Goal: Information Seeking & Learning: Learn about a topic

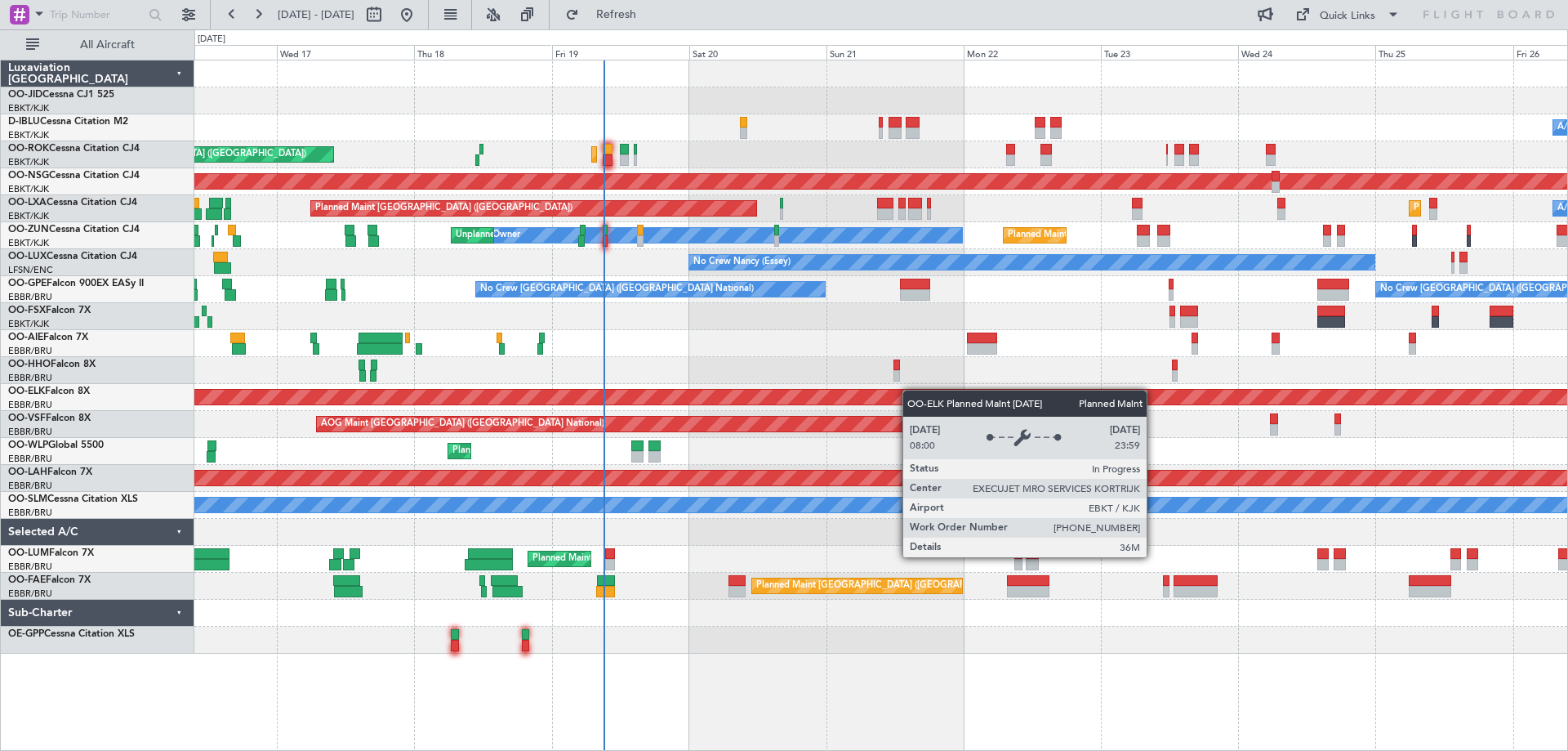
click at [899, 399] on div "A/C Unavailable [GEOGRAPHIC_DATA] ([GEOGRAPHIC_DATA] National) A/C Unavailable …" at bounding box center [881, 357] width 1372 height 593
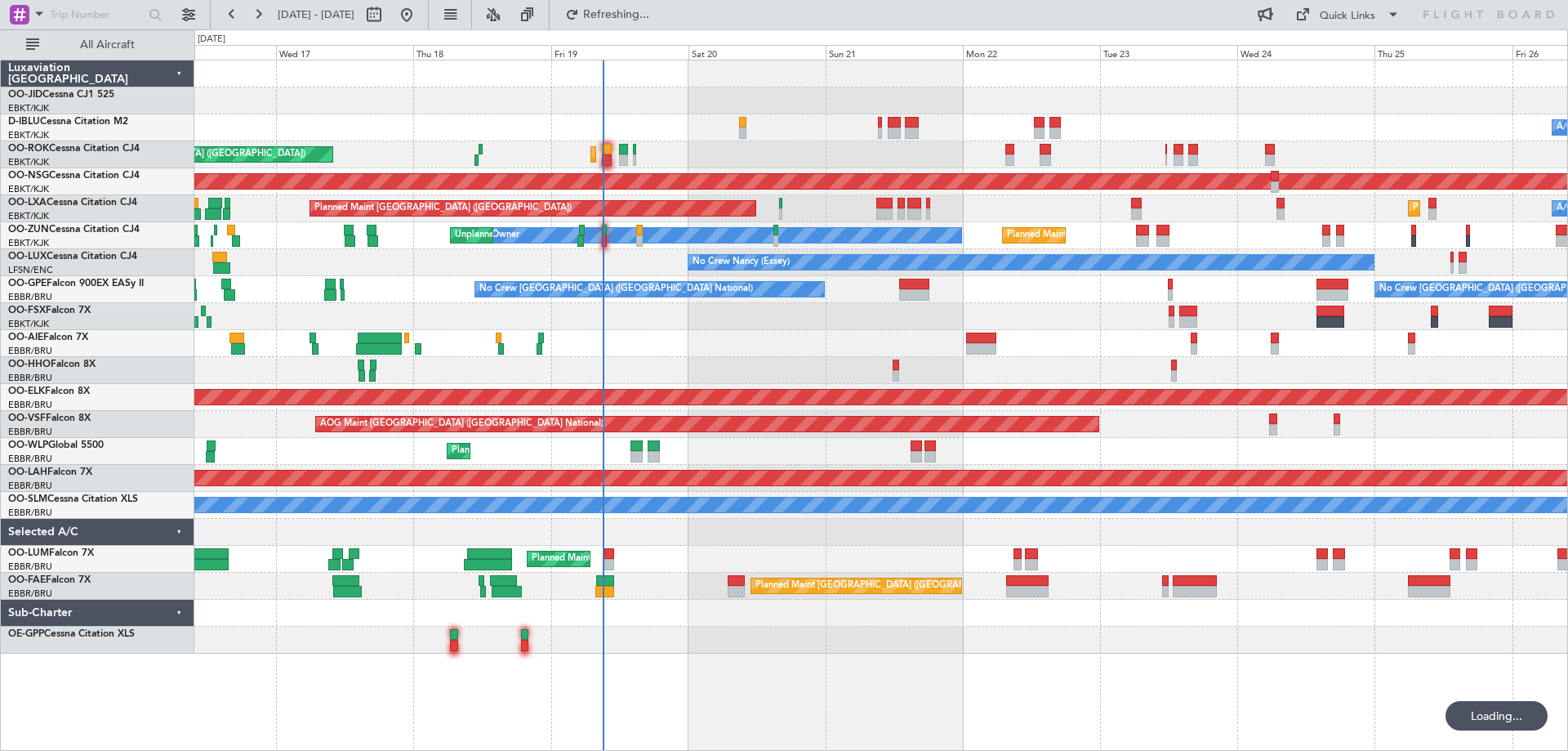
click at [603, 415] on div "A/C Unavailable [GEOGRAPHIC_DATA] ([GEOGRAPHIC_DATA] National) A/C Unavailable …" at bounding box center [881, 357] width 1372 height 593
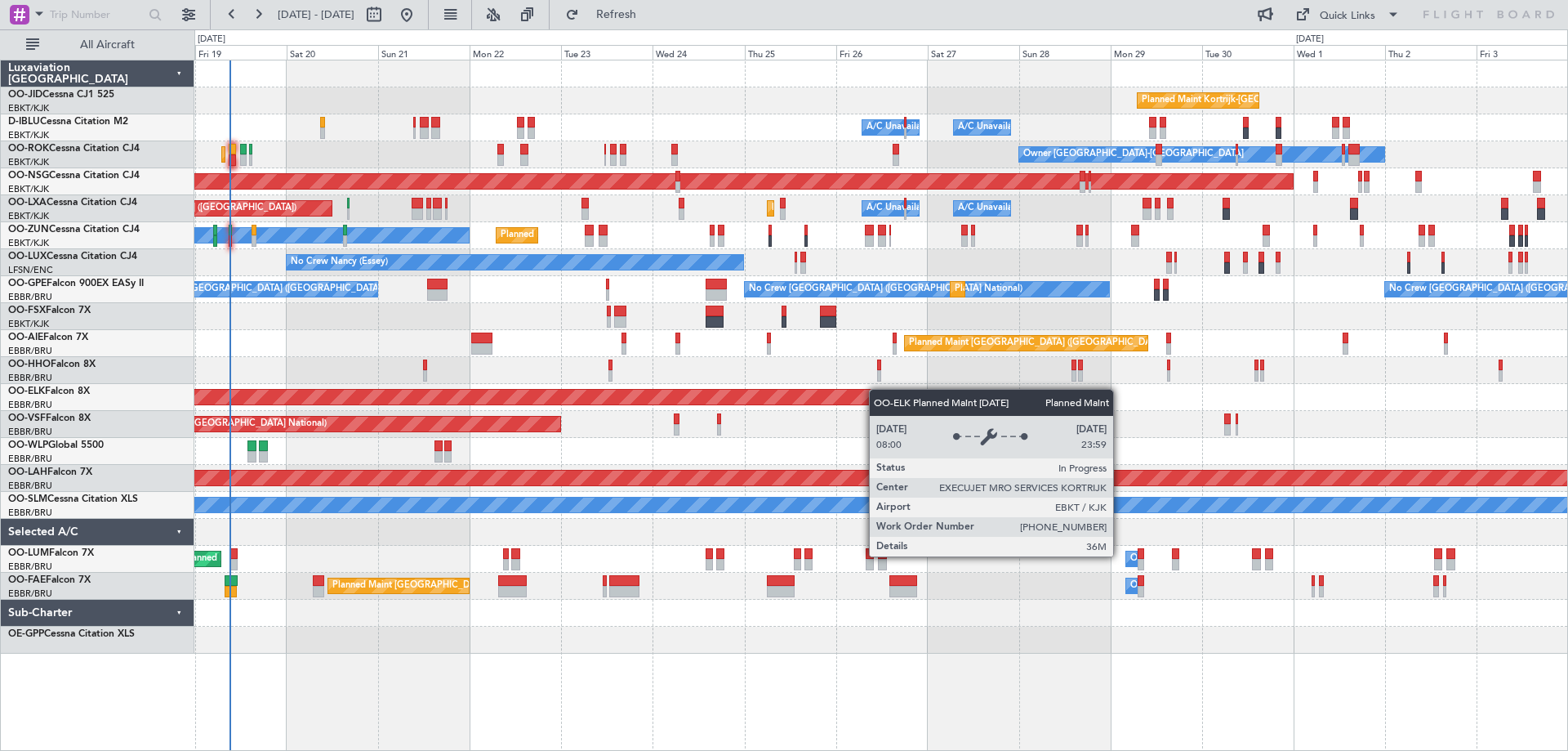
click at [877, 390] on div "Planned Maint Kortrijk-[GEOGRAPHIC_DATA] A/C Unavailable [GEOGRAPHIC_DATA] ([GE…" at bounding box center [881, 357] width 1372 height 593
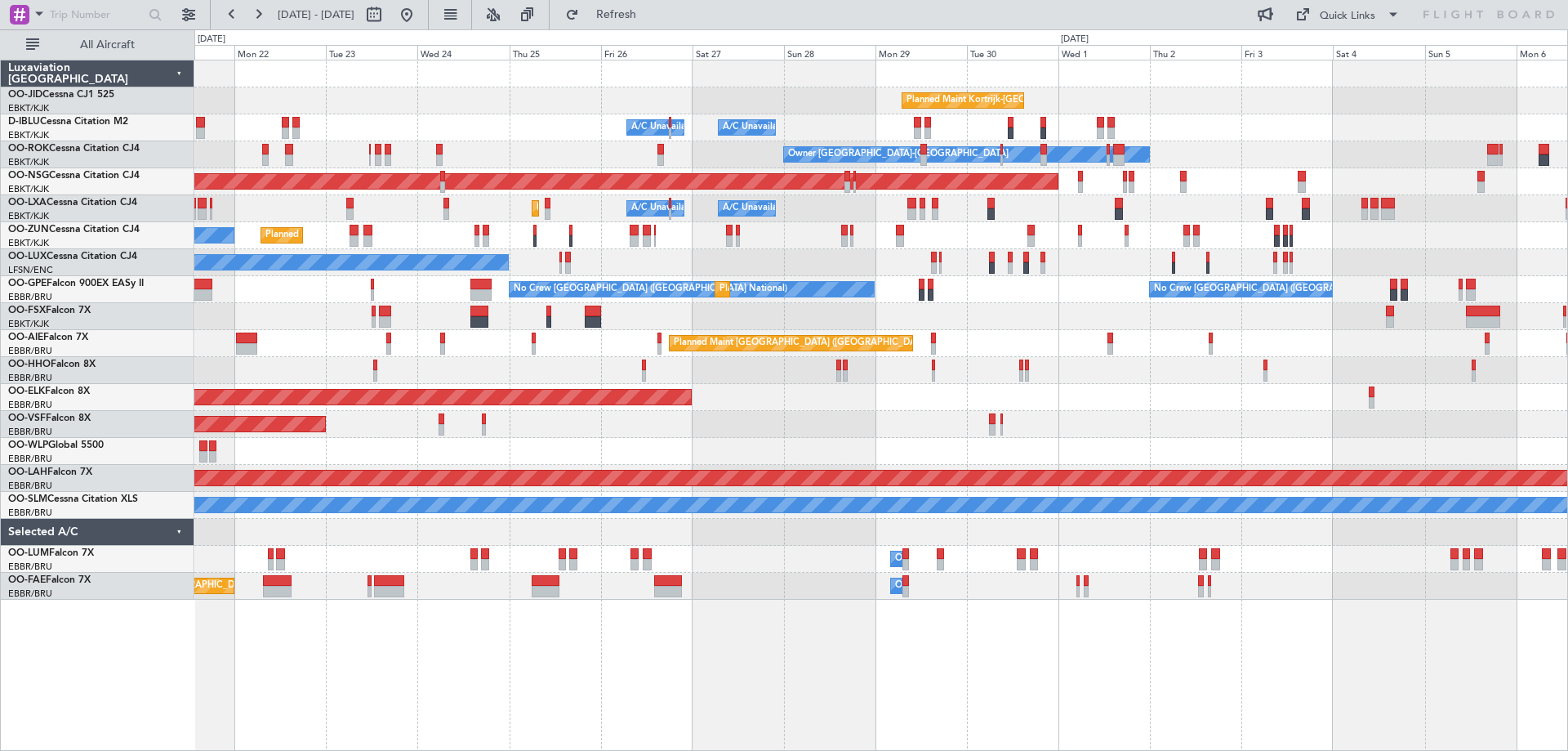
click at [1004, 315] on div "Planned Maint Kortrijk-[GEOGRAPHIC_DATA] A/C Unavailable [GEOGRAPHIC_DATA] ([GE…" at bounding box center [881, 331] width 1372 height 539
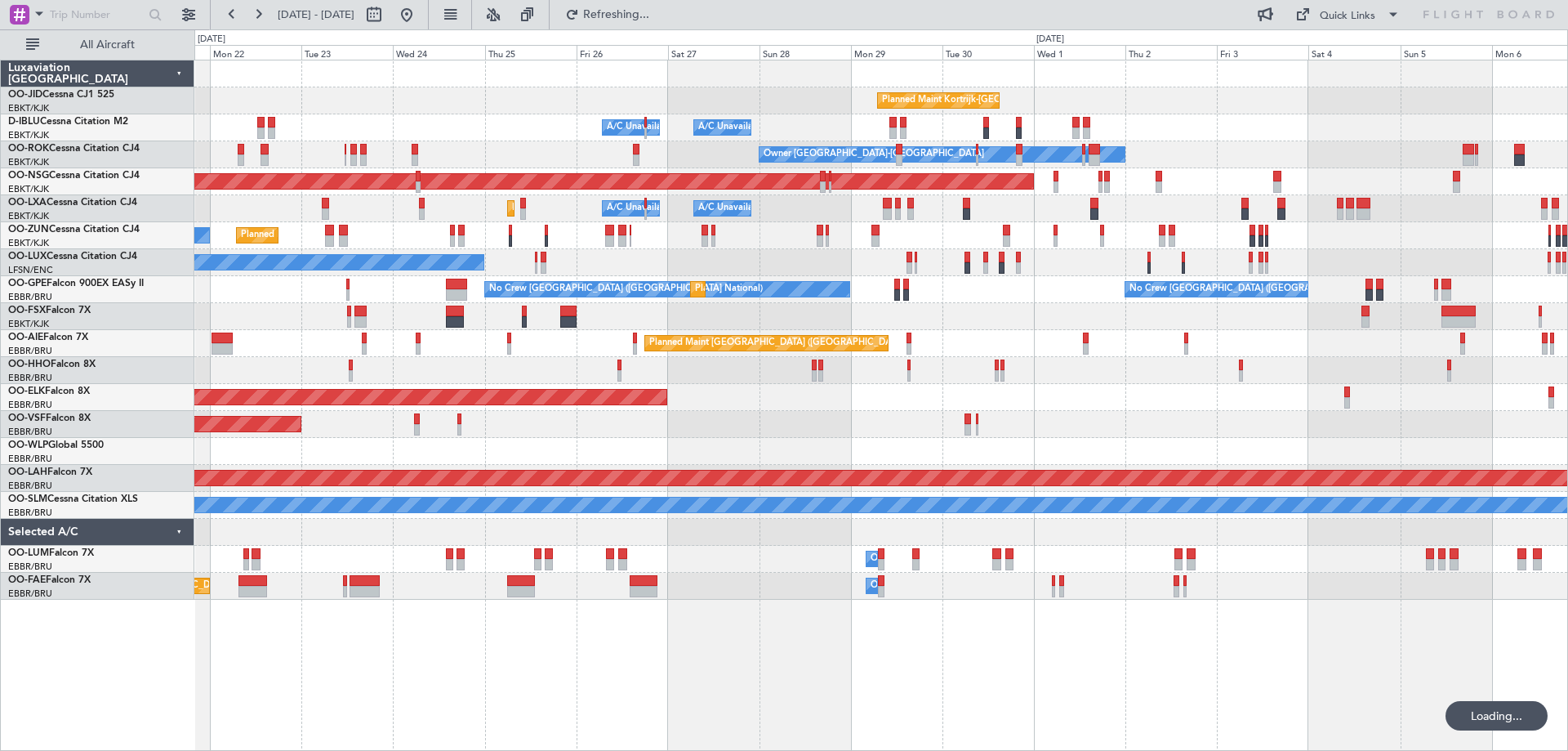
click at [946, 338] on div "Planned Maint Kortrijk-[GEOGRAPHIC_DATA] A/C Unavailable [GEOGRAPHIC_DATA] ([GE…" at bounding box center [881, 331] width 1372 height 539
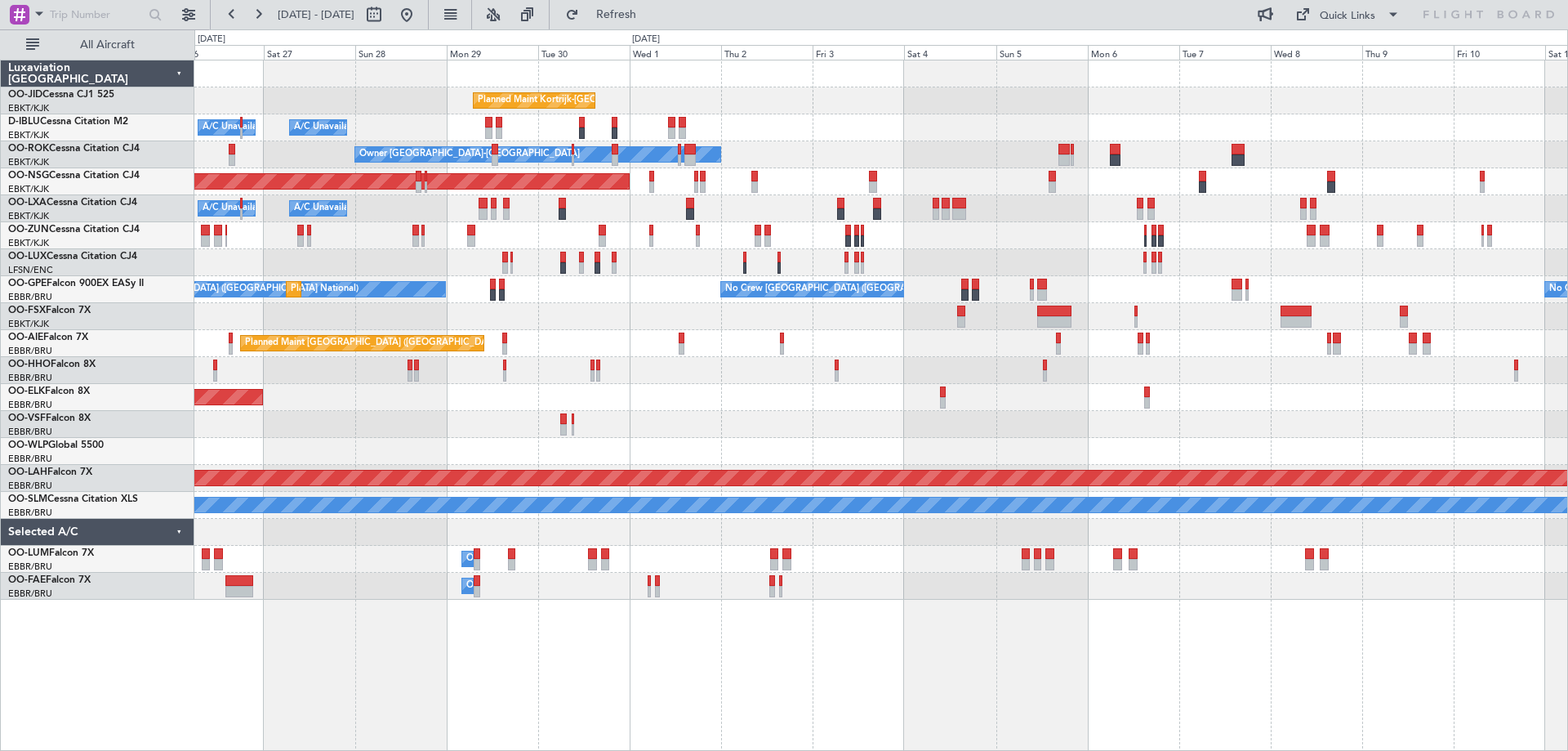
click at [1075, 294] on div "Planned Maint Kortrijk-[GEOGRAPHIC_DATA] A/C Unavailable [GEOGRAPHIC_DATA] ([GE…" at bounding box center [881, 331] width 1372 height 539
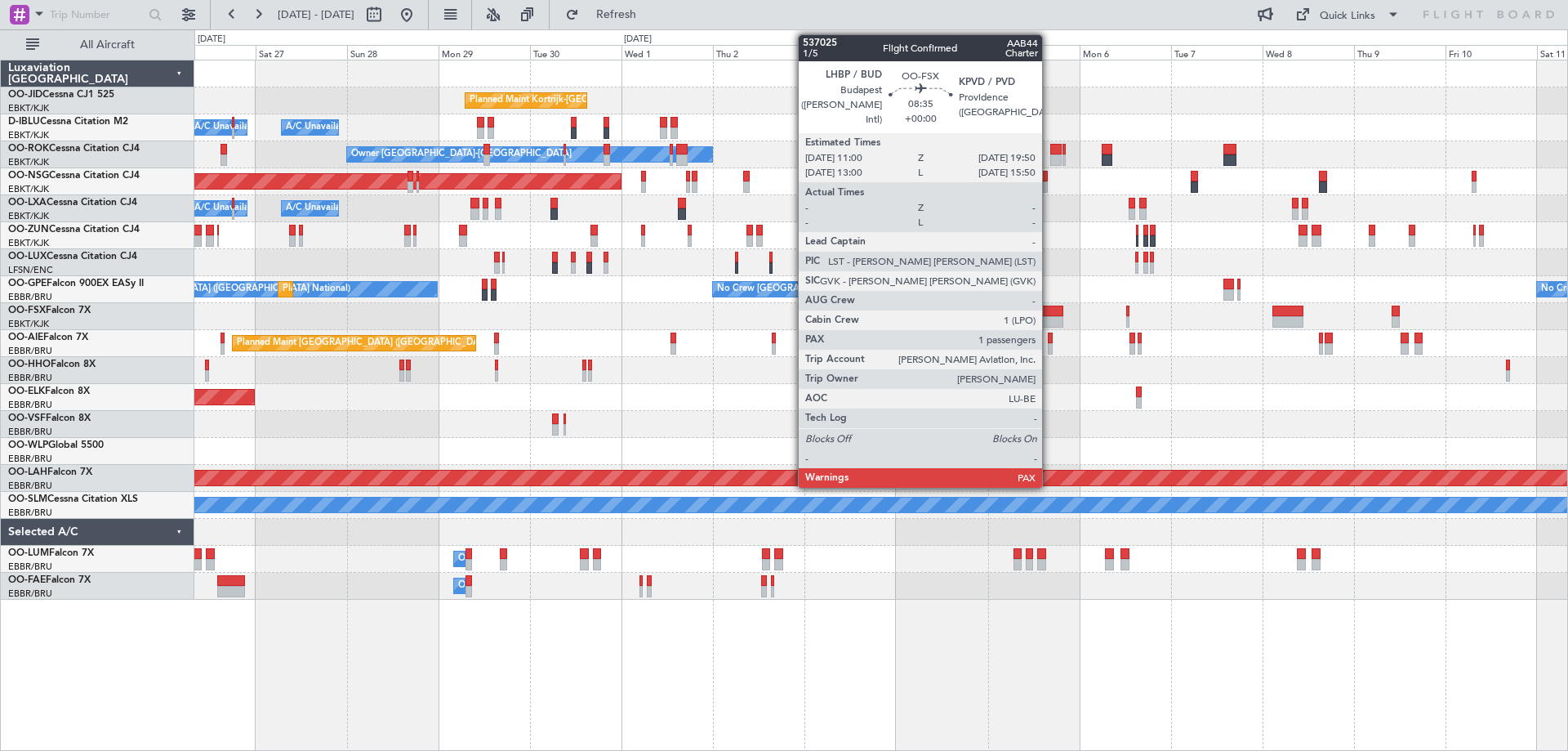
click at [1049, 311] on div at bounding box center [1046, 311] width 34 height 11
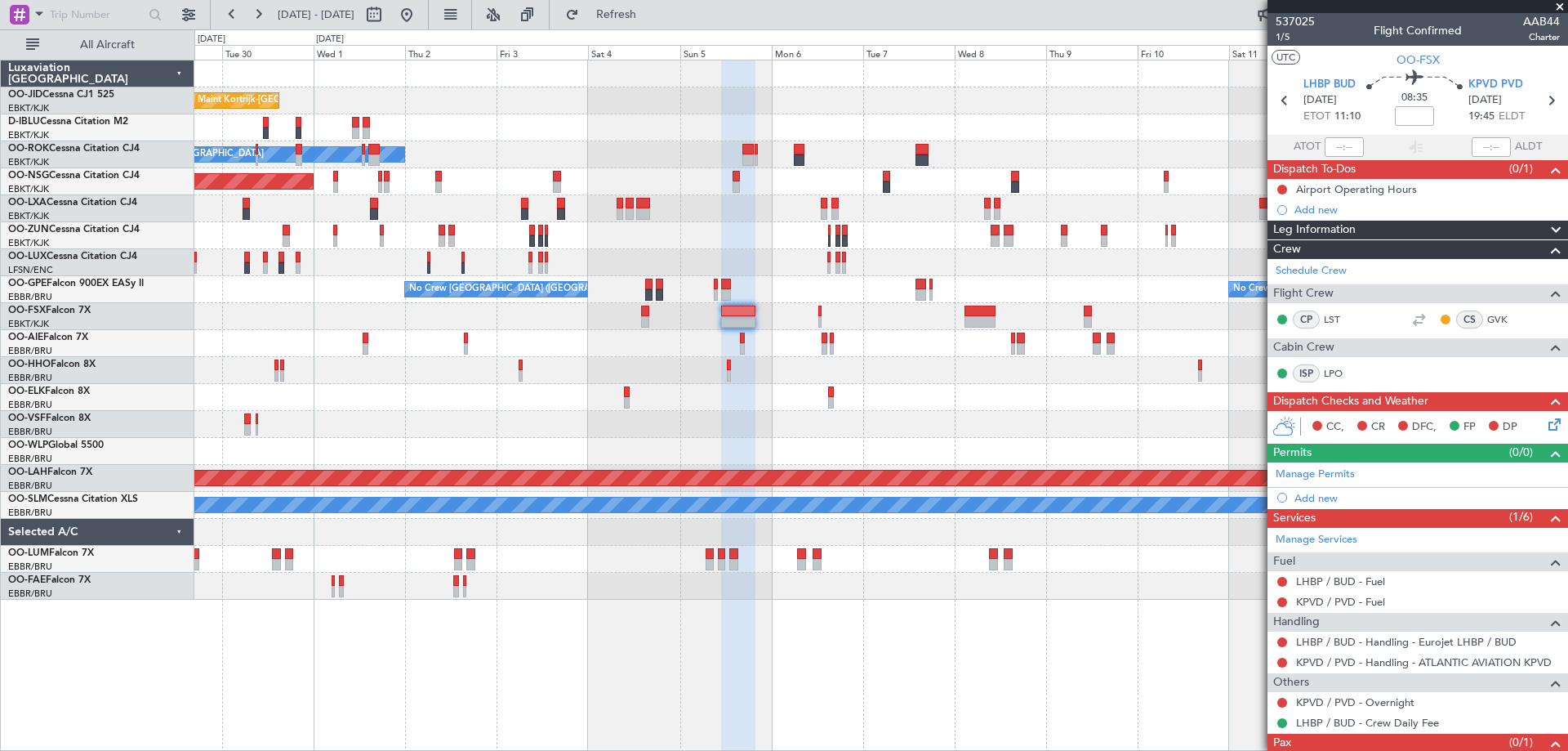
click at [848, 480] on div "Planned Maint Kortrijk-[GEOGRAPHIC_DATA] A/C Unavailable [GEOGRAPHIC_DATA] ([GE…" at bounding box center [881, 331] width 1372 height 539
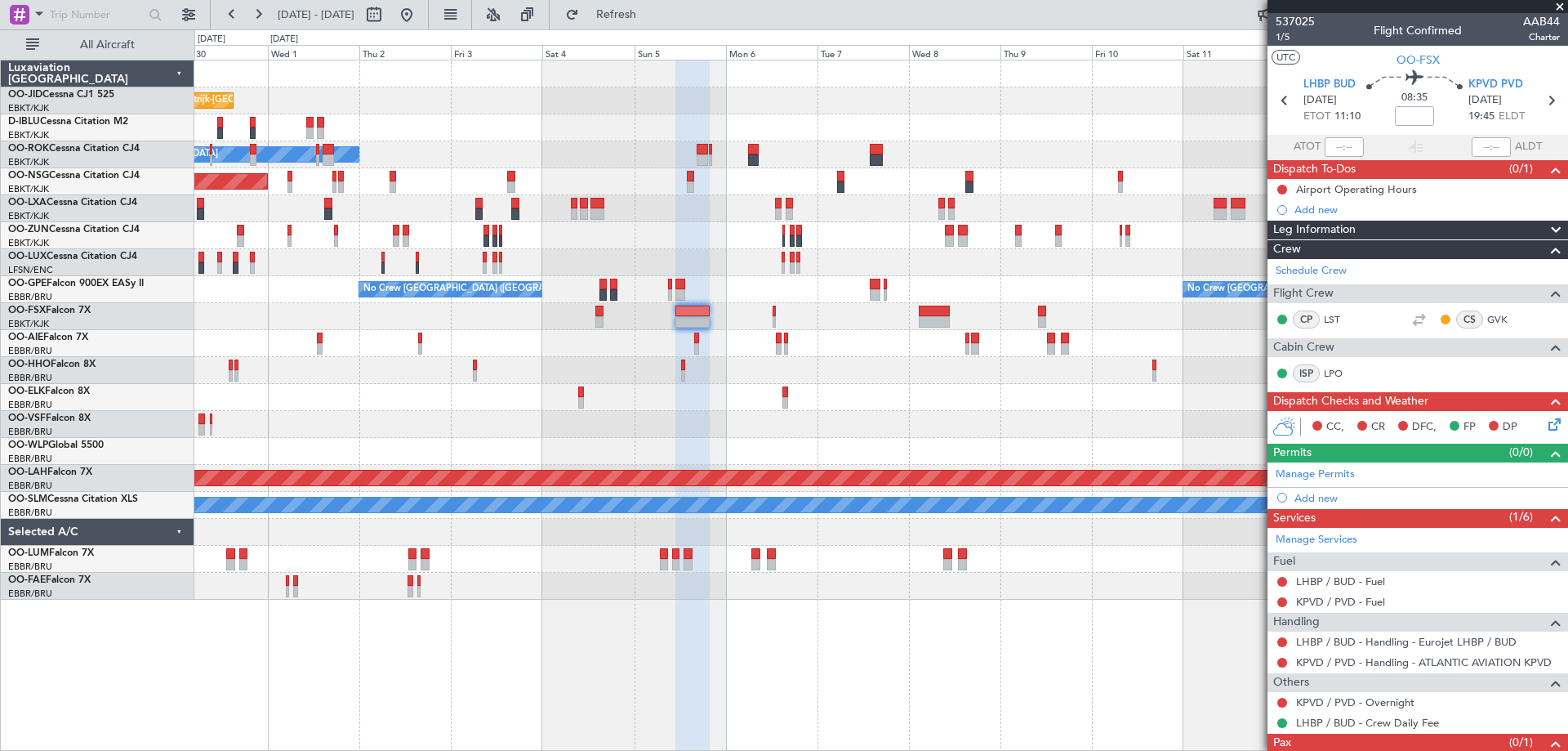
click at [929, 420] on div at bounding box center [881, 424] width 1372 height 27
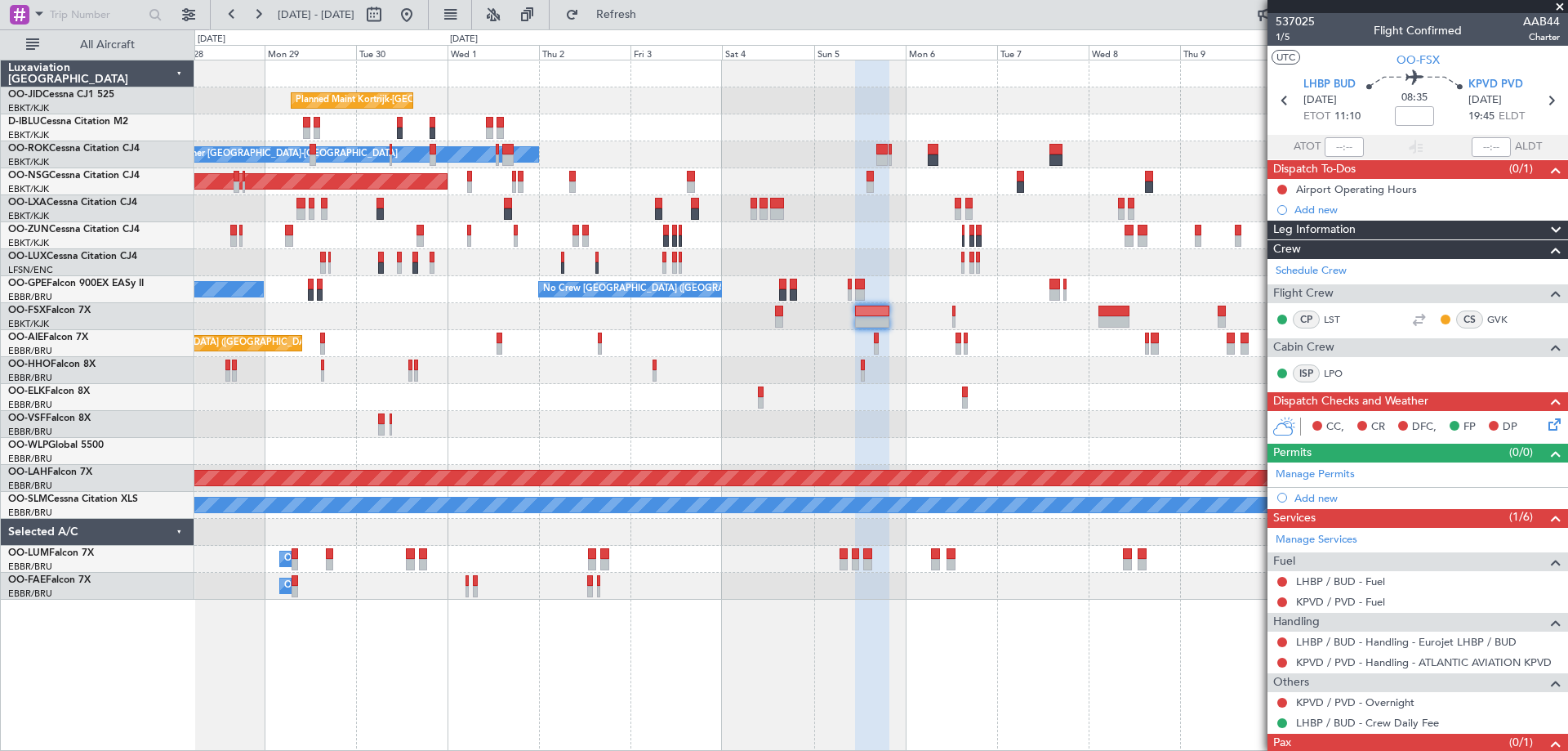
click at [778, 391] on div "Planned Maint Kortrijk-[GEOGRAPHIC_DATA]" at bounding box center [881, 398] width 1372 height 27
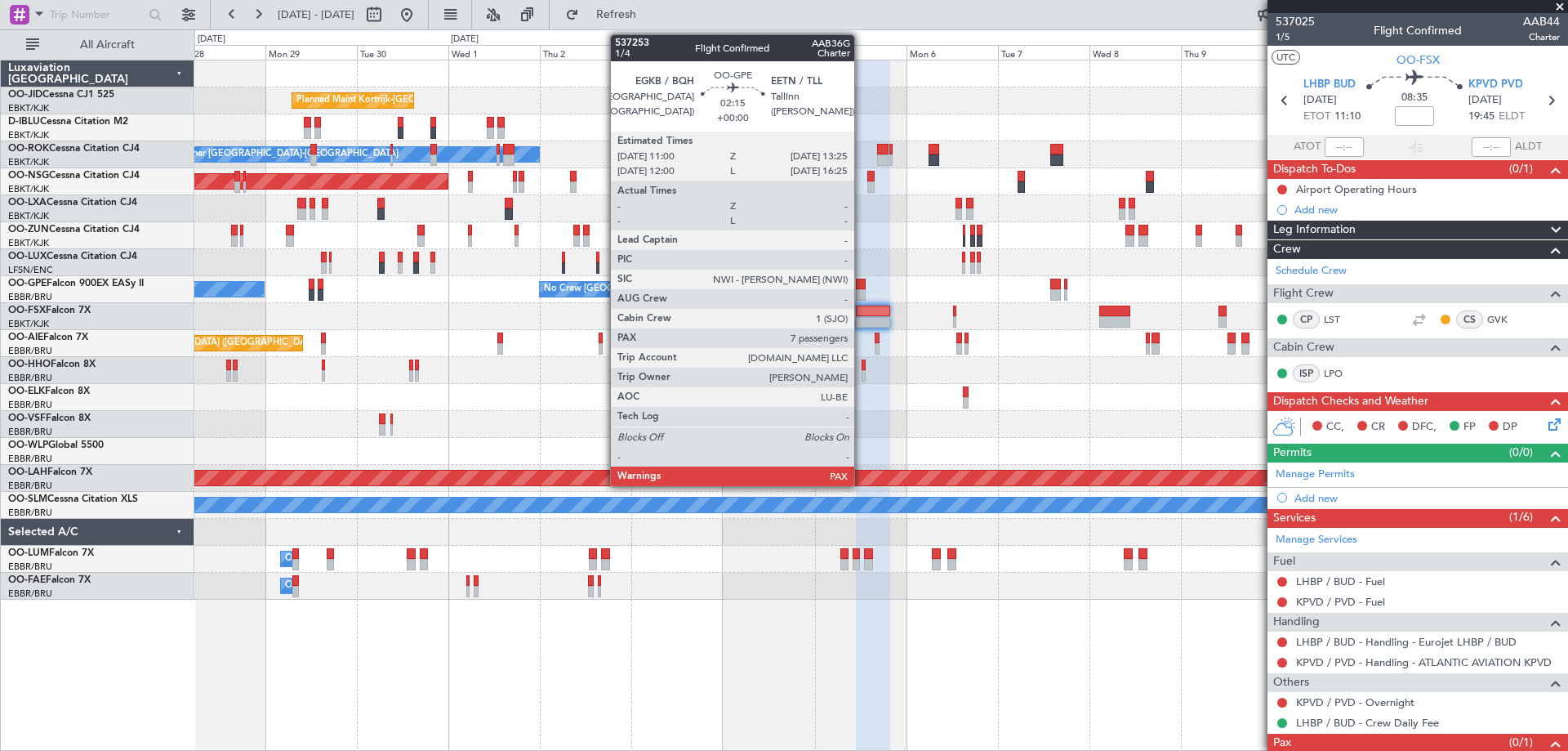
click at [862, 281] on div at bounding box center [861, 284] width 10 height 11
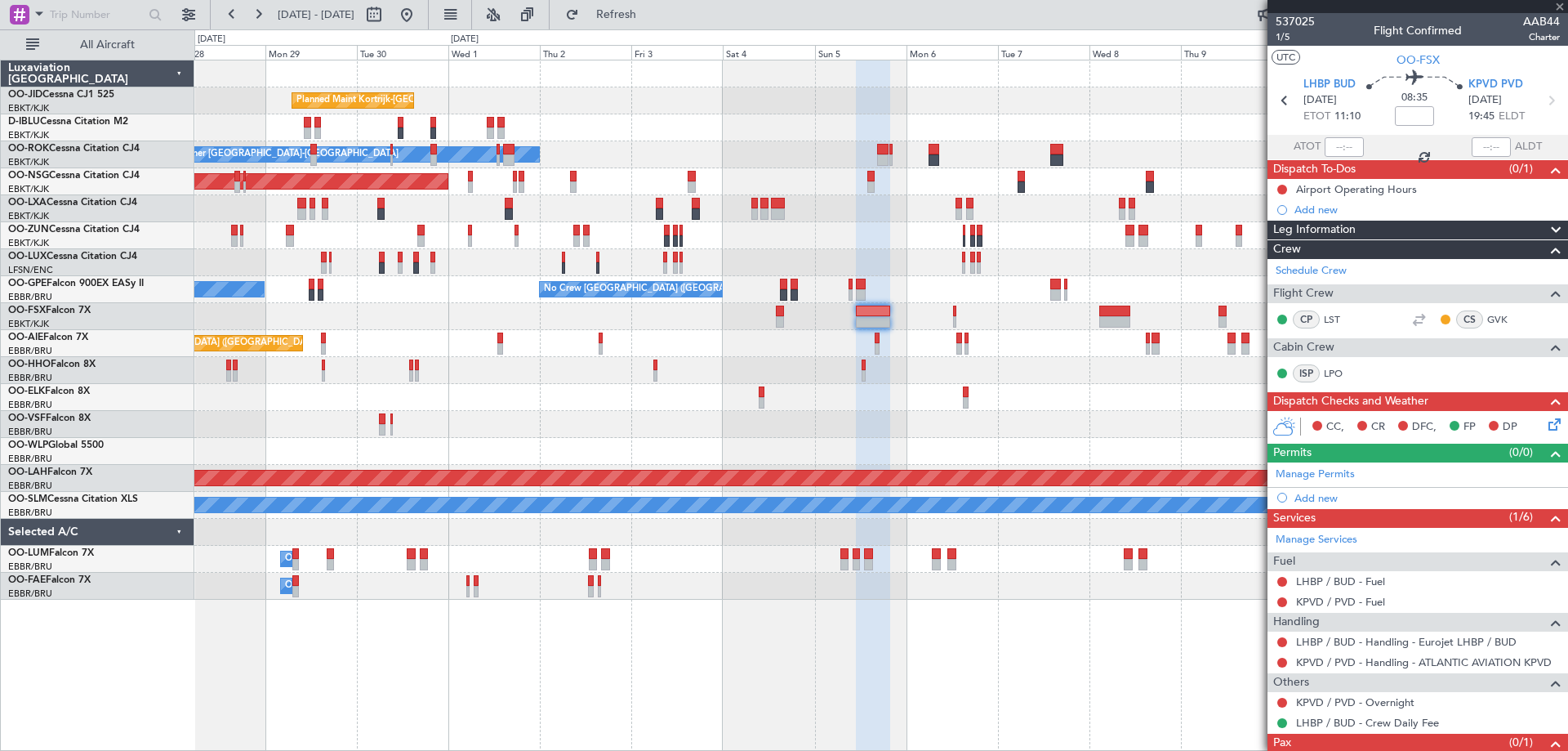
type input "7"
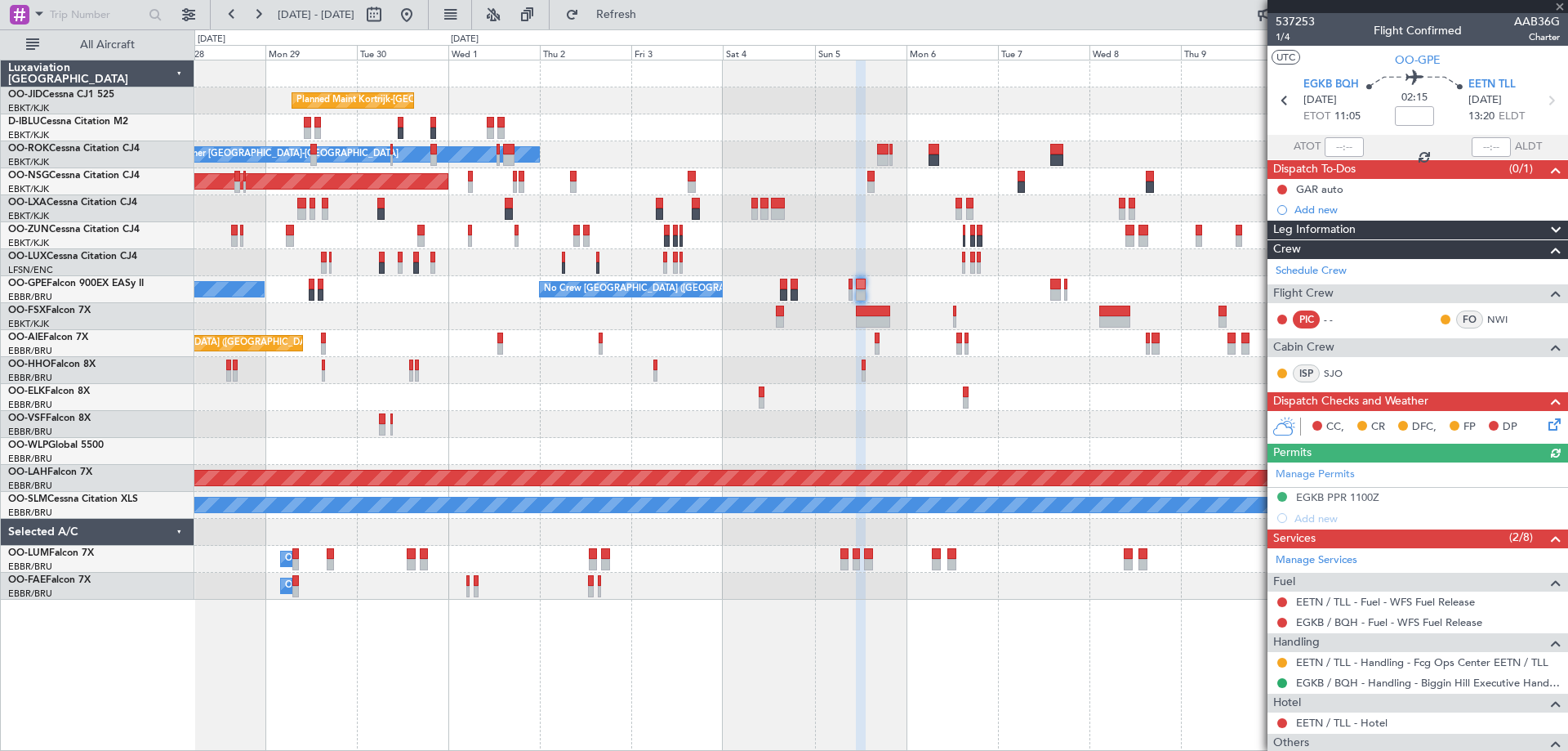
click at [836, 383] on div "Planned Maint Kortrijk-[GEOGRAPHIC_DATA] A/C Unavailable [GEOGRAPHIC_DATA] ([GE…" at bounding box center [881, 331] width 1372 height 539
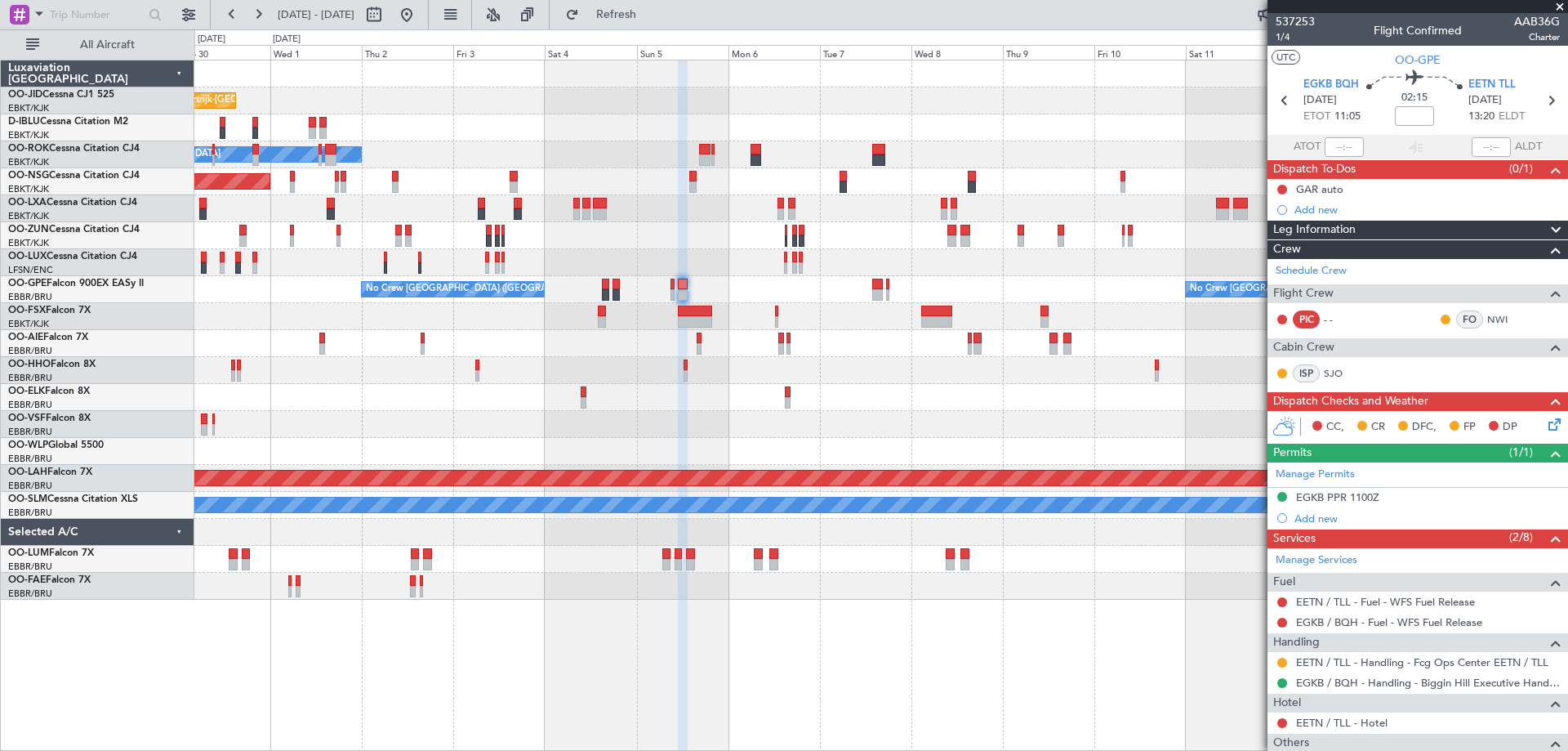
click at [718, 279] on div "Planned Maint Kortrijk-[GEOGRAPHIC_DATA] A/C Unavailable [GEOGRAPHIC_DATA]-[GEO…" at bounding box center [881, 331] width 1372 height 539
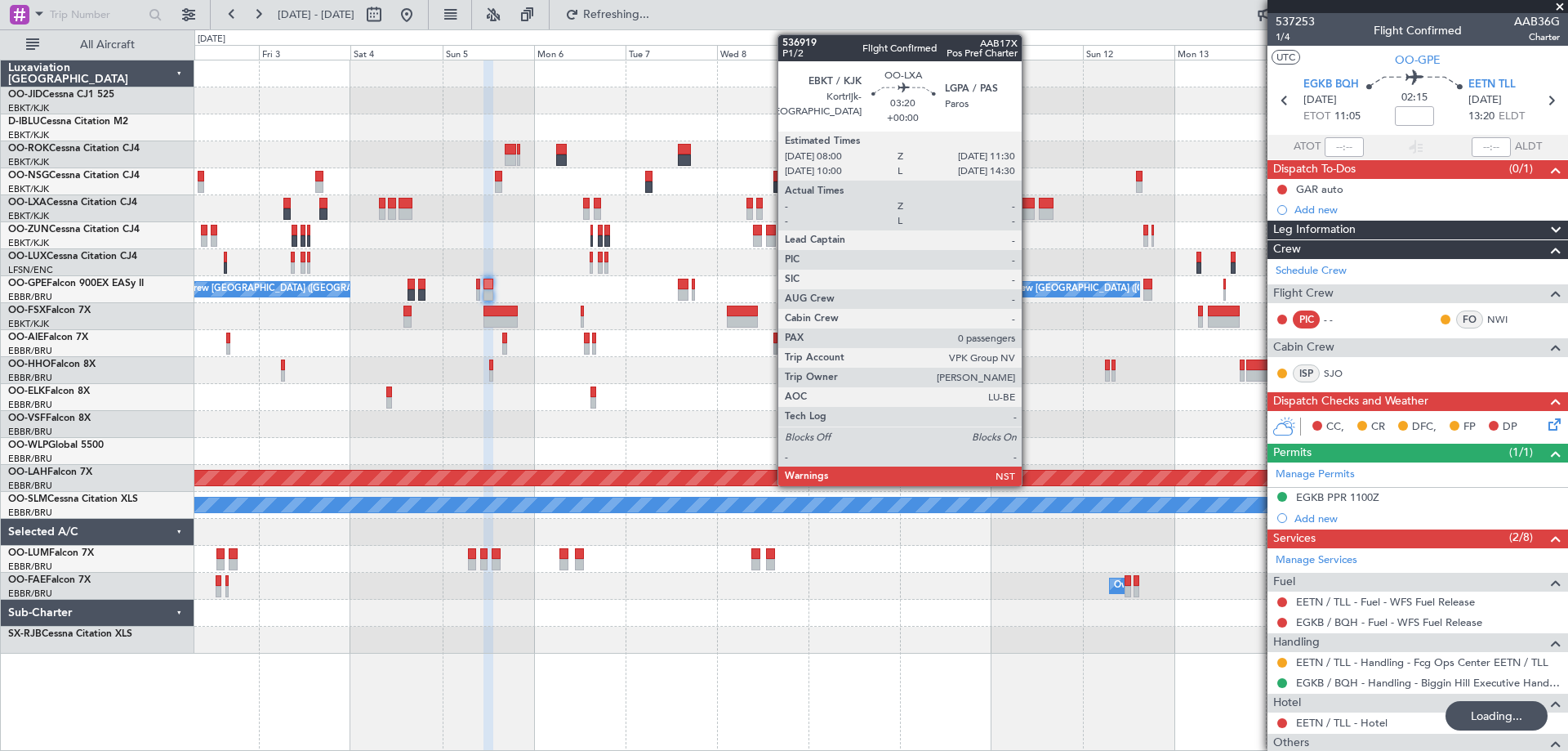
click at [563, 286] on div "Planned Maint Kortrijk-[GEOGRAPHIC_DATA] Owner [GEOGRAPHIC_DATA]-[GEOGRAPHIC_DA…" at bounding box center [881, 357] width 1372 height 593
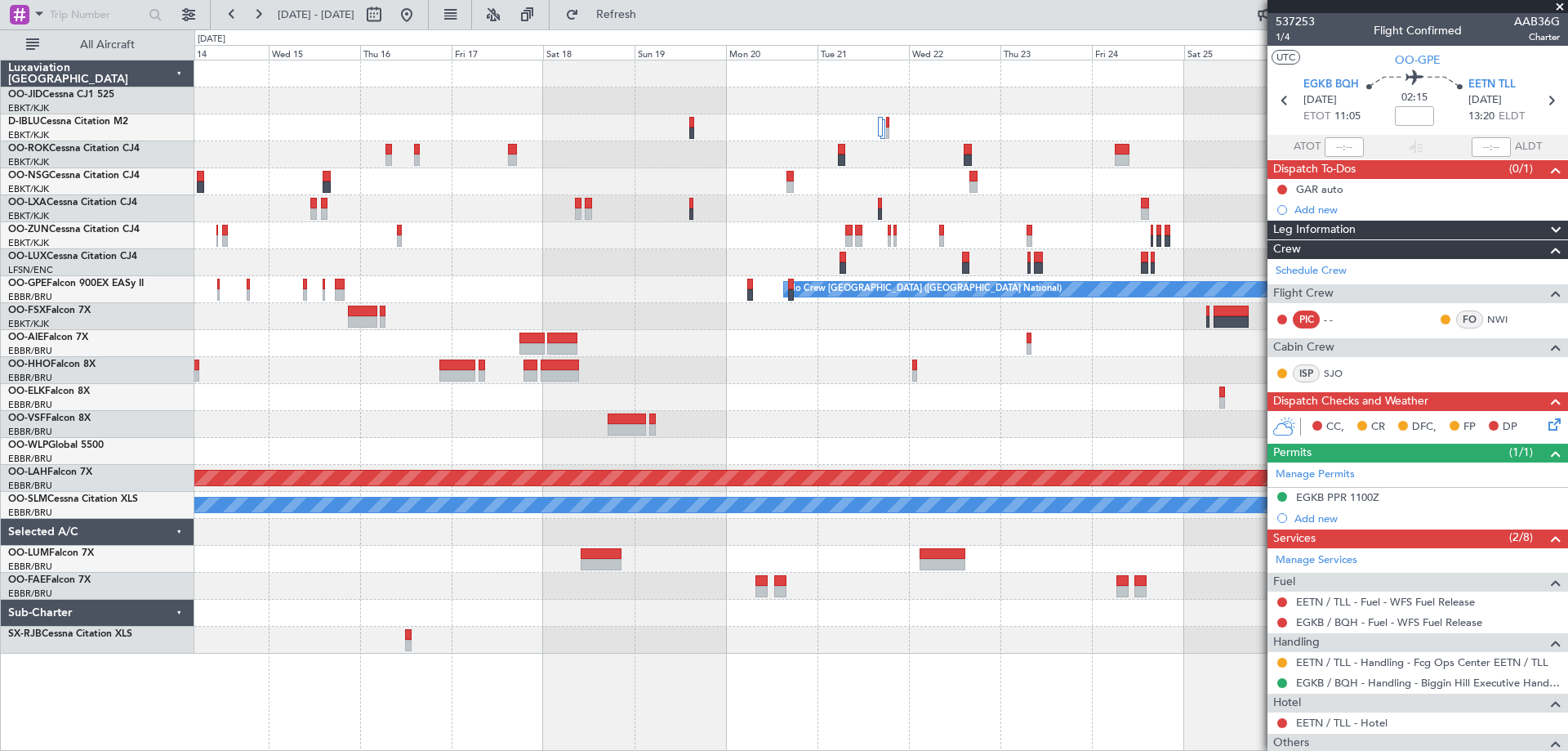
click at [457, 416] on div "Planned Maint [GEOGRAPHIC_DATA] ([GEOGRAPHIC_DATA]) Planned Maint Nurnberg No C…" at bounding box center [881, 357] width 1372 height 593
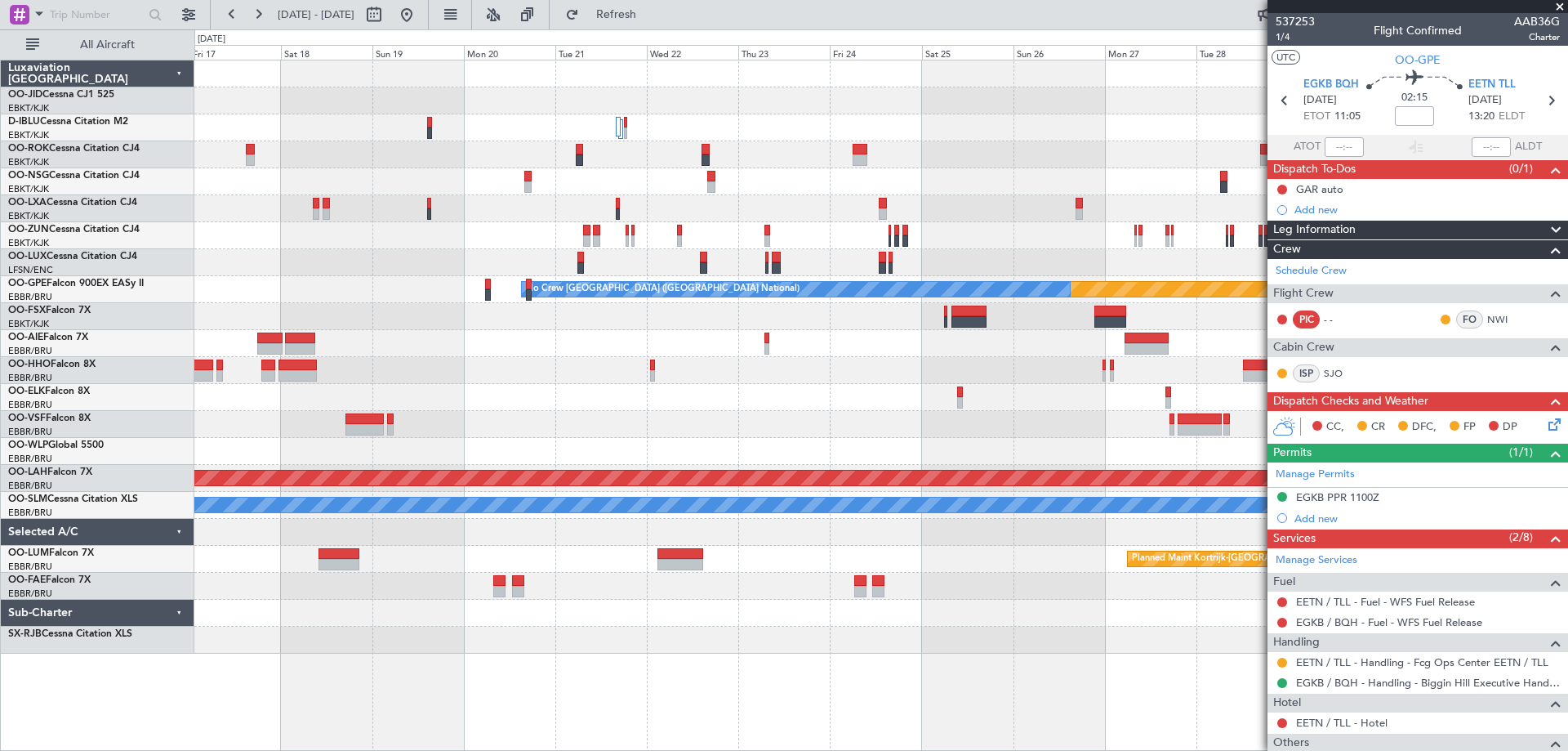
click at [431, 263] on div "Planned Maint [GEOGRAPHIC_DATA] ([GEOGRAPHIC_DATA]) Planned Maint Nurnberg No C…" at bounding box center [881, 357] width 1372 height 593
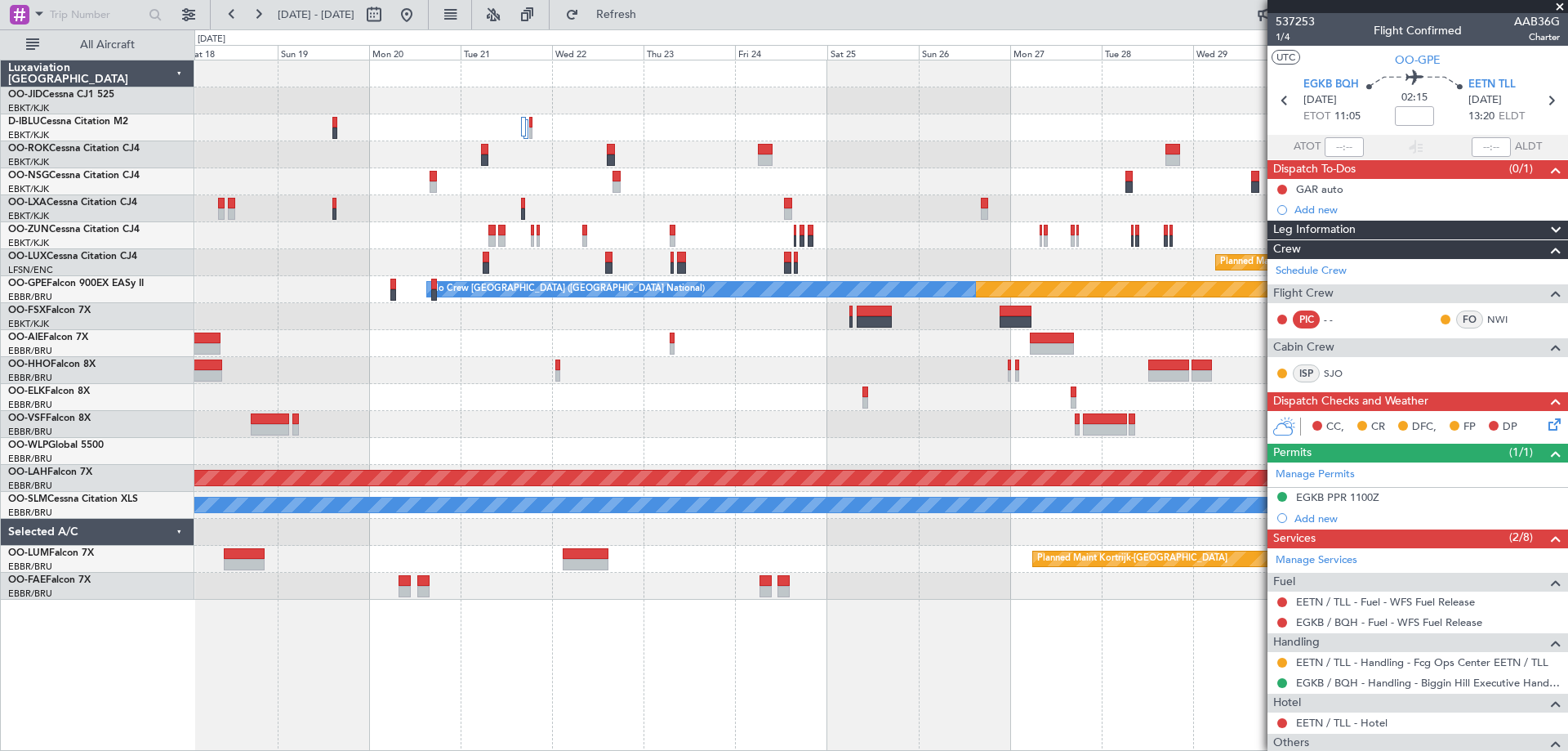
click at [391, 294] on div "Planned Maint [GEOGRAPHIC_DATA] ([GEOGRAPHIC_DATA]) Planned Maint [GEOGRAPHIC_D…" at bounding box center [881, 331] width 1372 height 539
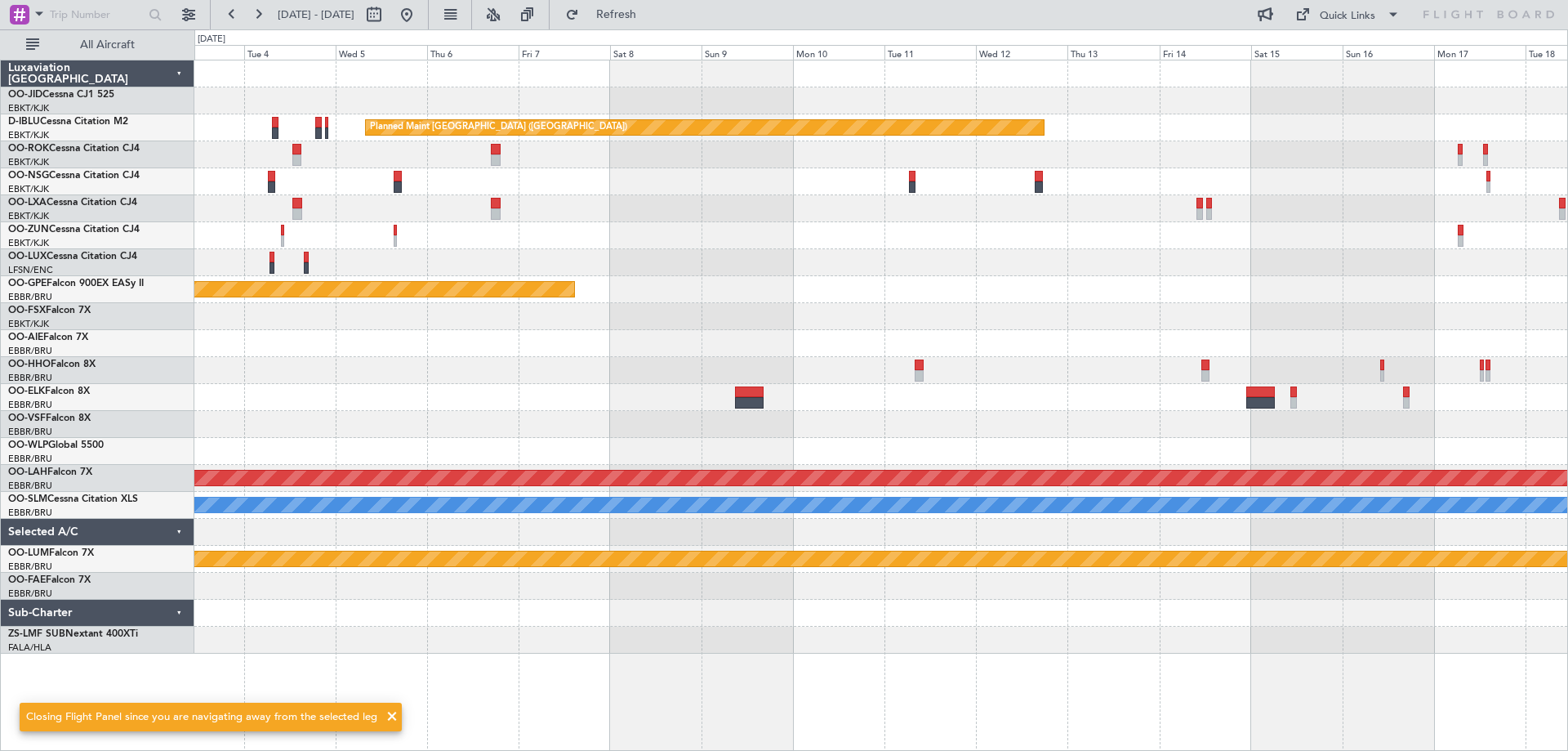
click at [482, 291] on div "Planned Maint [GEOGRAPHIC_DATA] ([GEOGRAPHIC_DATA]) Planned Maint [GEOGRAPHIC_D…" at bounding box center [881, 357] width 1372 height 593
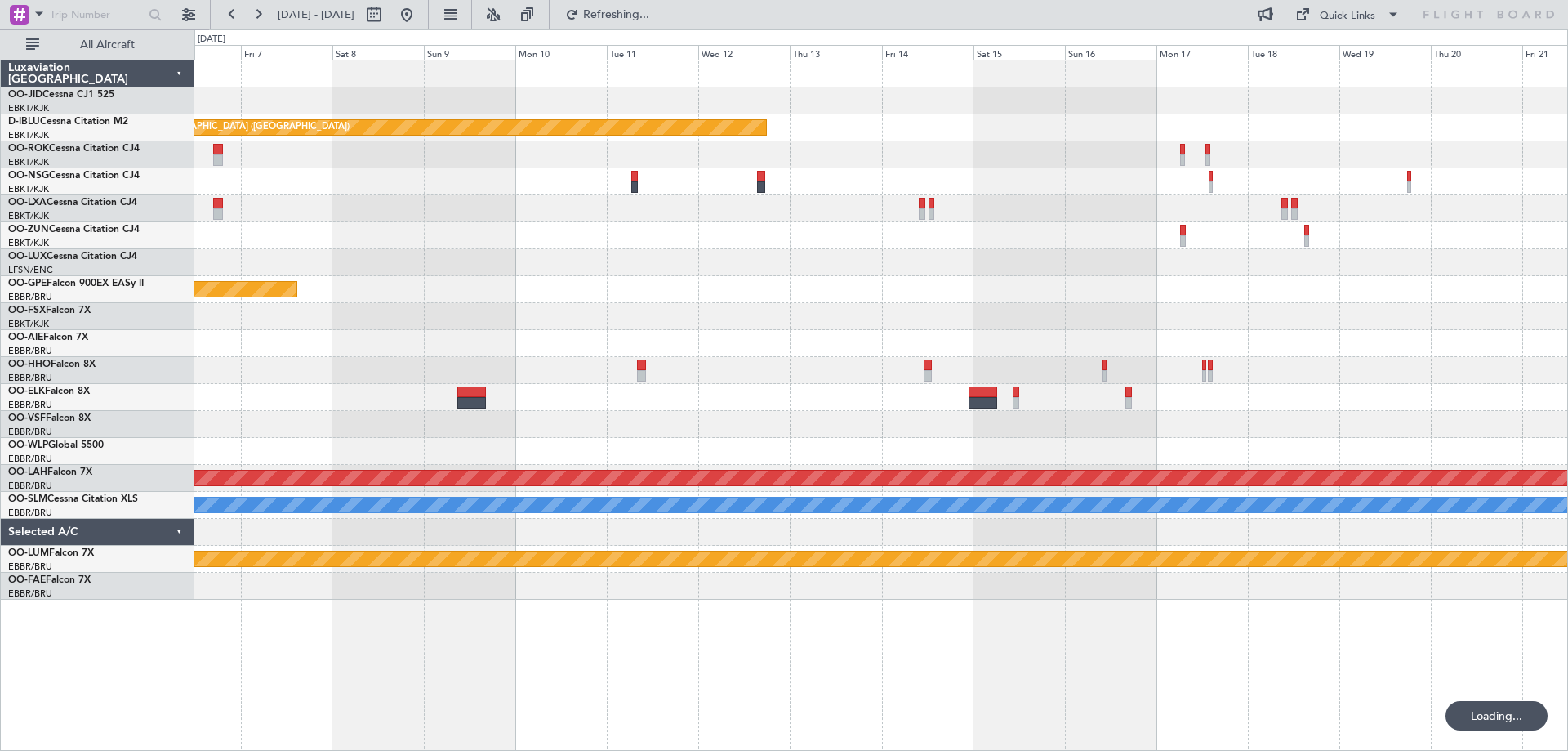
click at [748, 298] on div "Planned Maint [GEOGRAPHIC_DATA] ([GEOGRAPHIC_DATA]) Planned Maint Nurnberg Plan…" at bounding box center [881, 331] width 1372 height 539
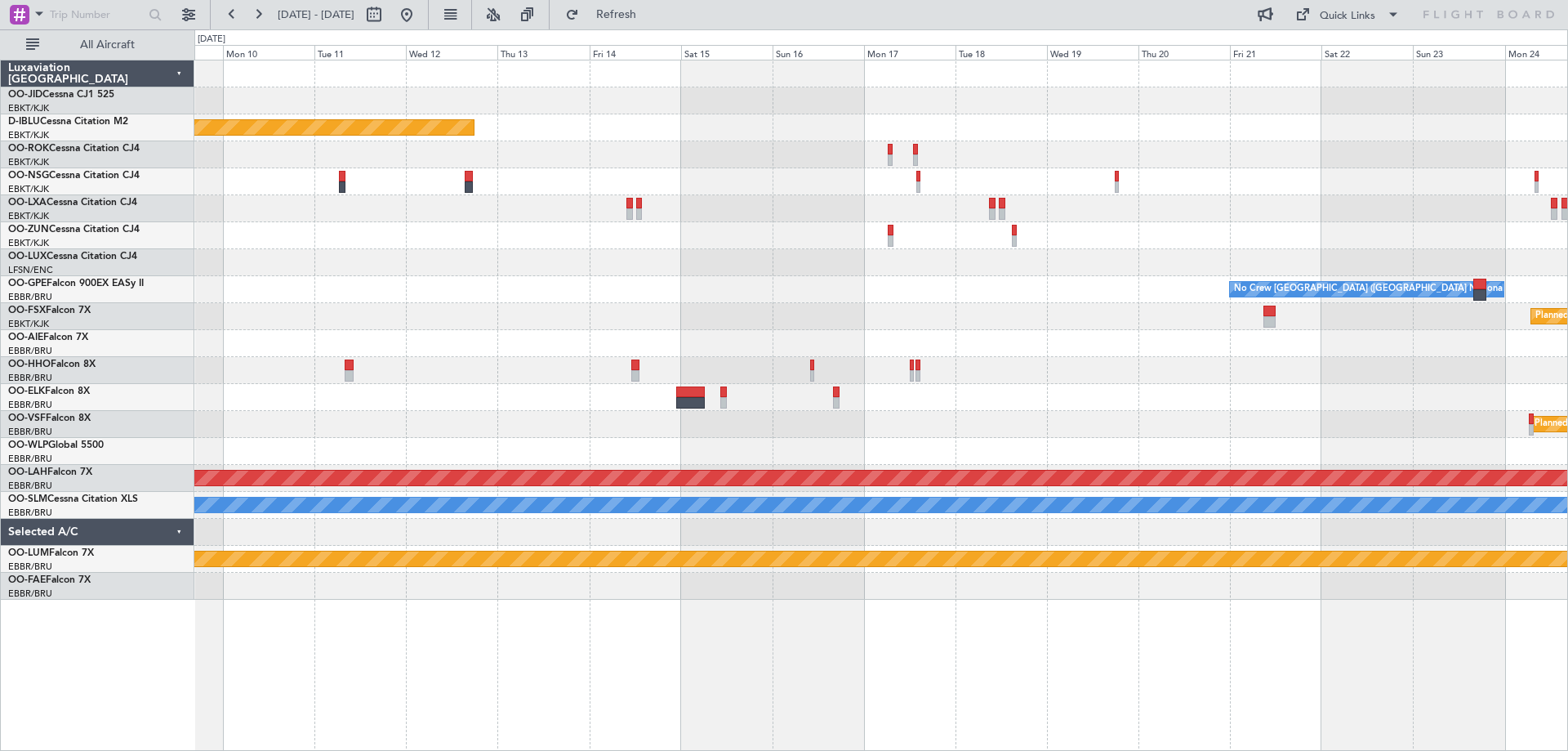
click at [546, 294] on div "Planned Maint [GEOGRAPHIC_DATA] ([GEOGRAPHIC_DATA]) Owner [GEOGRAPHIC_DATA]-[GE…" at bounding box center [881, 331] width 1372 height 539
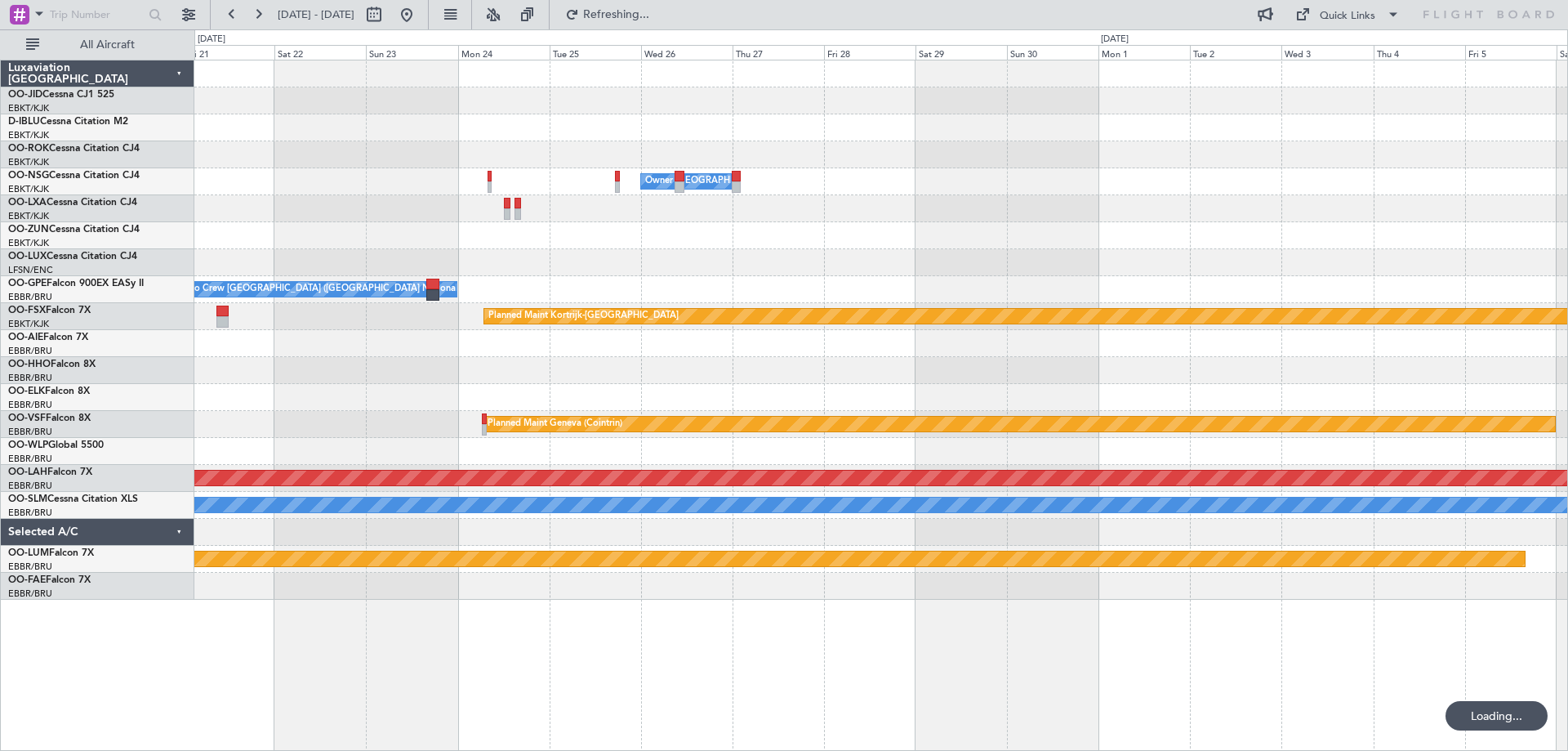
click at [568, 281] on div "Owner [GEOGRAPHIC_DATA]-[GEOGRAPHIC_DATA] No Crew [GEOGRAPHIC_DATA] (Brussels N…" at bounding box center [881, 331] width 1372 height 539
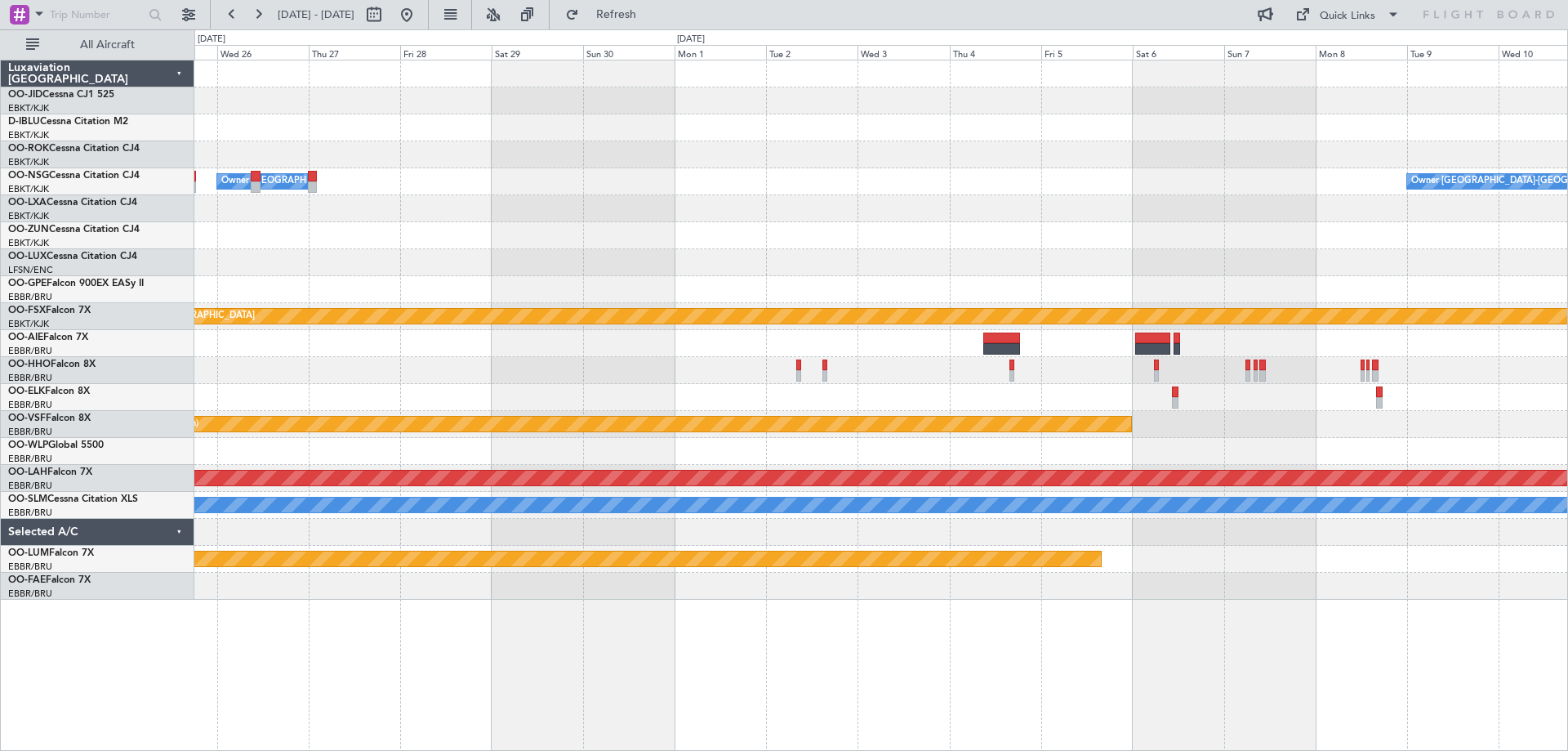
click at [943, 398] on div "Owner [GEOGRAPHIC_DATA]-[GEOGRAPHIC_DATA] Owner [GEOGRAPHIC_DATA]-[GEOGRAPHIC_D…" at bounding box center [881, 331] width 1372 height 539
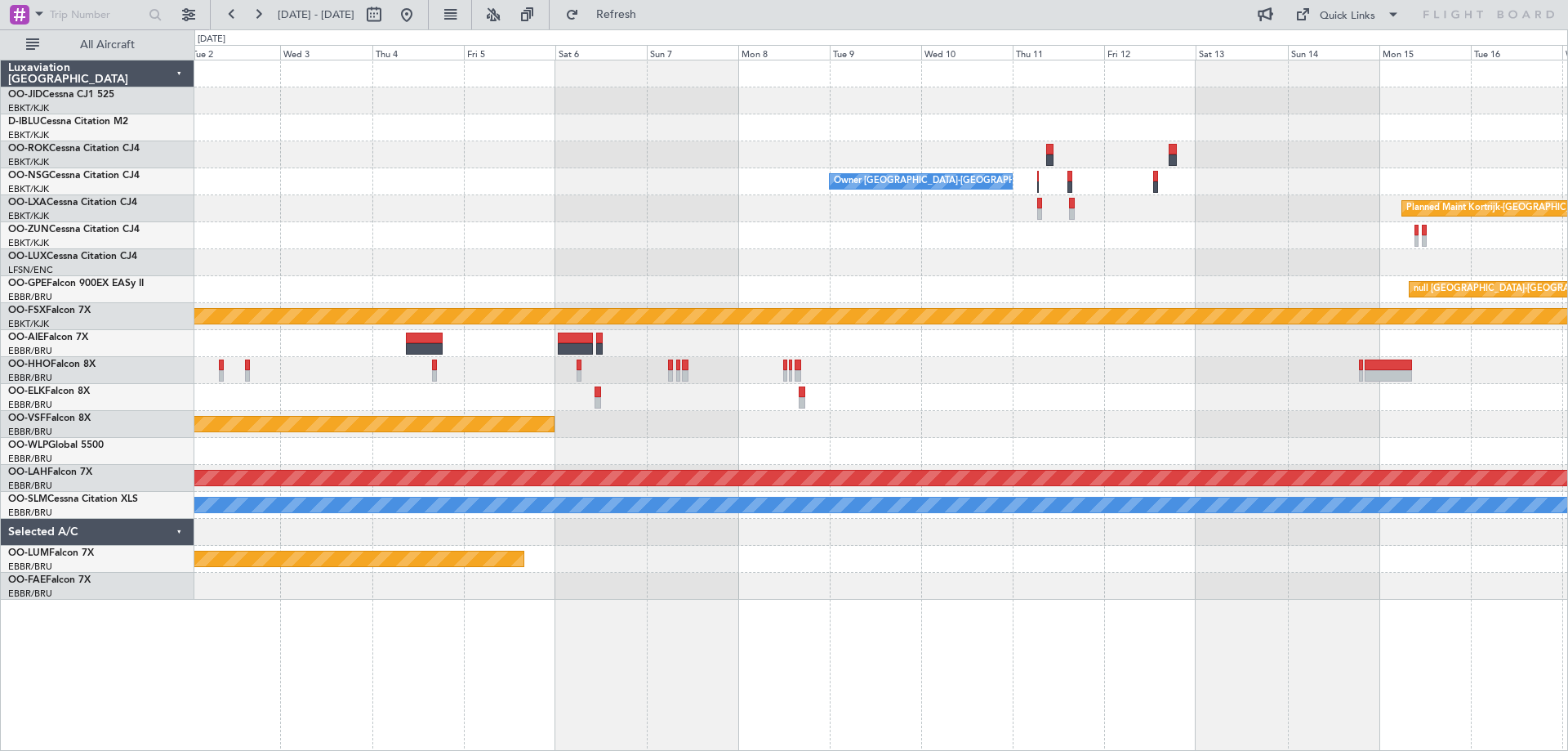
click at [477, 221] on div "Owner [GEOGRAPHIC_DATA]-[GEOGRAPHIC_DATA] Planned Maint [GEOGRAPHIC_DATA]-[GEOG…" at bounding box center [881, 331] width 1372 height 539
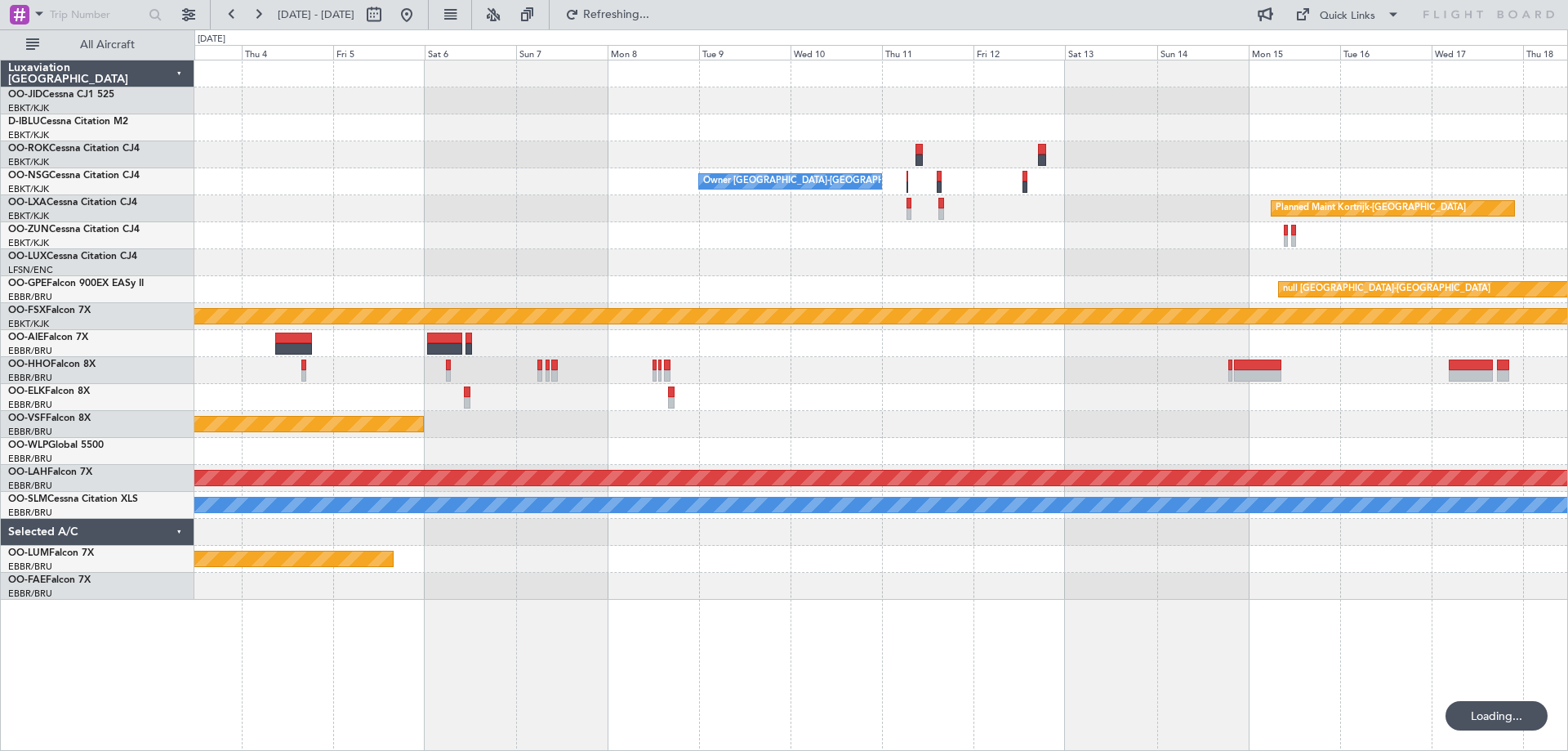
click at [602, 270] on div "Owner [GEOGRAPHIC_DATA]-[GEOGRAPHIC_DATA] Planned Maint [GEOGRAPHIC_DATA]-[GEOG…" at bounding box center [881, 331] width 1372 height 539
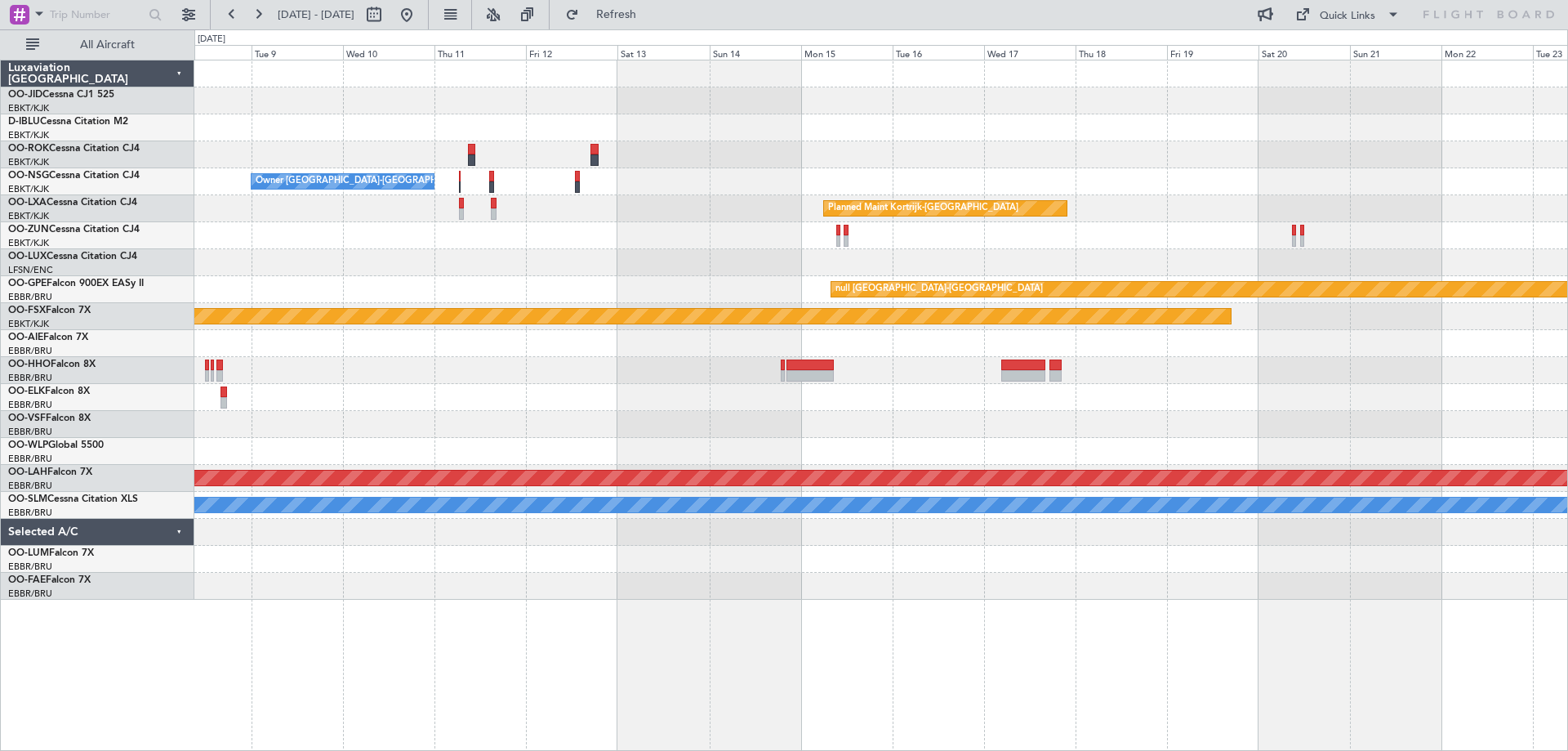
click at [343, 224] on div "Owner [GEOGRAPHIC_DATA]-[GEOGRAPHIC_DATA] Planned Maint [GEOGRAPHIC_DATA]-[GEOG…" at bounding box center [881, 331] width 1372 height 539
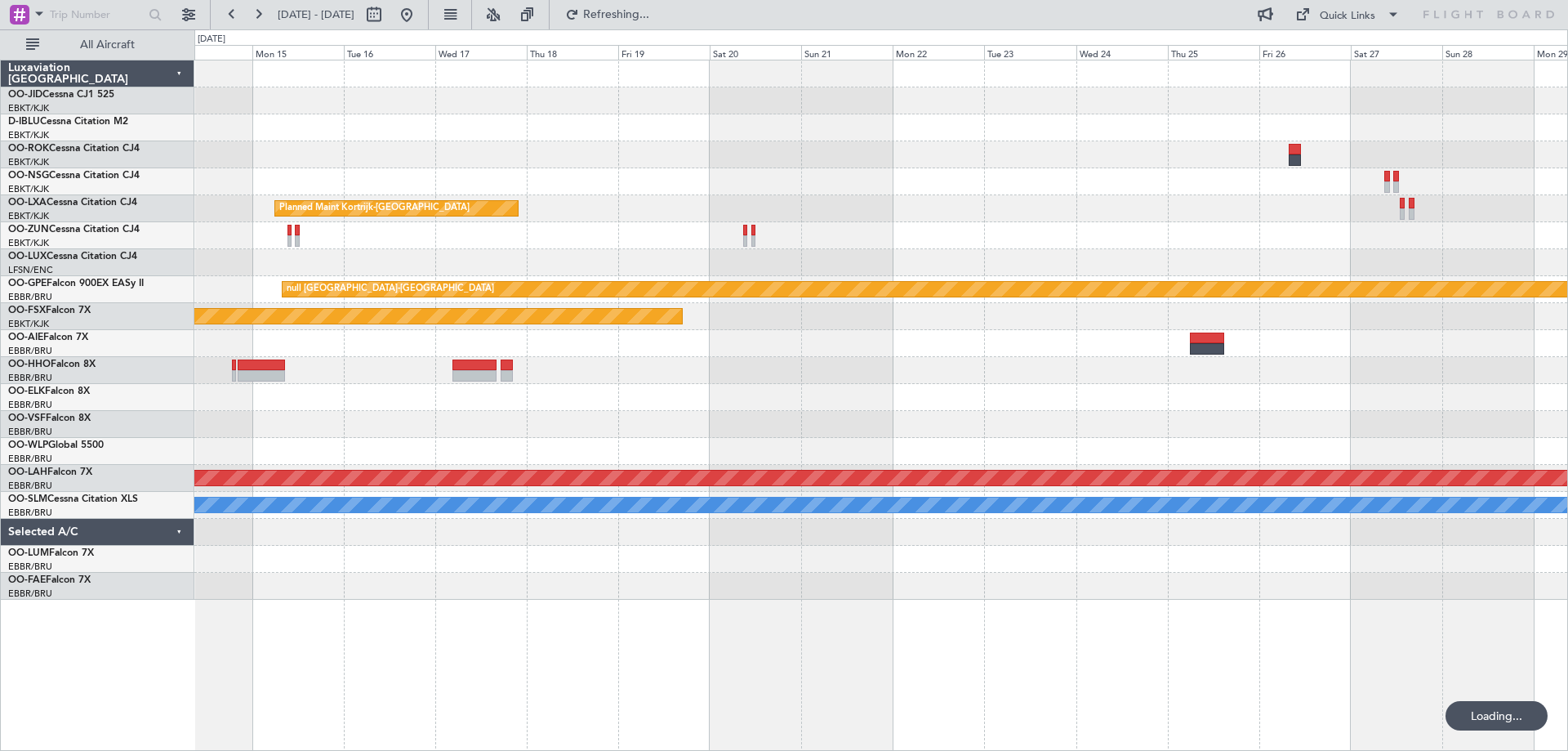
click at [603, 387] on div "Owner [GEOGRAPHIC_DATA]-[GEOGRAPHIC_DATA] Planned Maint [GEOGRAPHIC_DATA]-[GEOG…" at bounding box center [881, 331] width 1372 height 539
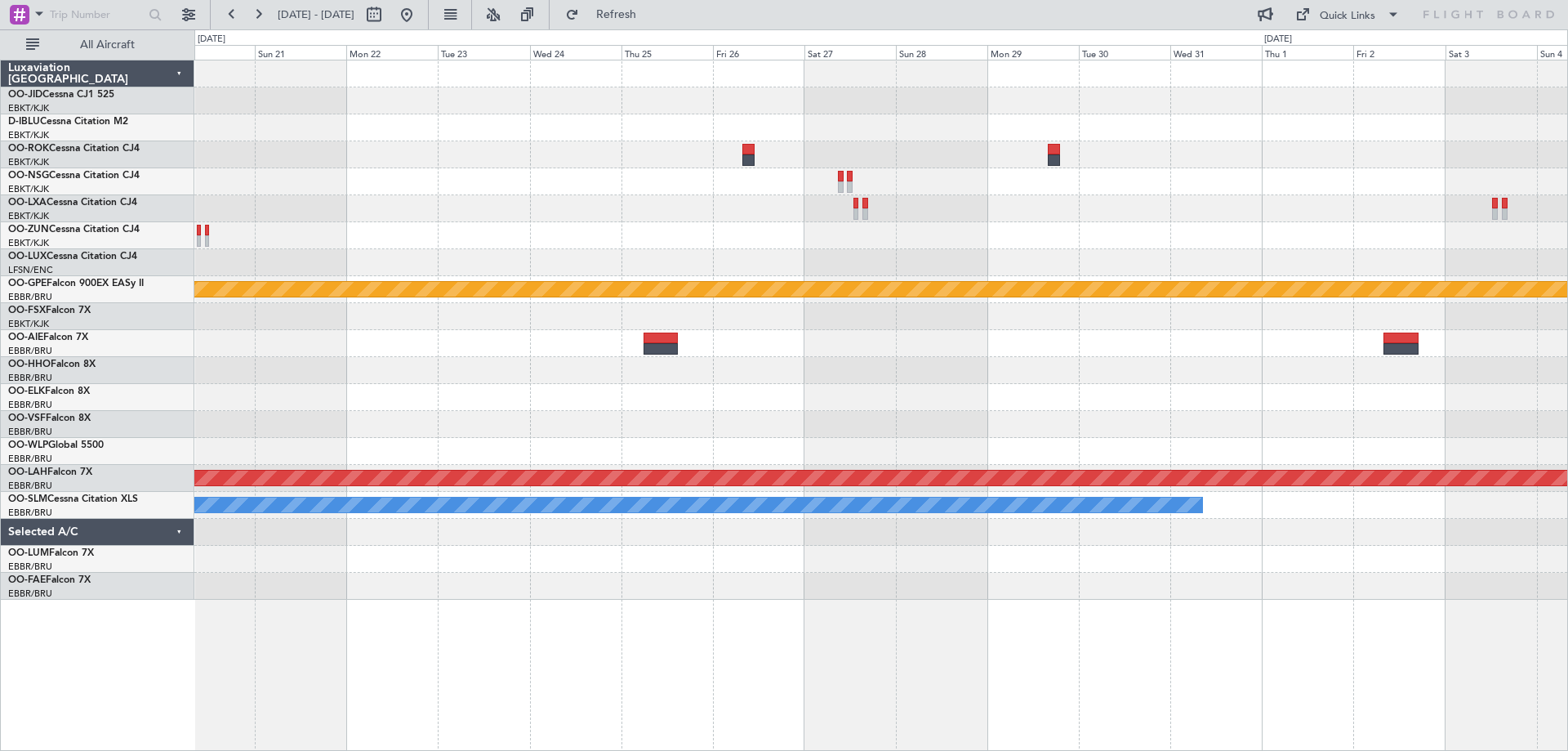
click at [660, 266] on div "Planned Maint Kortrijk-[GEOGRAPHIC_DATA] null [GEOGRAPHIC_DATA]-[GEOGRAPHIC_DAT…" at bounding box center [881, 331] width 1372 height 539
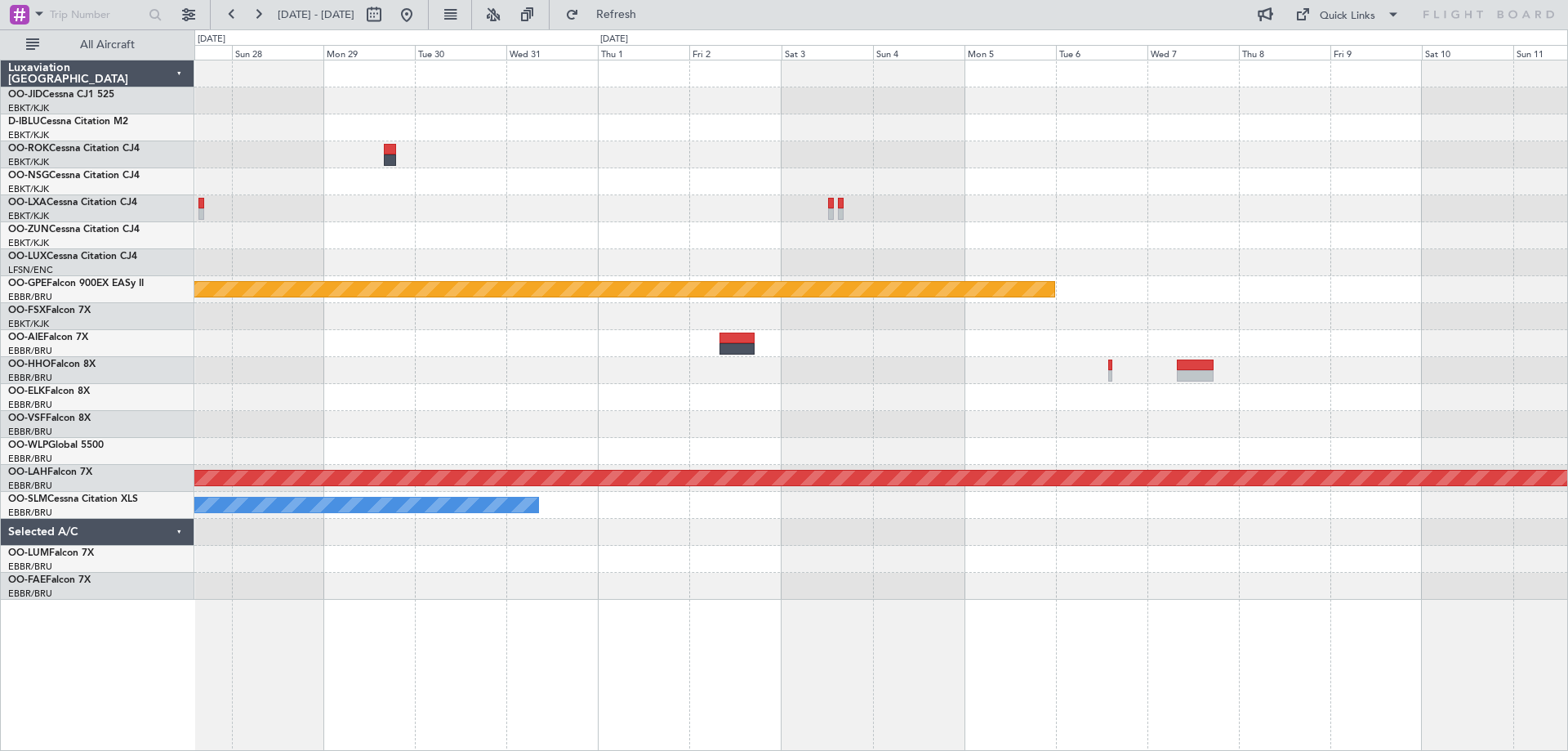
click at [573, 222] on div "null [GEOGRAPHIC_DATA]-[GEOGRAPHIC_DATA] Planned [GEOGRAPHIC_DATA][PERSON_NAME]…" at bounding box center [881, 331] width 1372 height 539
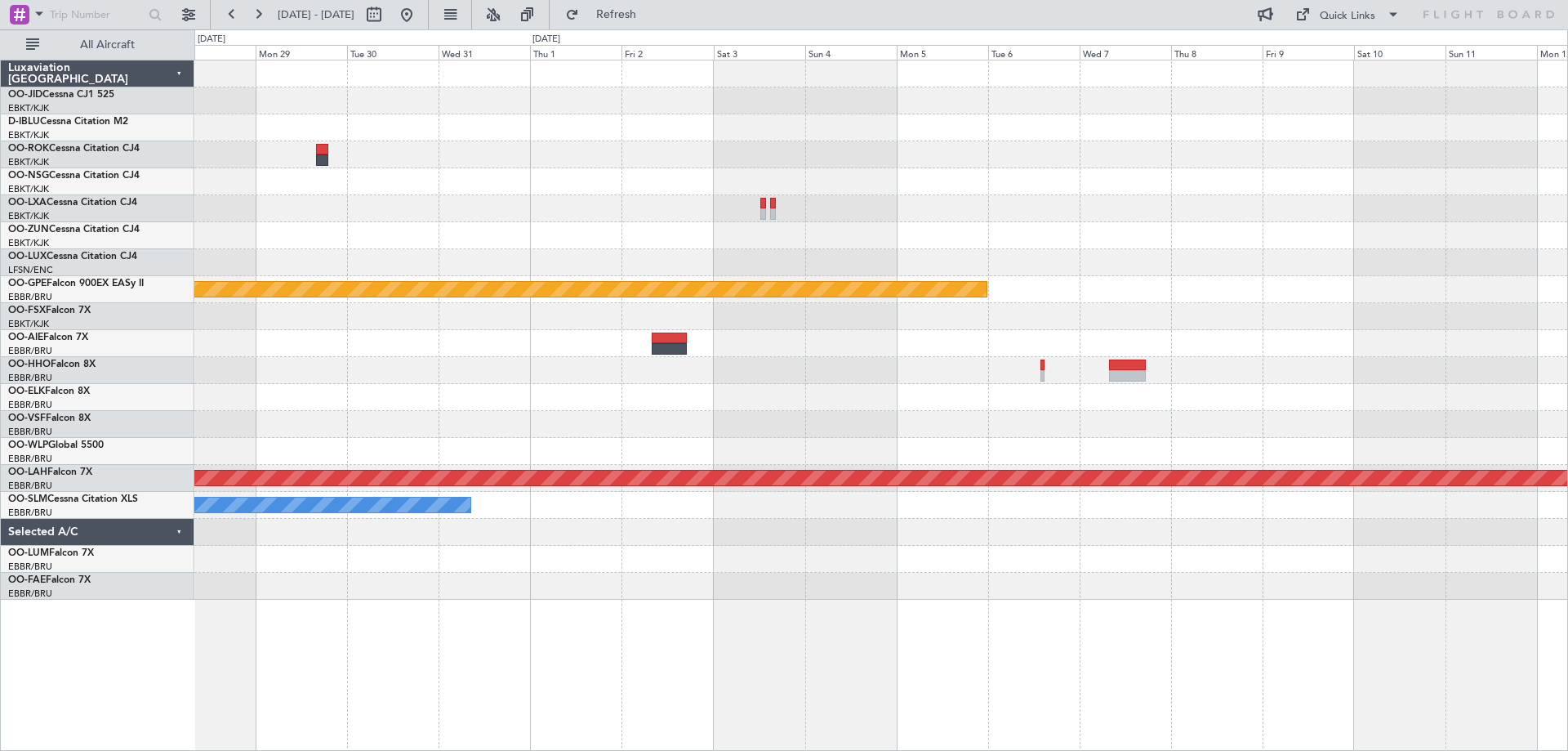
click at [549, 312] on div "null [GEOGRAPHIC_DATA]-[GEOGRAPHIC_DATA] Planned [GEOGRAPHIC_DATA][PERSON_NAME]…" at bounding box center [881, 331] width 1372 height 539
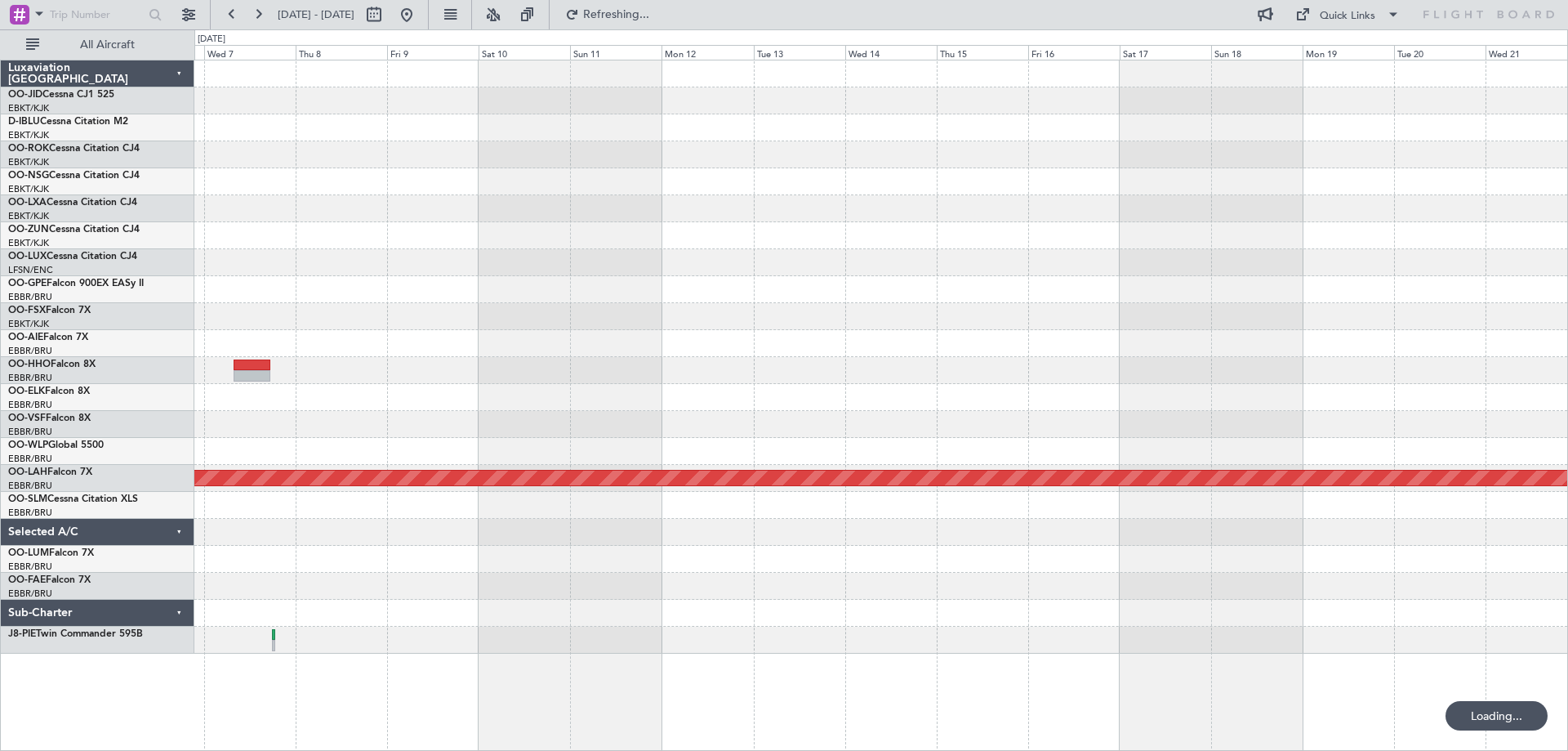
click at [733, 253] on div "null [GEOGRAPHIC_DATA]-[GEOGRAPHIC_DATA] Planned [GEOGRAPHIC_DATA][PERSON_NAME]…" at bounding box center [881, 357] width 1372 height 593
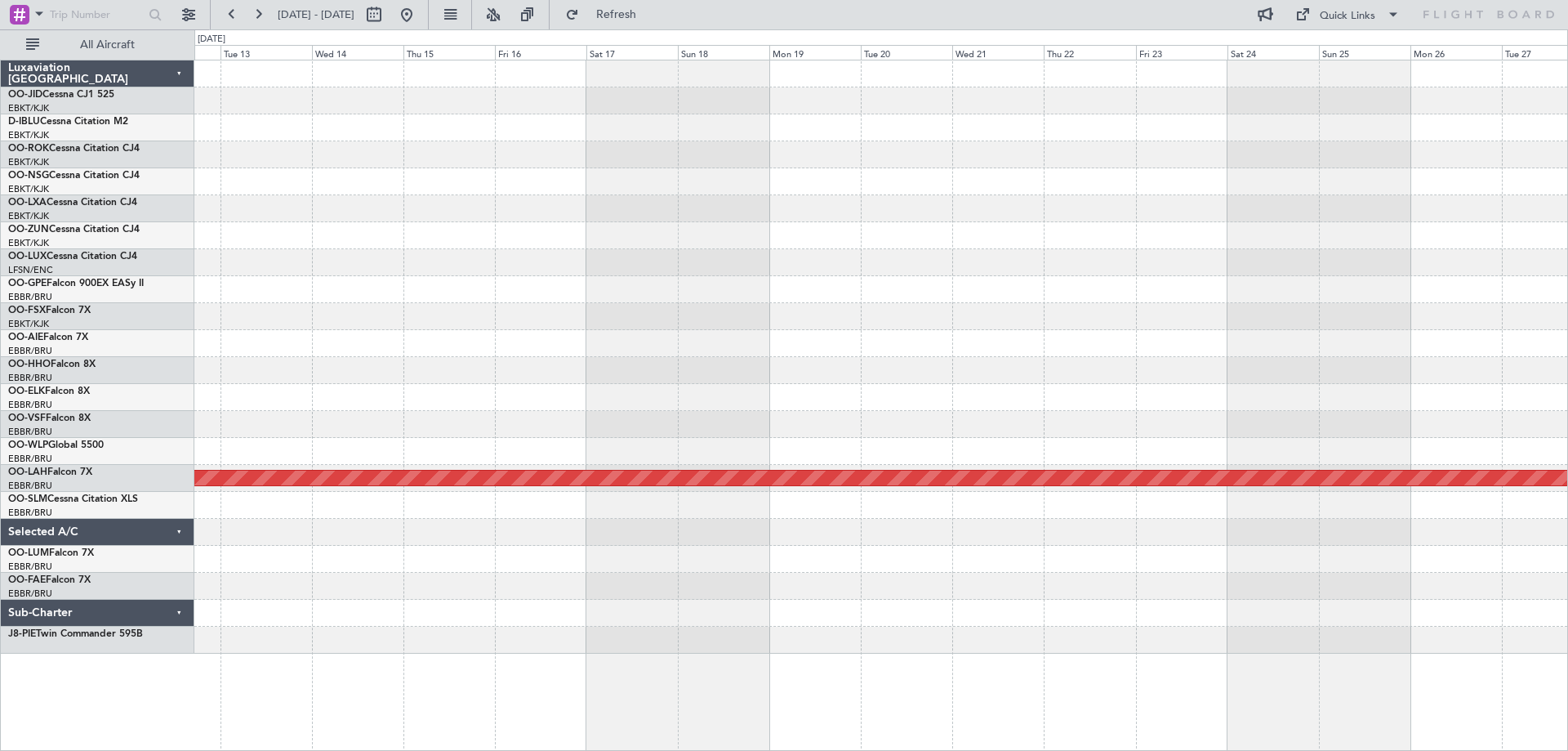
click at [581, 372] on div "Planned Maint [PERSON_NAME]-[GEOGRAPHIC_DATA][PERSON_NAME] ([GEOGRAPHIC_DATA][P…" at bounding box center [881, 357] width 1372 height 593
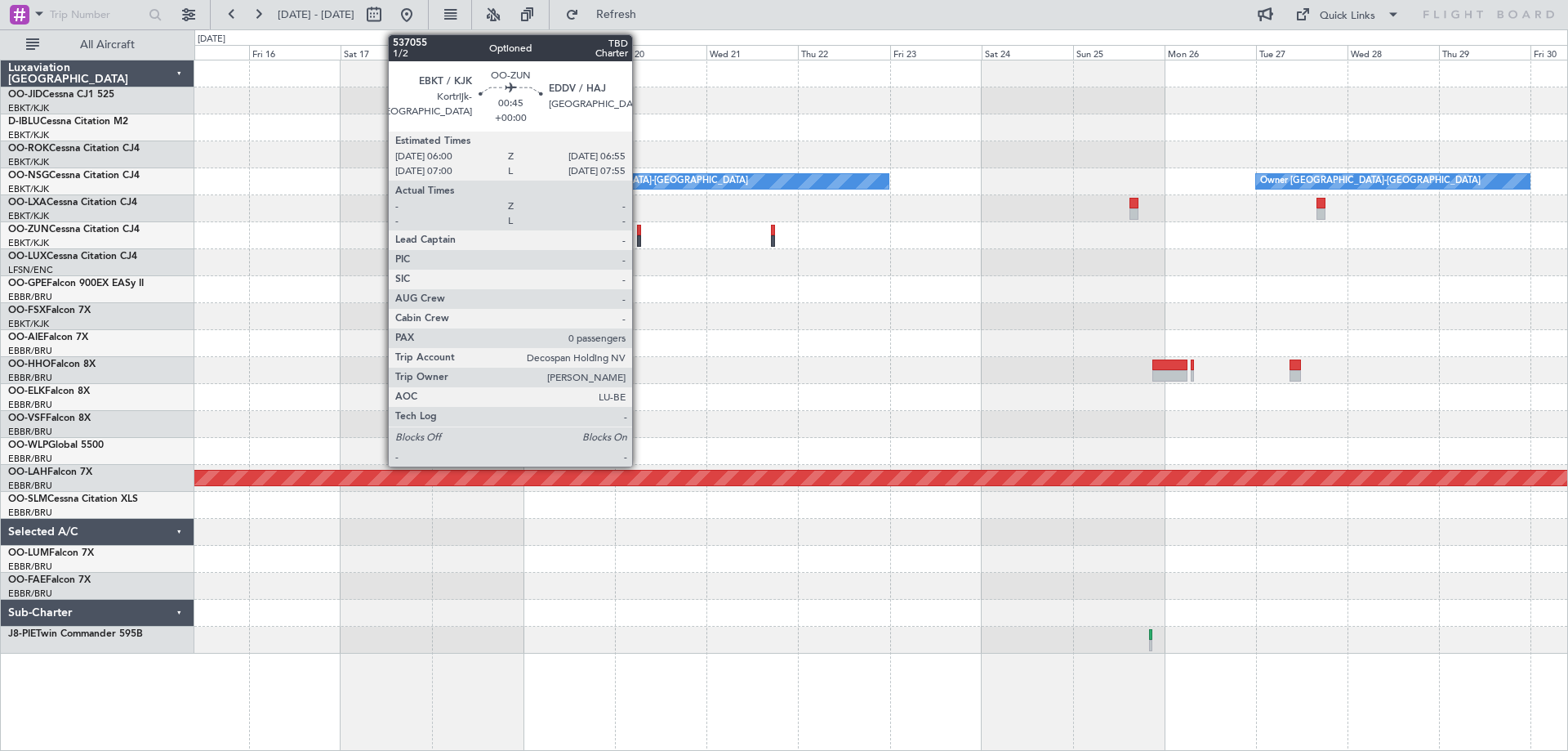
click at [263, 314] on div "Owner [GEOGRAPHIC_DATA]-[GEOGRAPHIC_DATA] Owner [GEOGRAPHIC_DATA]-[GEOGRAPHIC_D…" at bounding box center [881, 357] width 1372 height 593
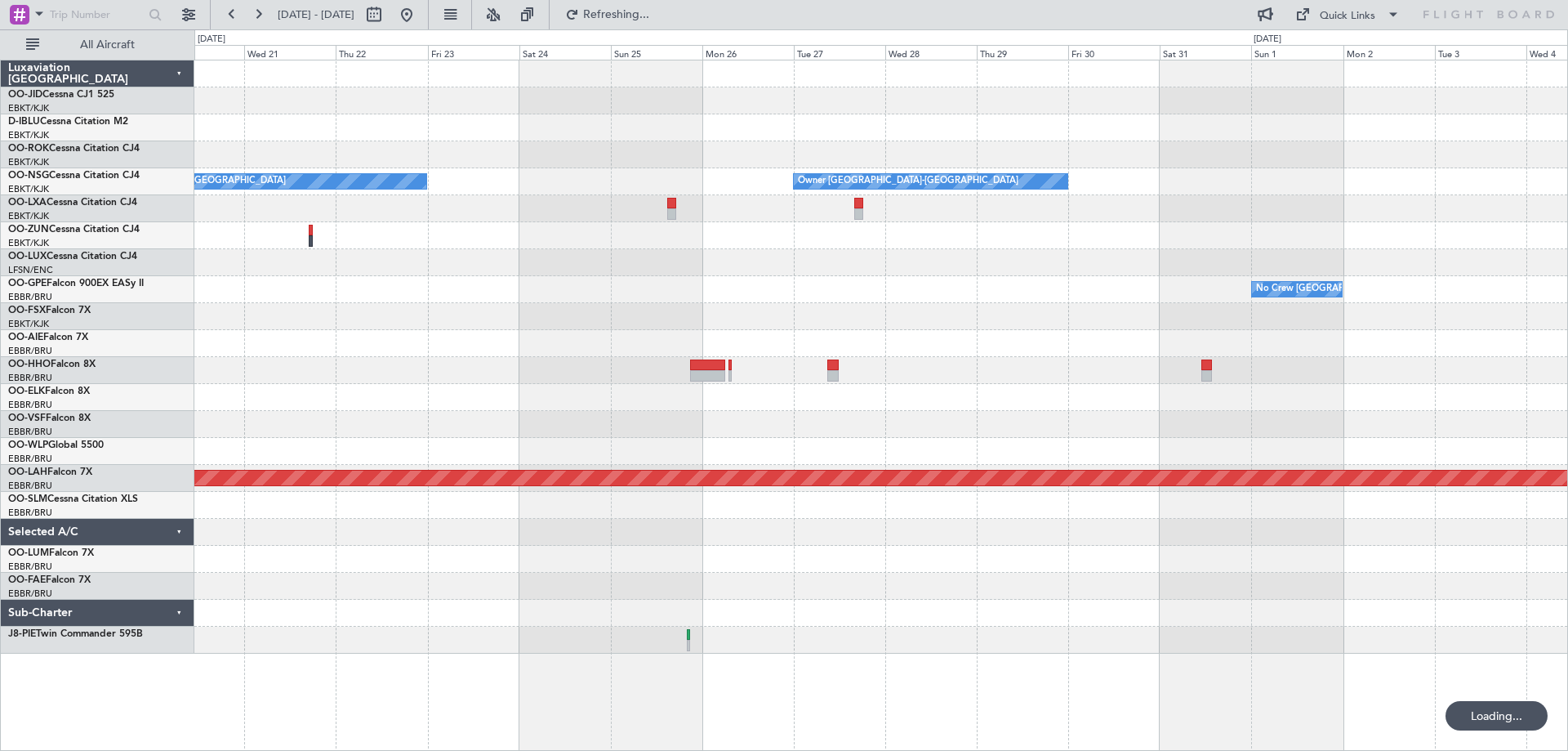
click at [602, 294] on div "Owner [GEOGRAPHIC_DATA]-[GEOGRAPHIC_DATA] Owner [GEOGRAPHIC_DATA]-[GEOGRAPHIC_D…" at bounding box center [881, 357] width 1372 height 593
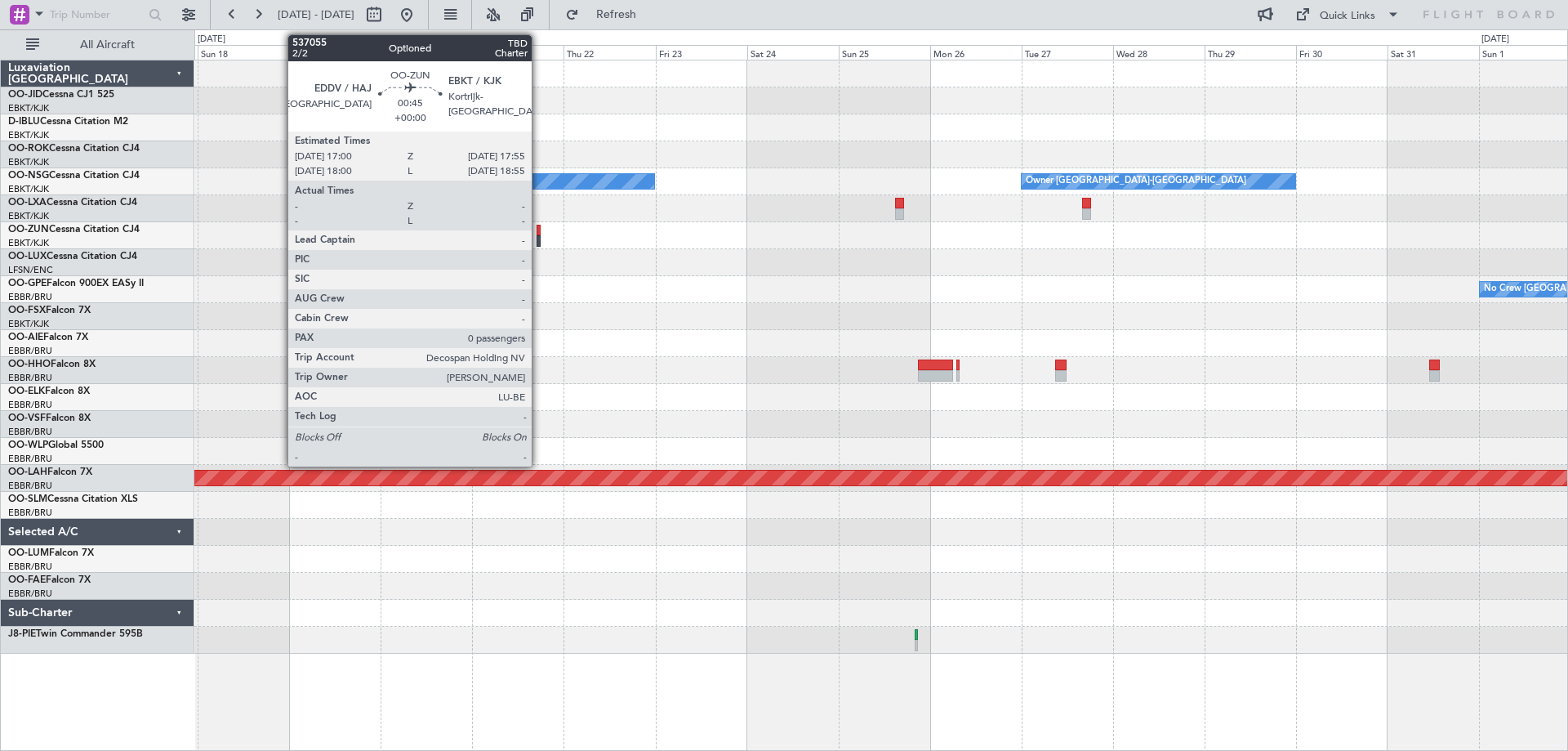
click at [539, 244] on div at bounding box center [538, 241] width 4 height 11
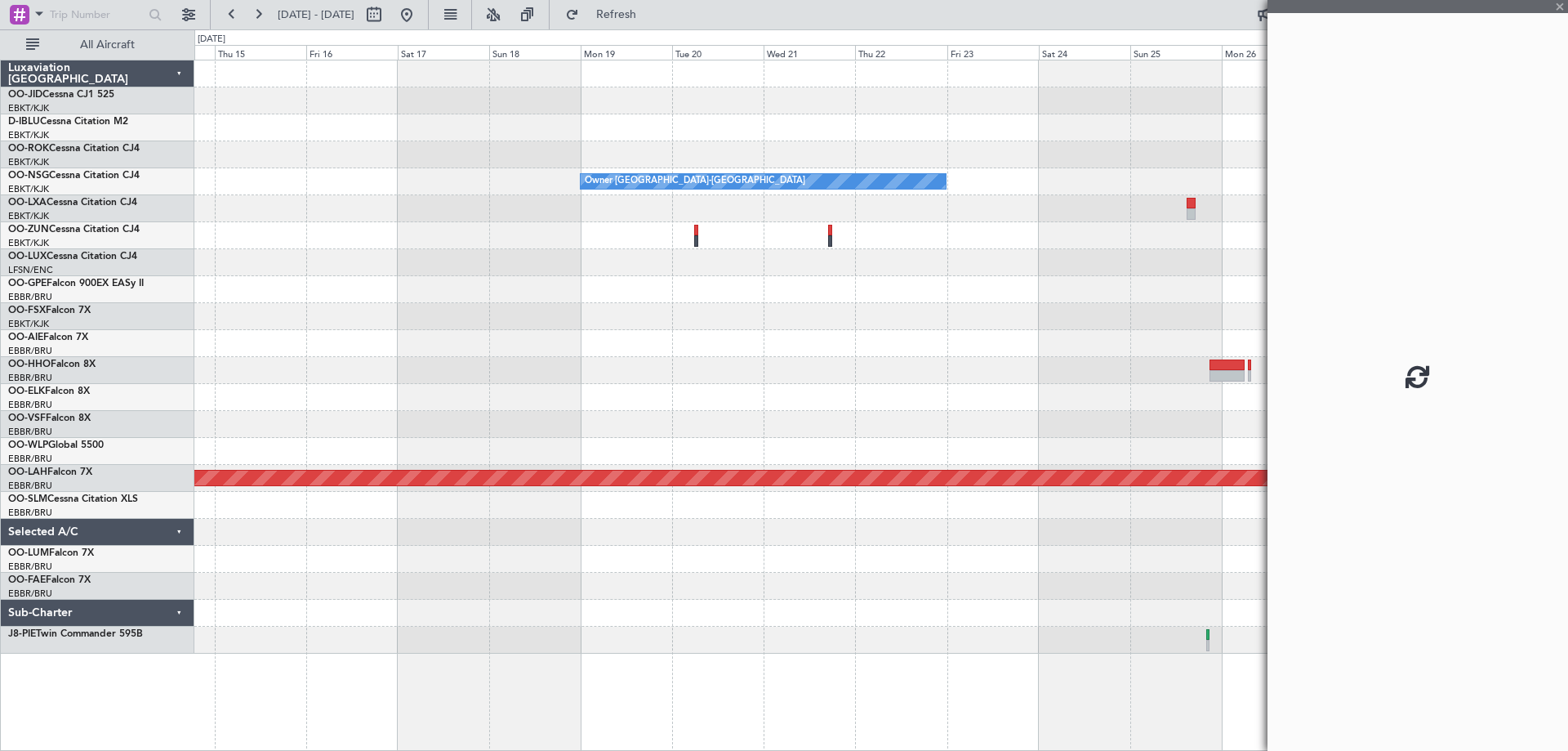
click at [865, 316] on div at bounding box center [881, 316] width 1372 height 27
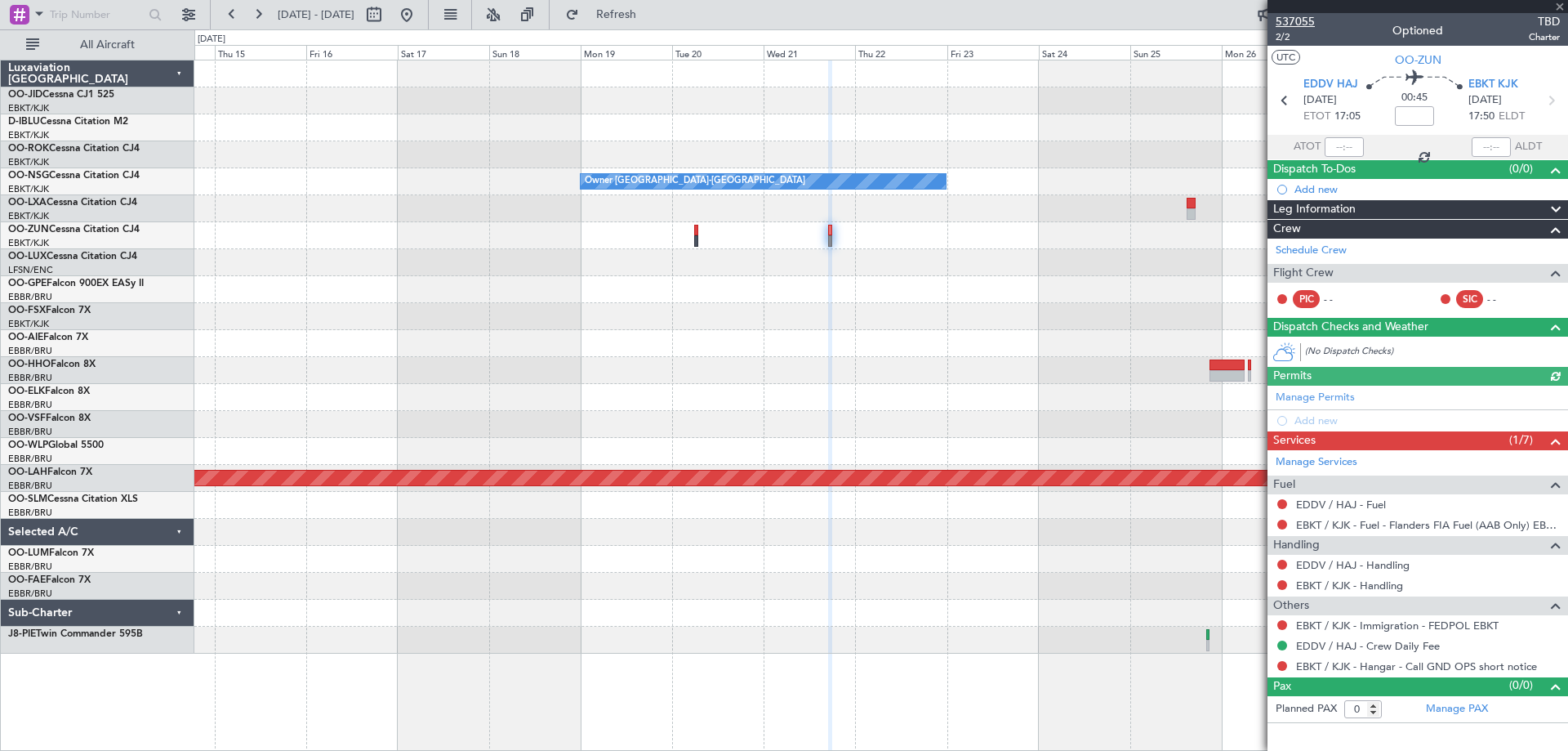
click at [1310, 16] on span "537055" at bounding box center [1295, 21] width 39 height 17
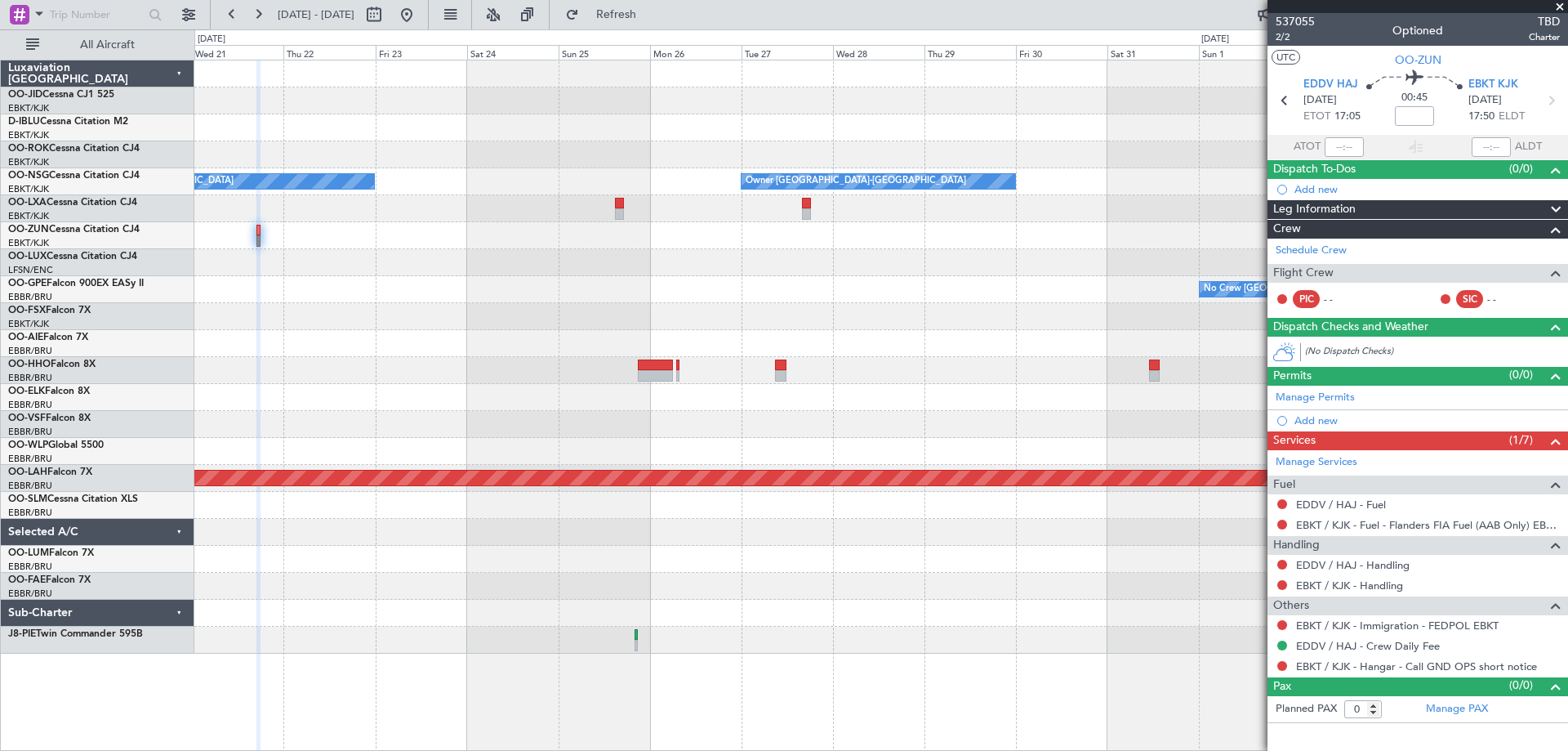
click at [542, 441] on div "Owner [GEOGRAPHIC_DATA]-[GEOGRAPHIC_DATA] Owner [GEOGRAPHIC_DATA]-[GEOGRAPHIC_D…" at bounding box center [881, 357] width 1372 height 593
click at [766, 252] on div "Owner [GEOGRAPHIC_DATA]-[GEOGRAPHIC_DATA] Owner [GEOGRAPHIC_DATA]-[GEOGRAPHIC_D…" at bounding box center [881, 357] width 1372 height 593
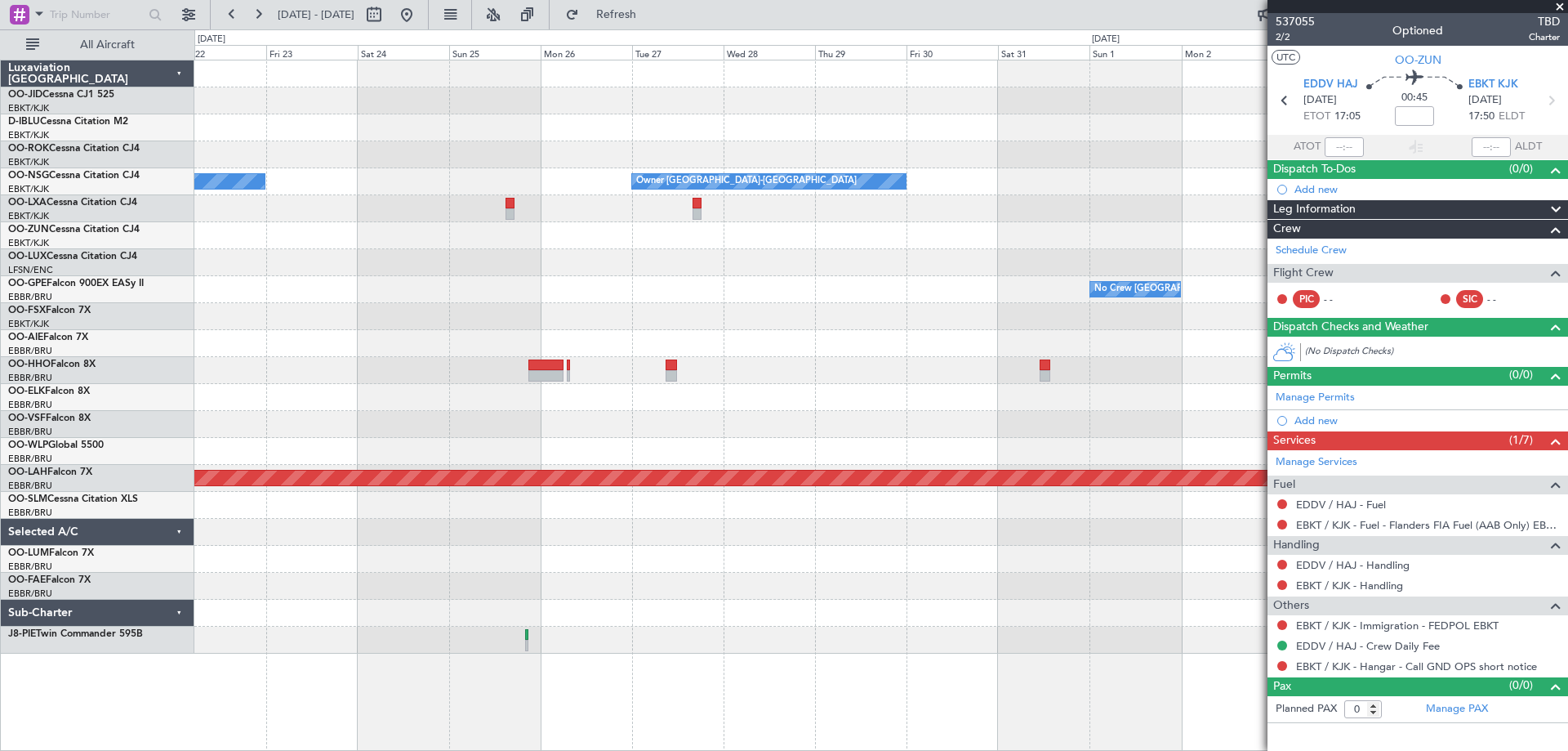
click at [398, 346] on div "Owner [GEOGRAPHIC_DATA]-[GEOGRAPHIC_DATA] Owner [GEOGRAPHIC_DATA]-[GEOGRAPHIC_D…" at bounding box center [881, 357] width 1372 height 593
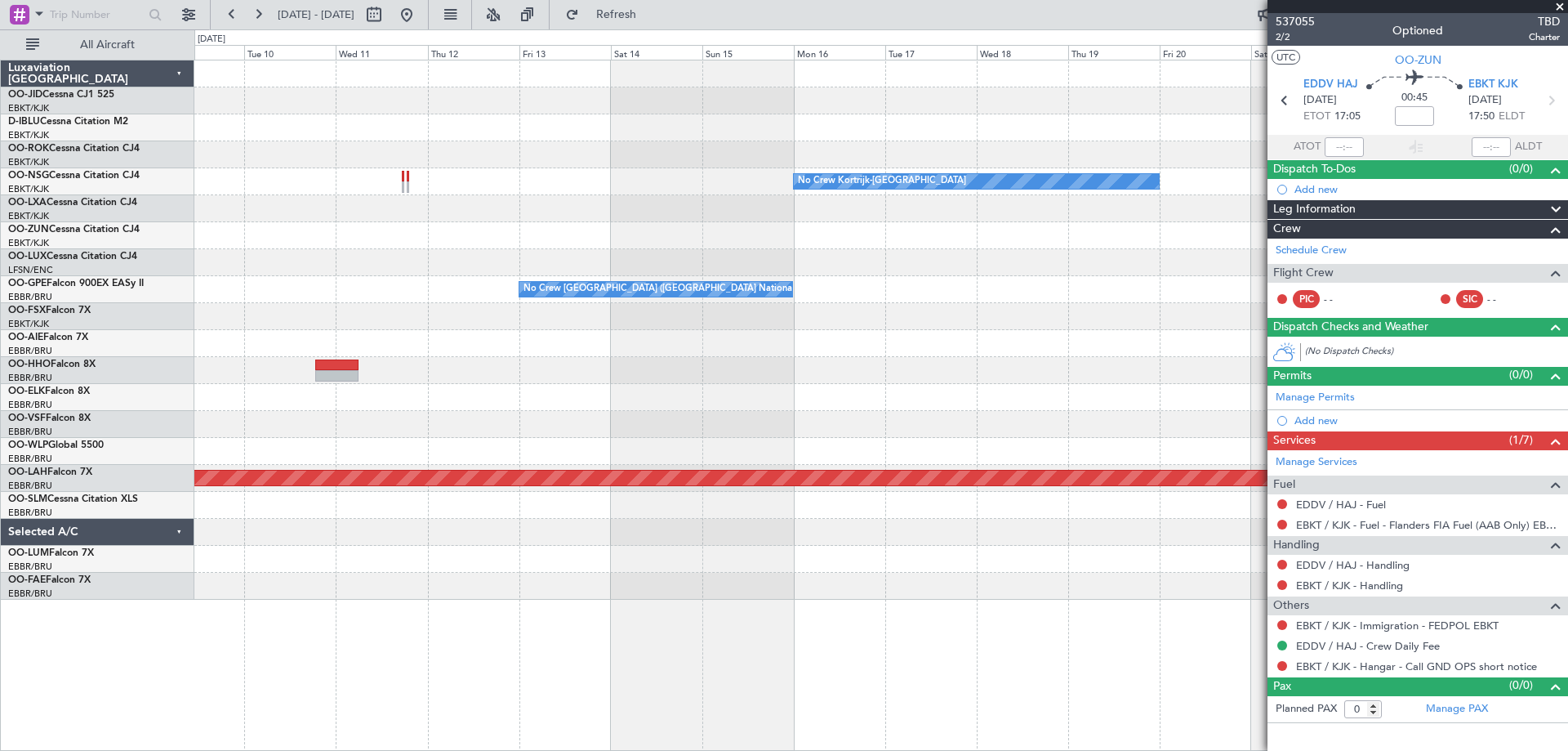
click at [120, 396] on div "No Crew Kortrijk-[GEOGRAPHIC_DATA] No Crew Kortrijk-[GEOGRAPHIC_DATA] No Crew […" at bounding box center [784, 390] width 1568 height 722
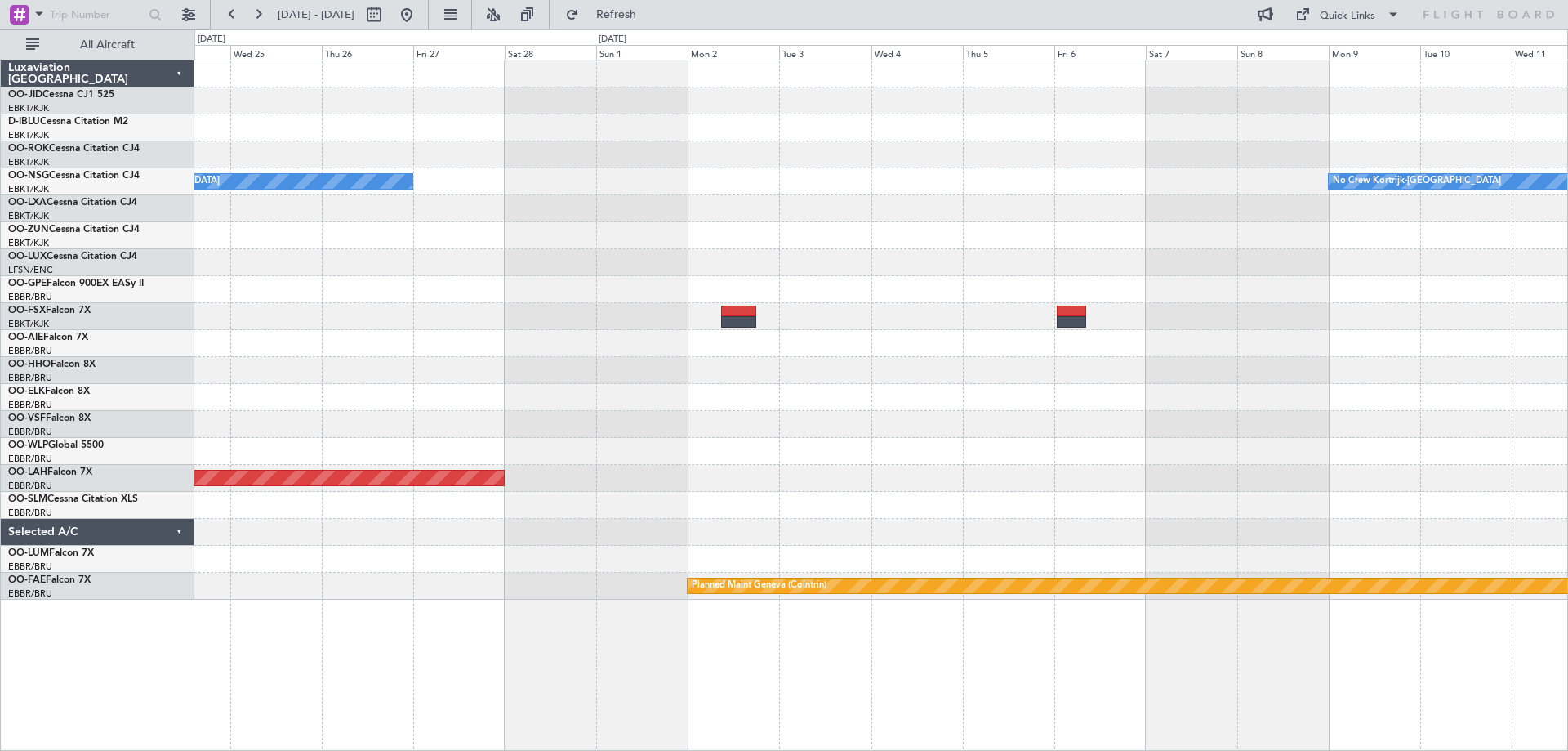
click at [154, 482] on div "No Crew Kortrijk-[GEOGRAPHIC_DATA] No Crew Kortrijk-[GEOGRAPHIC_DATA] Planned […" at bounding box center [784, 390] width 1568 height 722
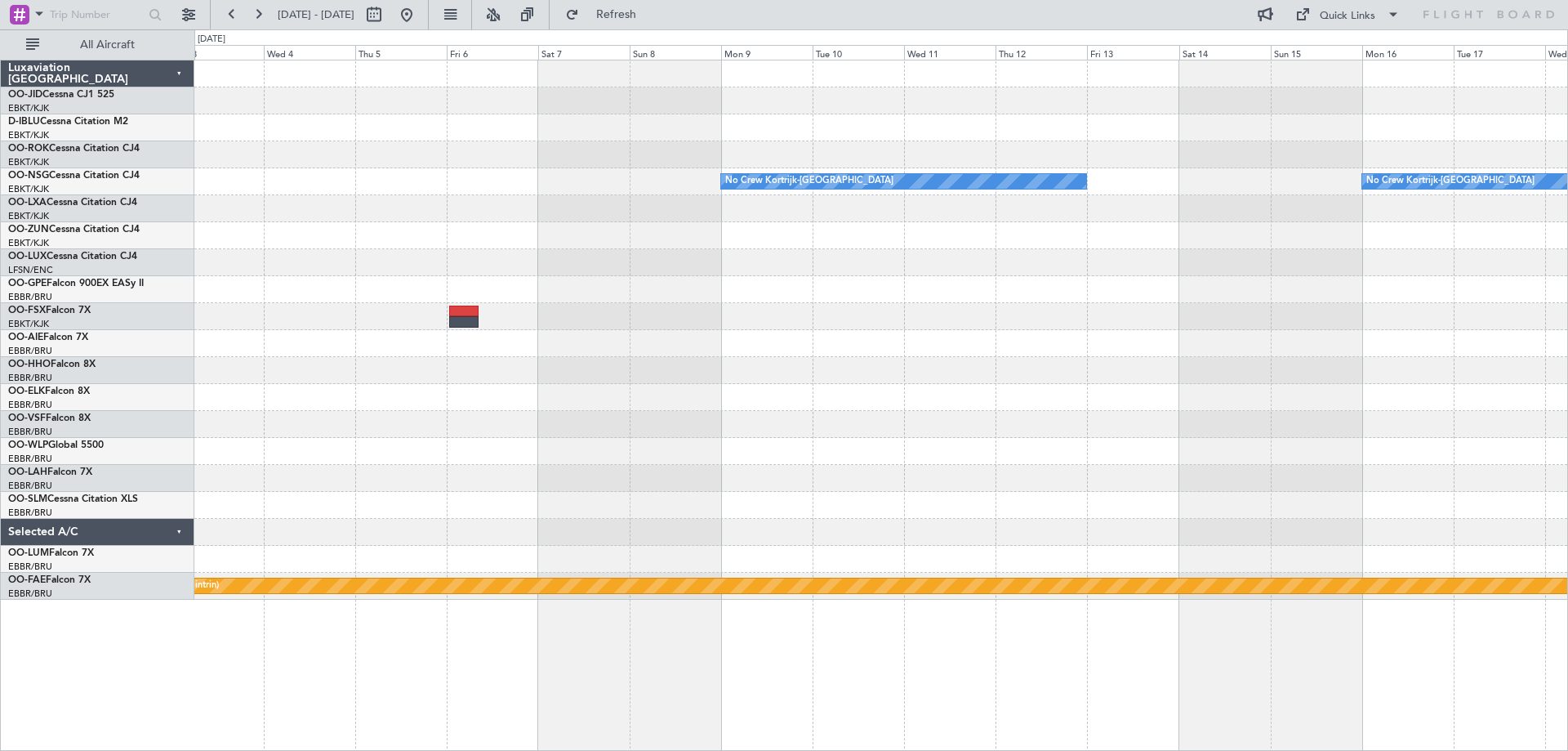
click at [314, 279] on div "No Crew Kortrijk-[GEOGRAPHIC_DATA] No Crew Kortrijk-[GEOGRAPHIC_DATA] Planned […" at bounding box center [881, 331] width 1372 height 539
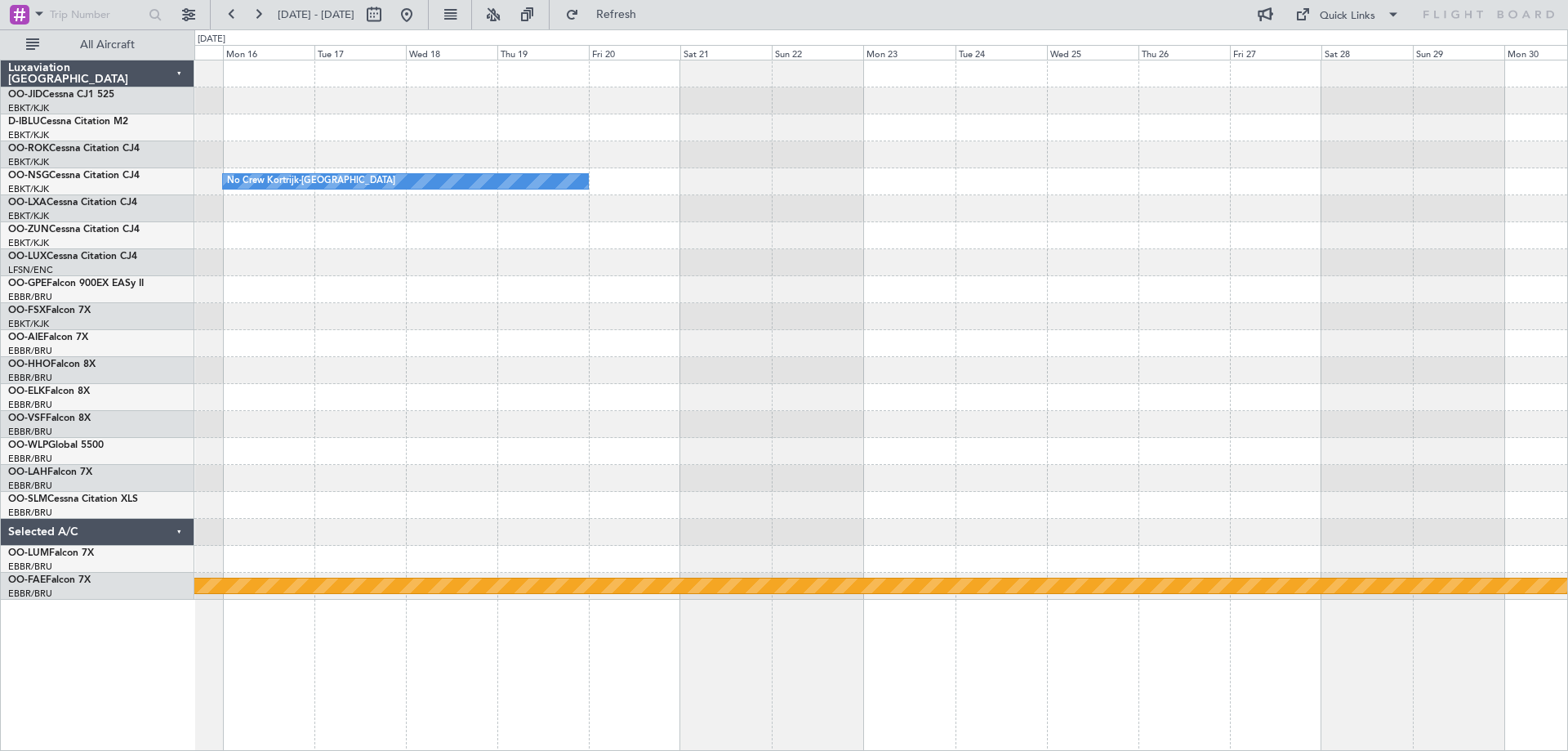
click at [712, 182] on div "No Crew Kortrijk-[GEOGRAPHIC_DATA] No Crew Kortrijk-[GEOGRAPHIC_DATA] Planned M…" at bounding box center [881, 331] width 1372 height 539
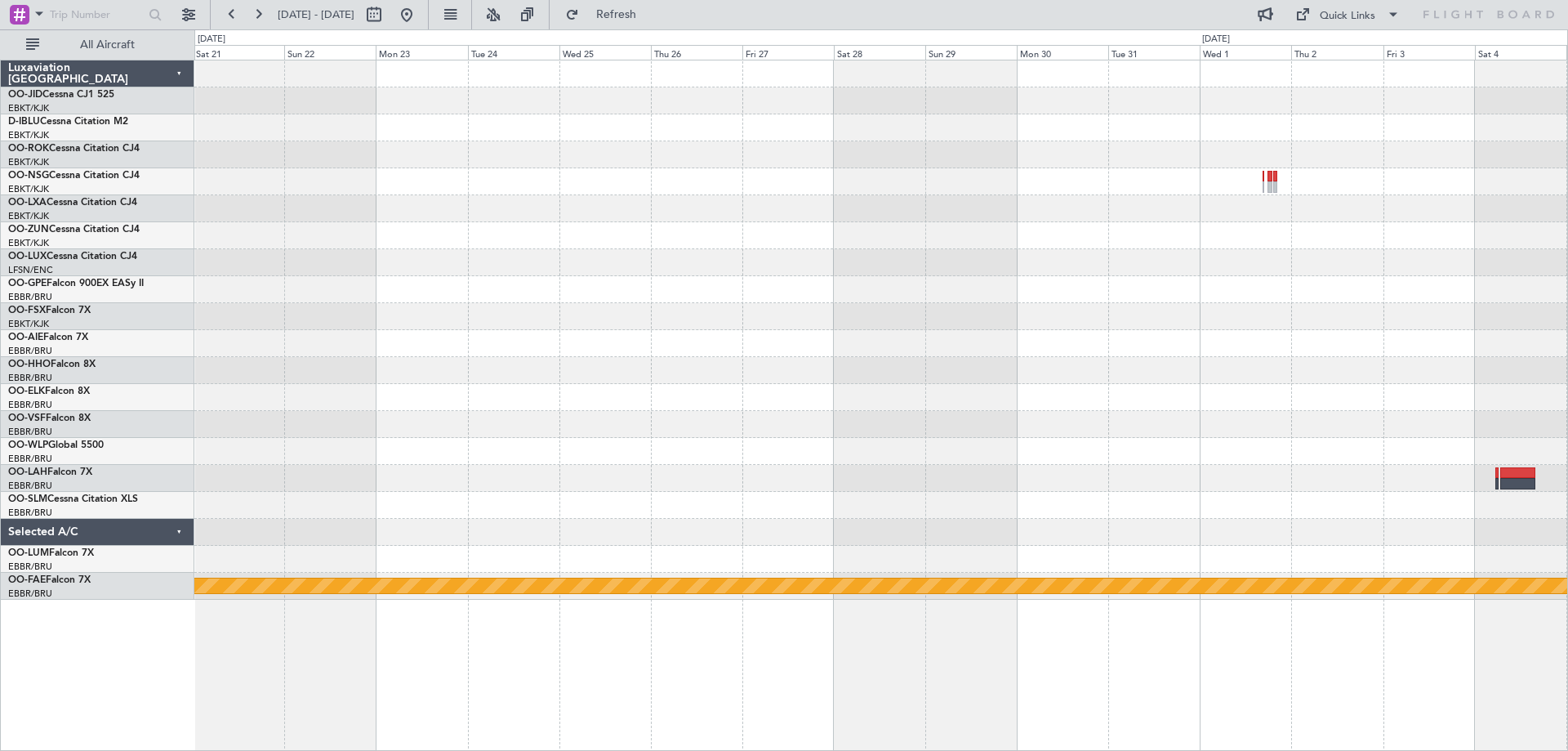
click at [455, 213] on div "No Crew Kortrijk-[GEOGRAPHIC_DATA] Planned Maint Geneva ([GEOGRAPHIC_DATA])" at bounding box center [881, 331] width 1372 height 539
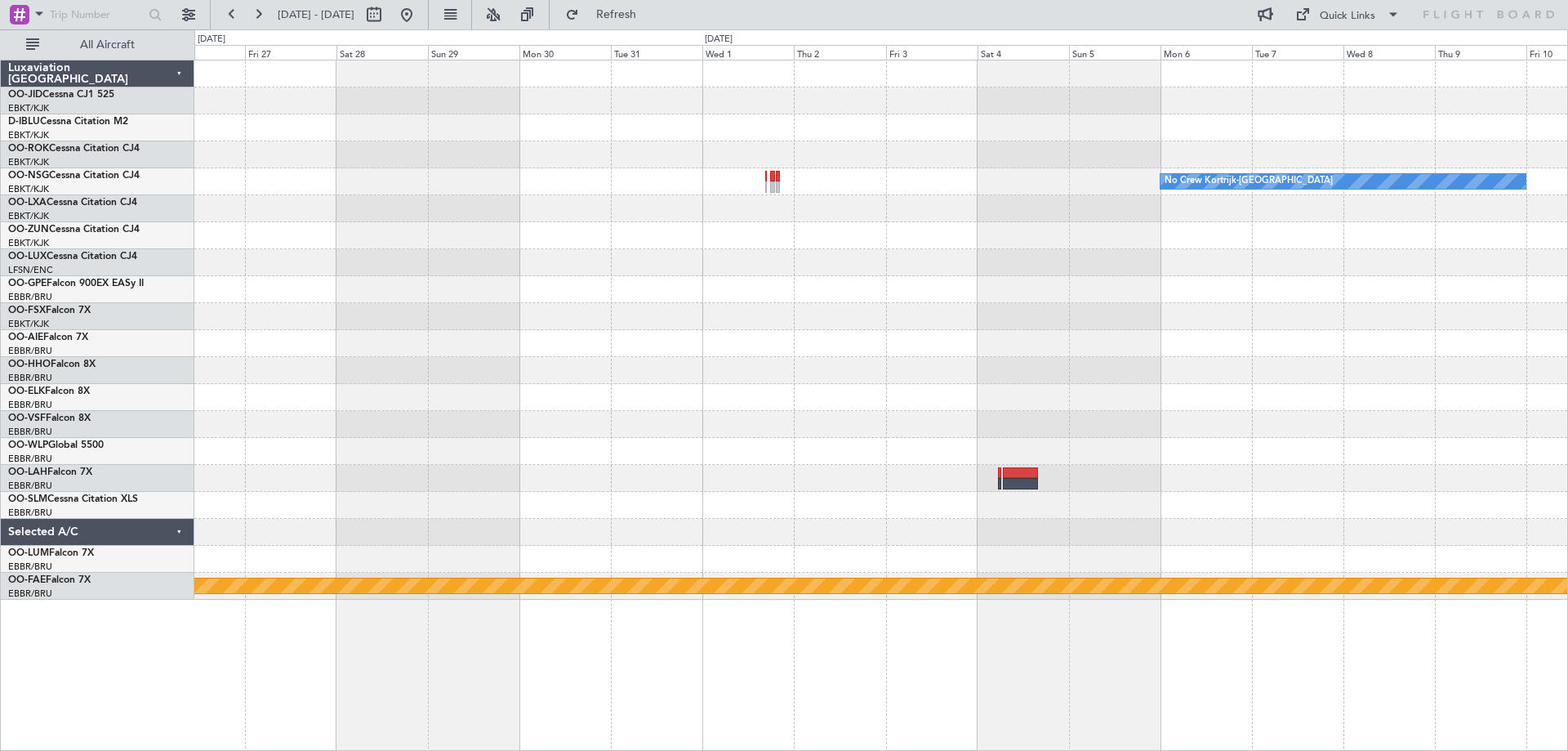
click at [251, 507] on div "No Crew Kortrijk-[GEOGRAPHIC_DATA] No Crew Kortrijk-[GEOGRAPHIC_DATA] Planned M…" at bounding box center [881, 331] width 1372 height 539
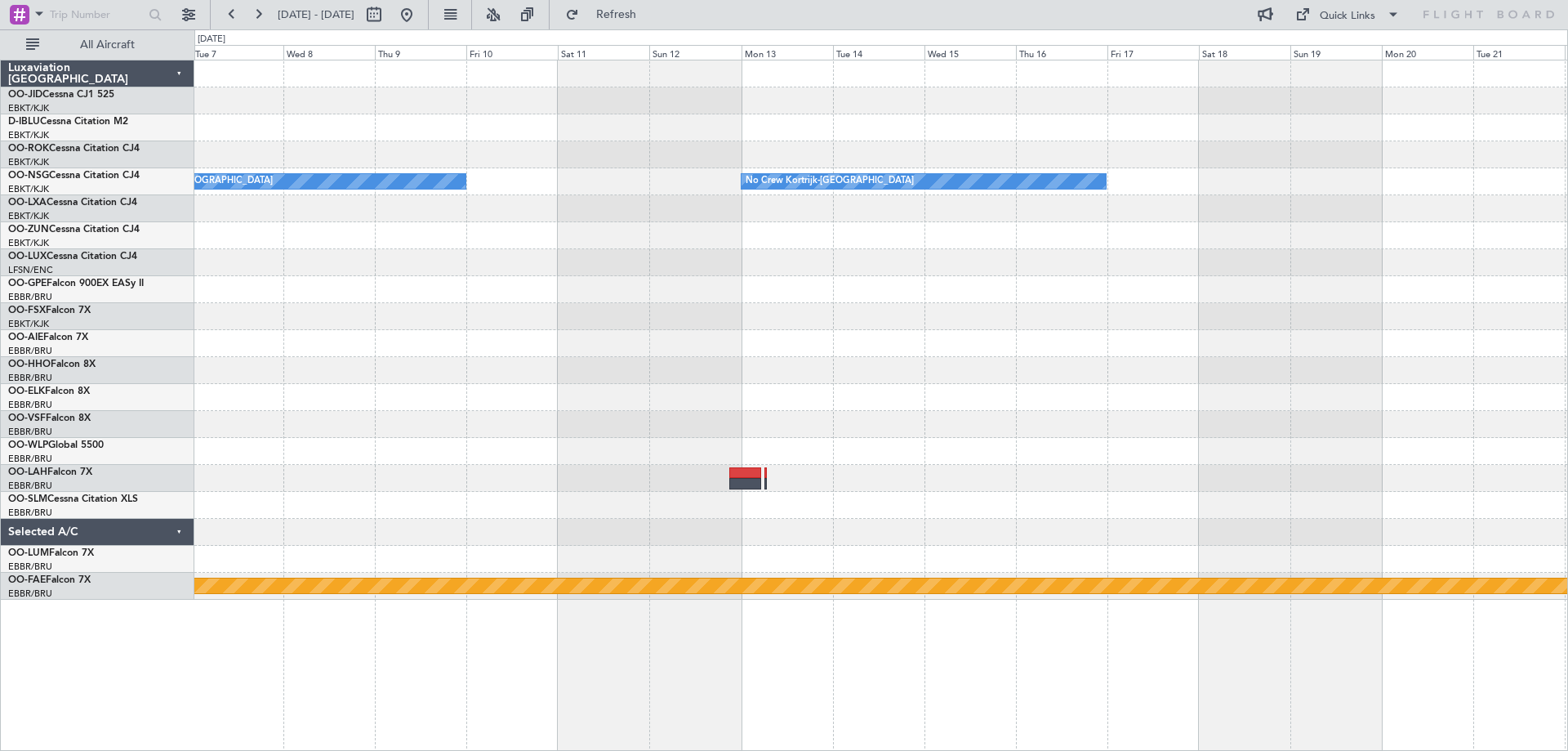
click at [434, 390] on div "No Crew Kortrijk-[GEOGRAPHIC_DATA] No Crew Kortrijk-[GEOGRAPHIC_DATA] Planned M…" at bounding box center [881, 331] width 1372 height 539
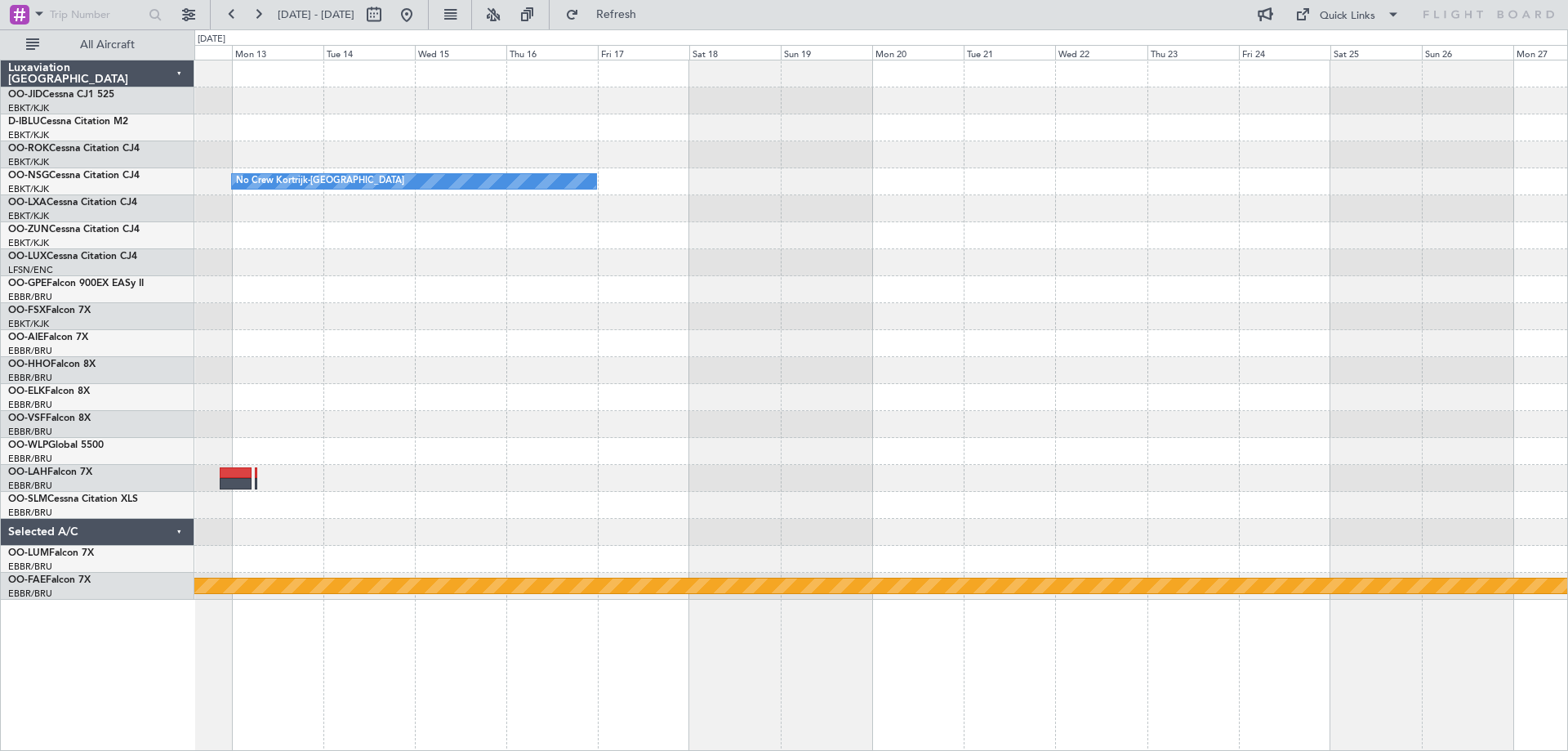
click at [402, 371] on div "No Crew Kortrijk-[GEOGRAPHIC_DATA] No Crew Kortrijk-[GEOGRAPHIC_DATA] Planned M…" at bounding box center [881, 331] width 1372 height 539
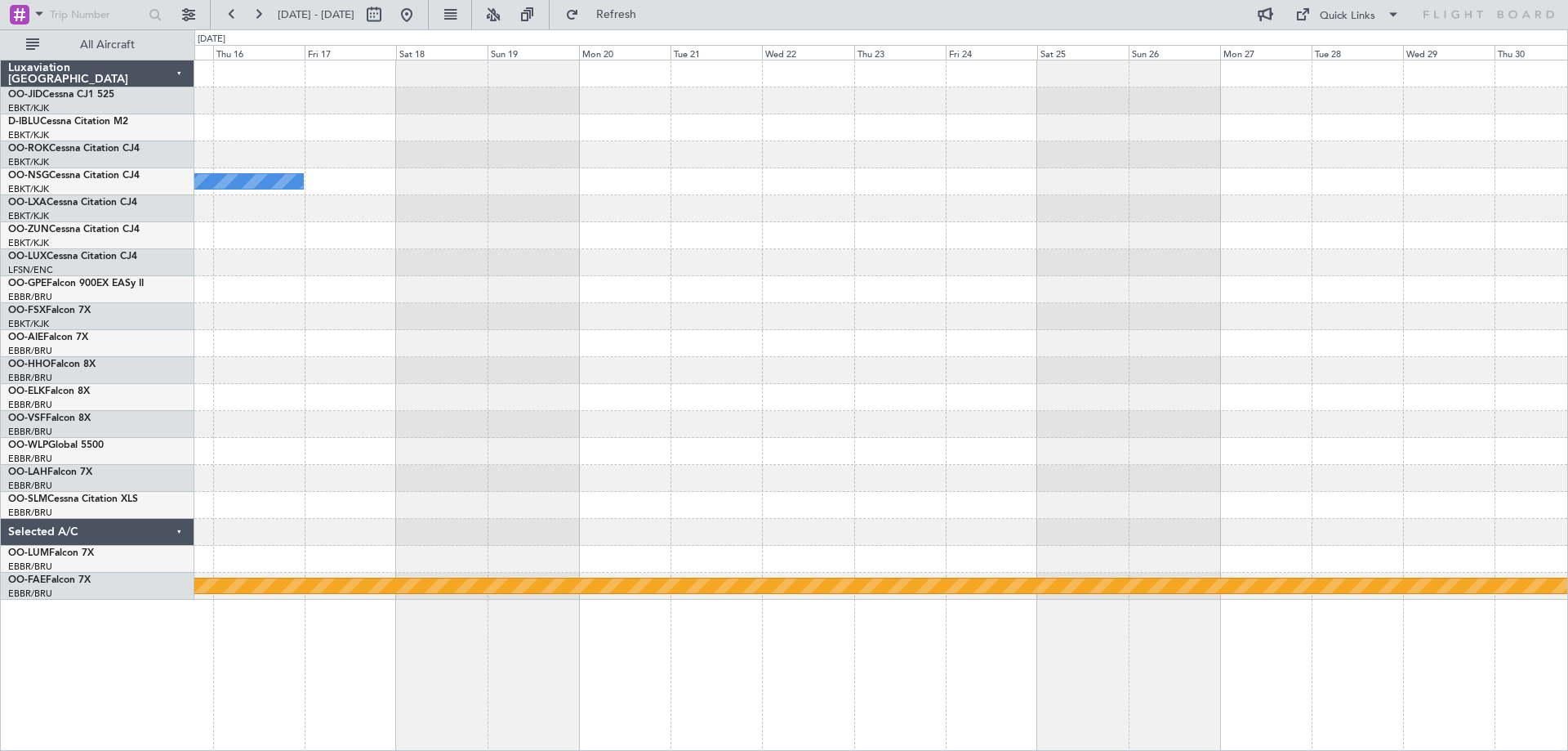
click at [623, 297] on div "No Crew Kortrijk-[GEOGRAPHIC_DATA] Planned Maint Geneva ([GEOGRAPHIC_DATA])" at bounding box center [881, 331] width 1372 height 539
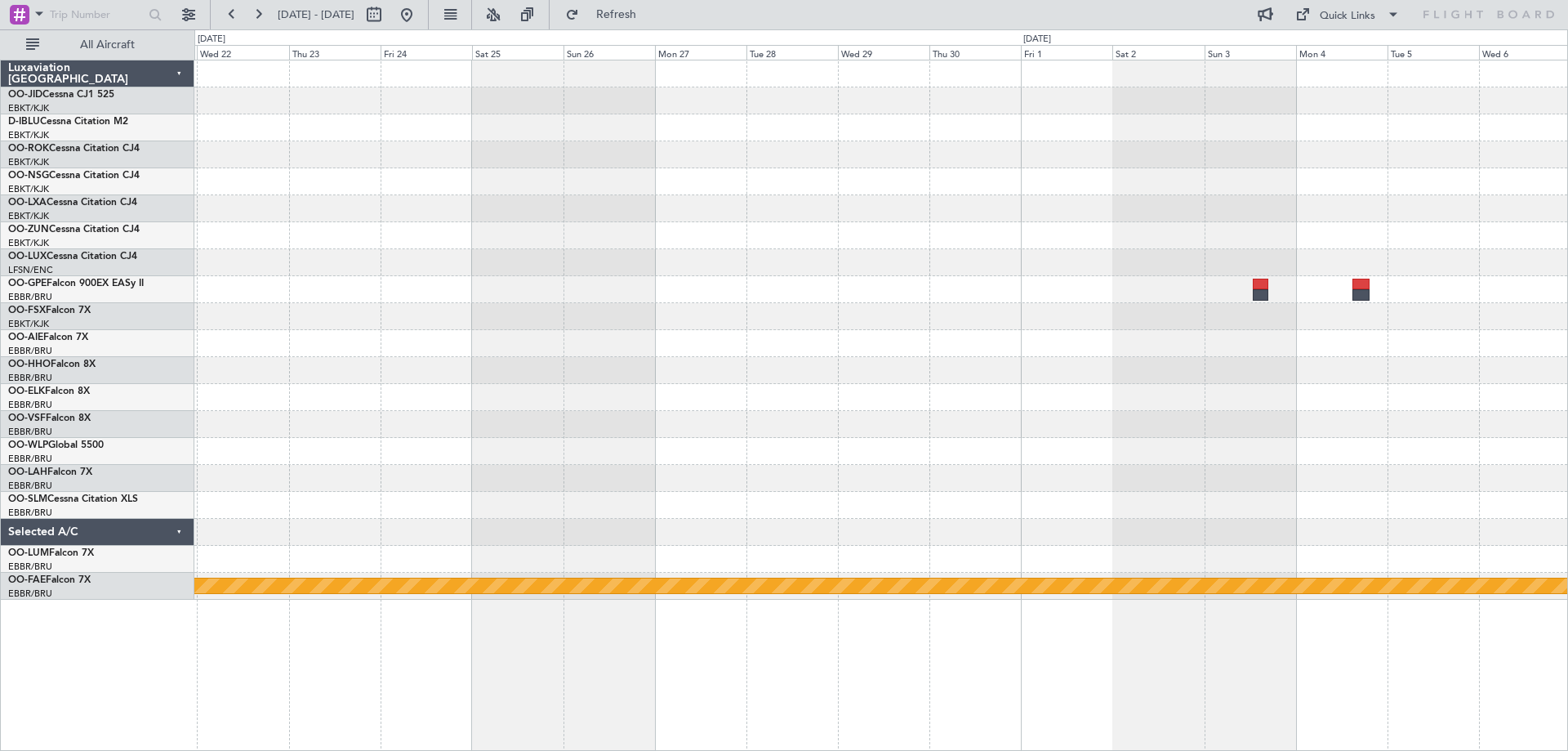
click at [675, 290] on div "Planned Maint Geneva (Cointrin)" at bounding box center [881, 331] width 1372 height 539
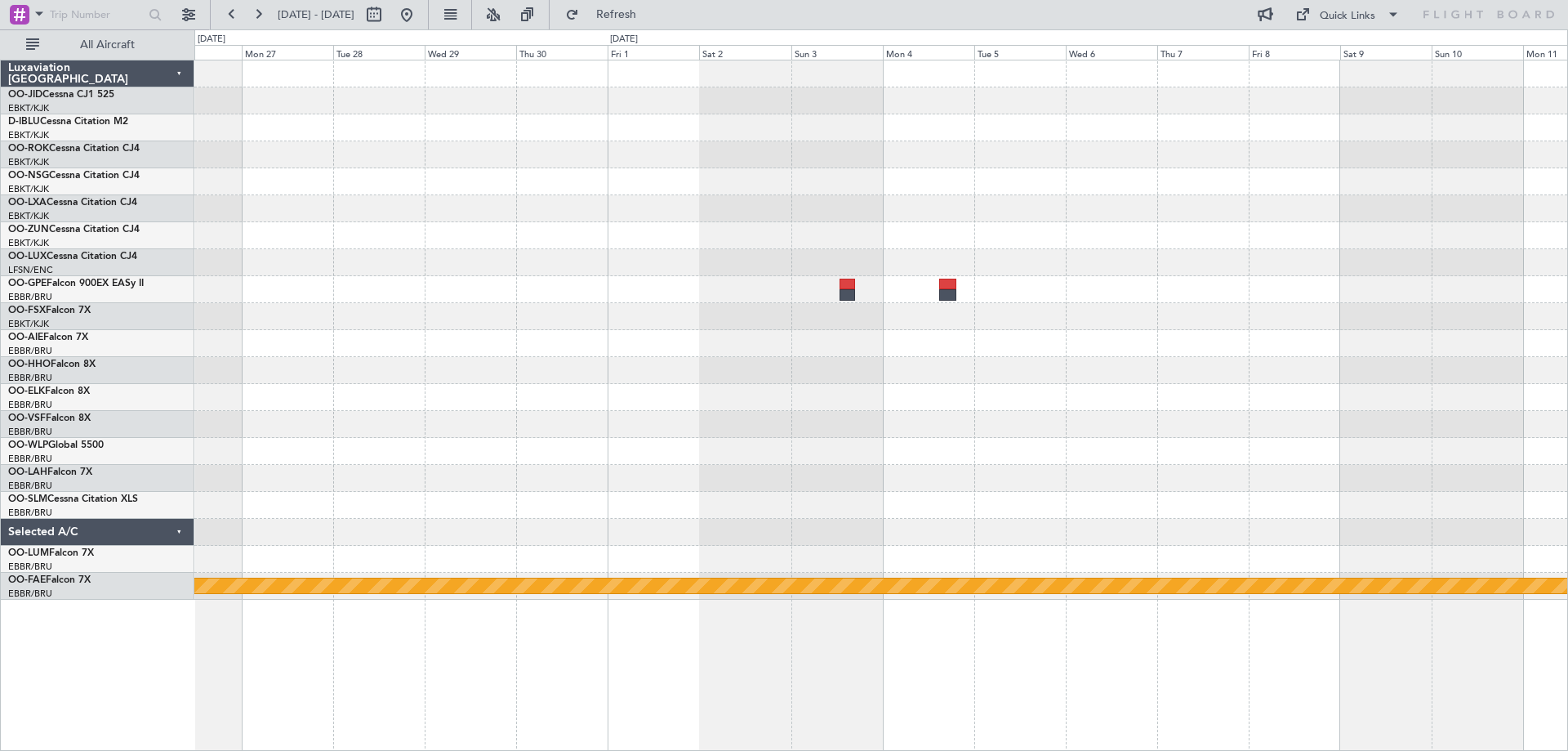
click at [265, 473] on div "Planned Maint Geneva (Cointrin)" at bounding box center [881, 331] width 1372 height 539
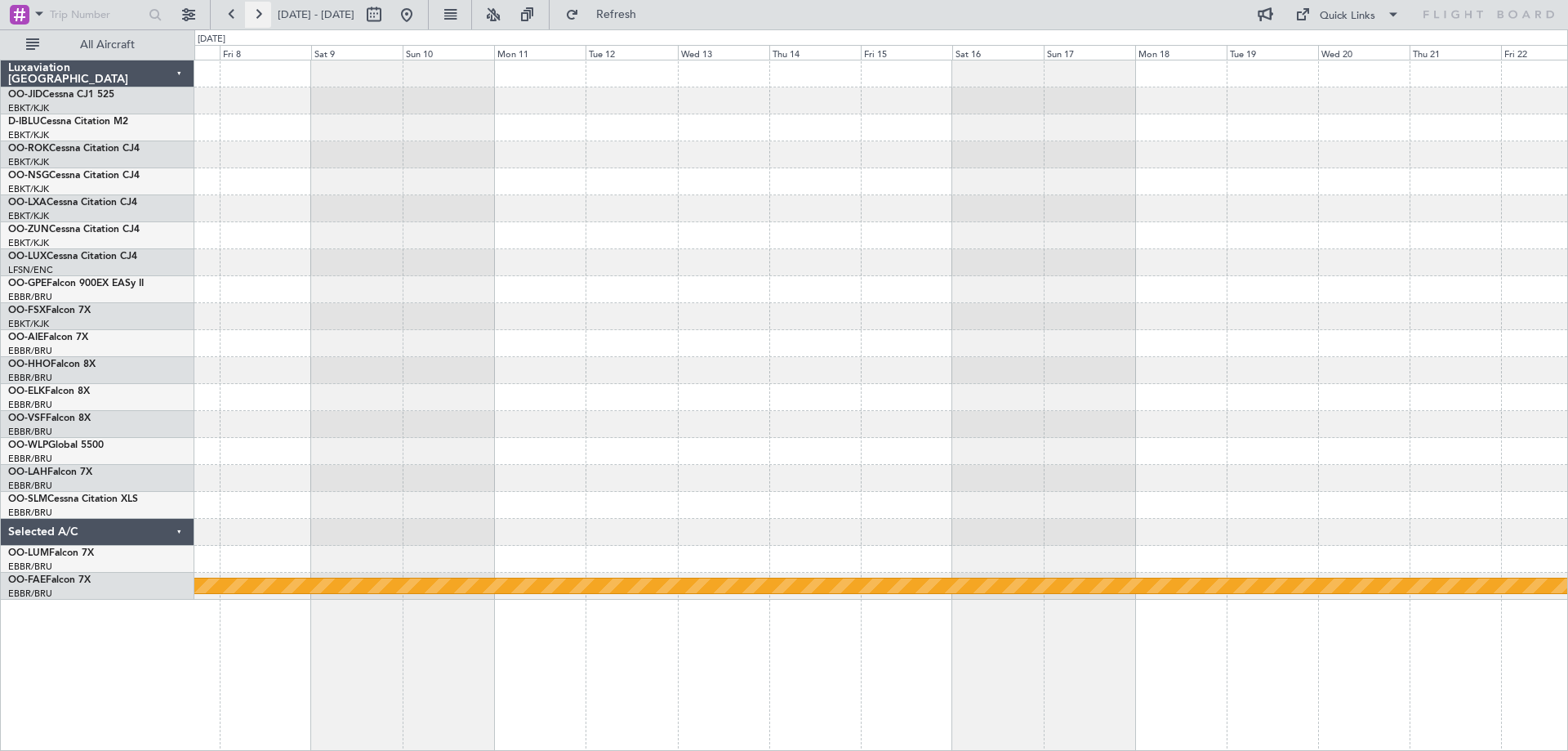
click at [256, 18] on button at bounding box center [258, 15] width 26 height 26
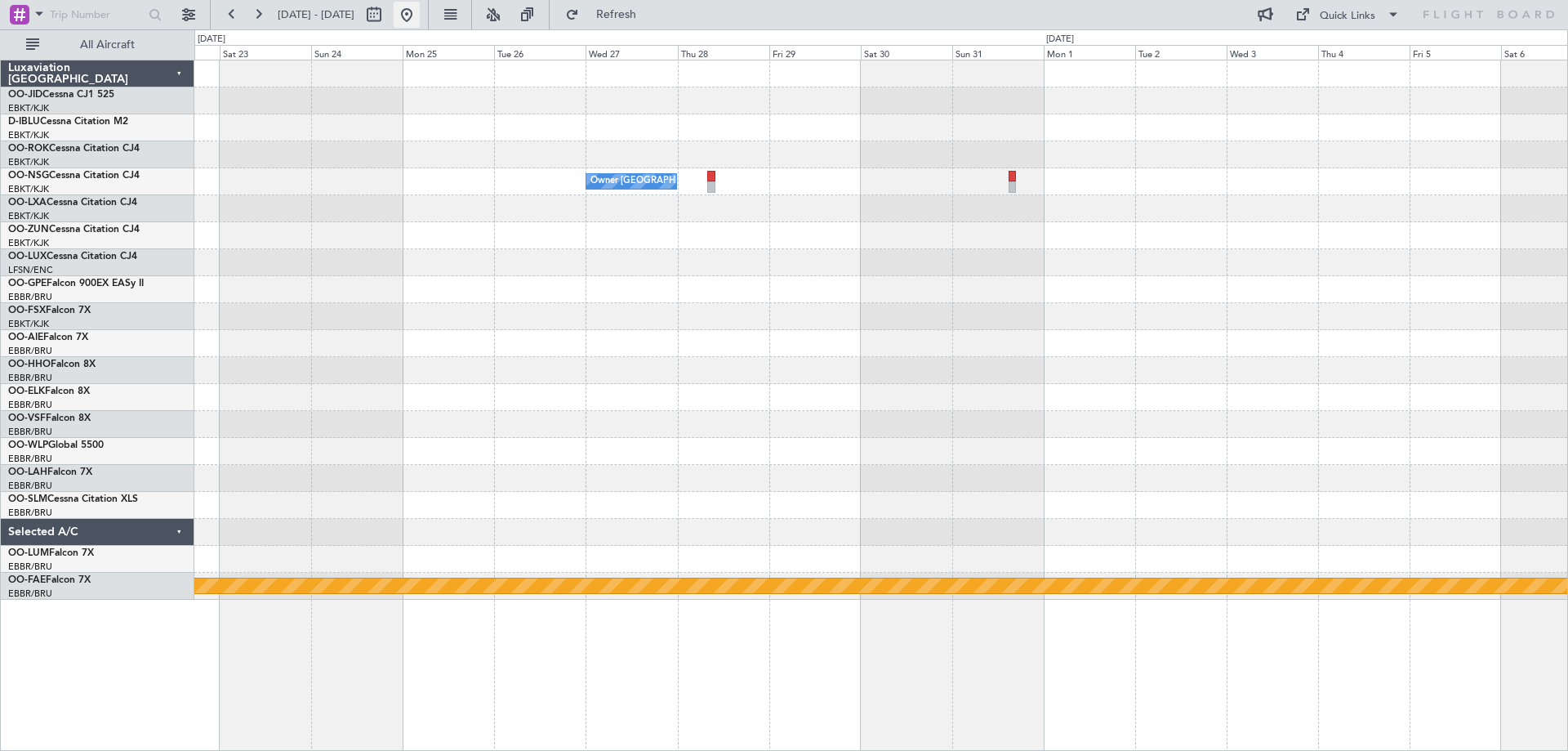
click at [419, 18] on button at bounding box center [407, 15] width 26 height 26
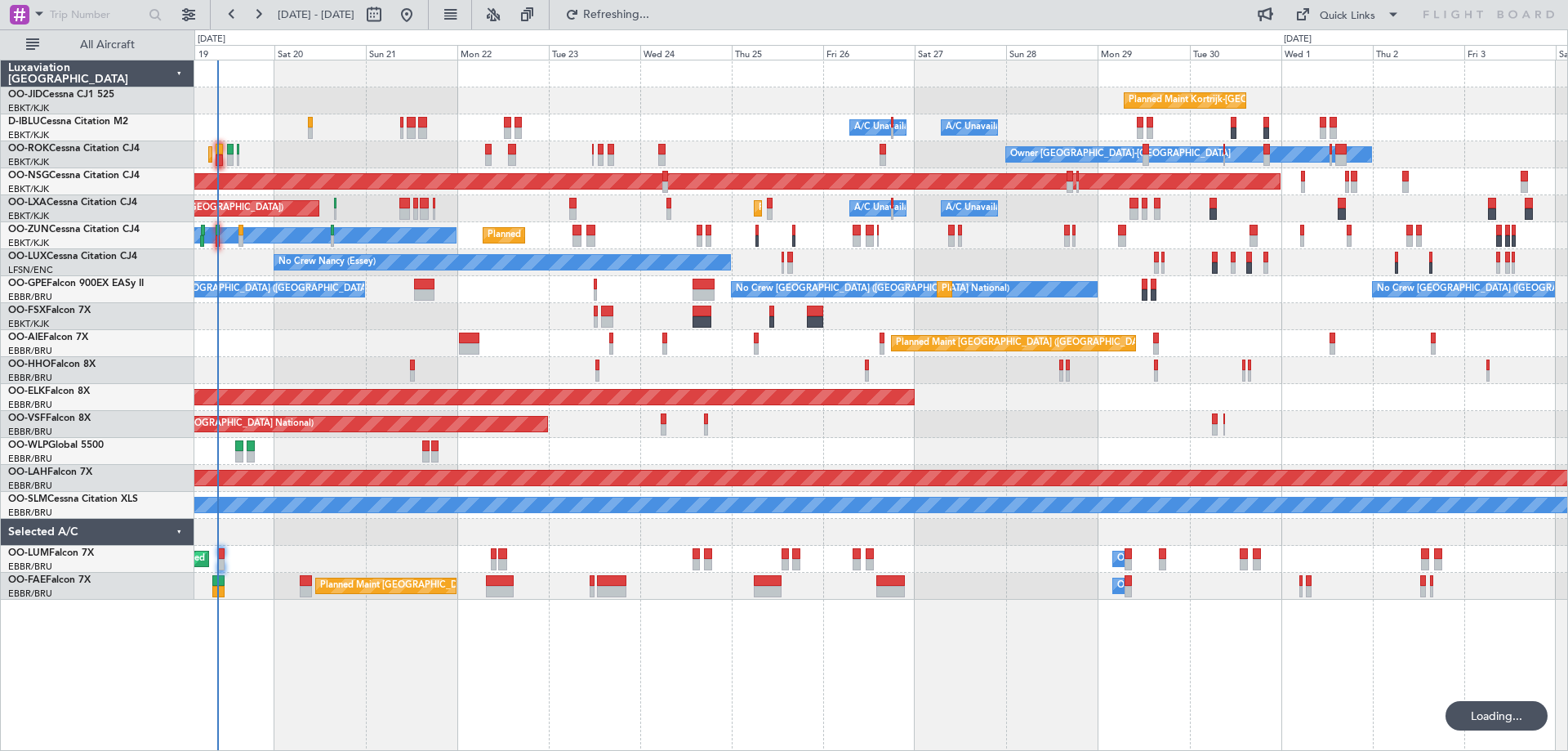
click at [1057, 451] on div "Planned Maint Kortrijk-[GEOGRAPHIC_DATA] A/C Unavailable [GEOGRAPHIC_DATA] ([GE…" at bounding box center [881, 331] width 1372 height 539
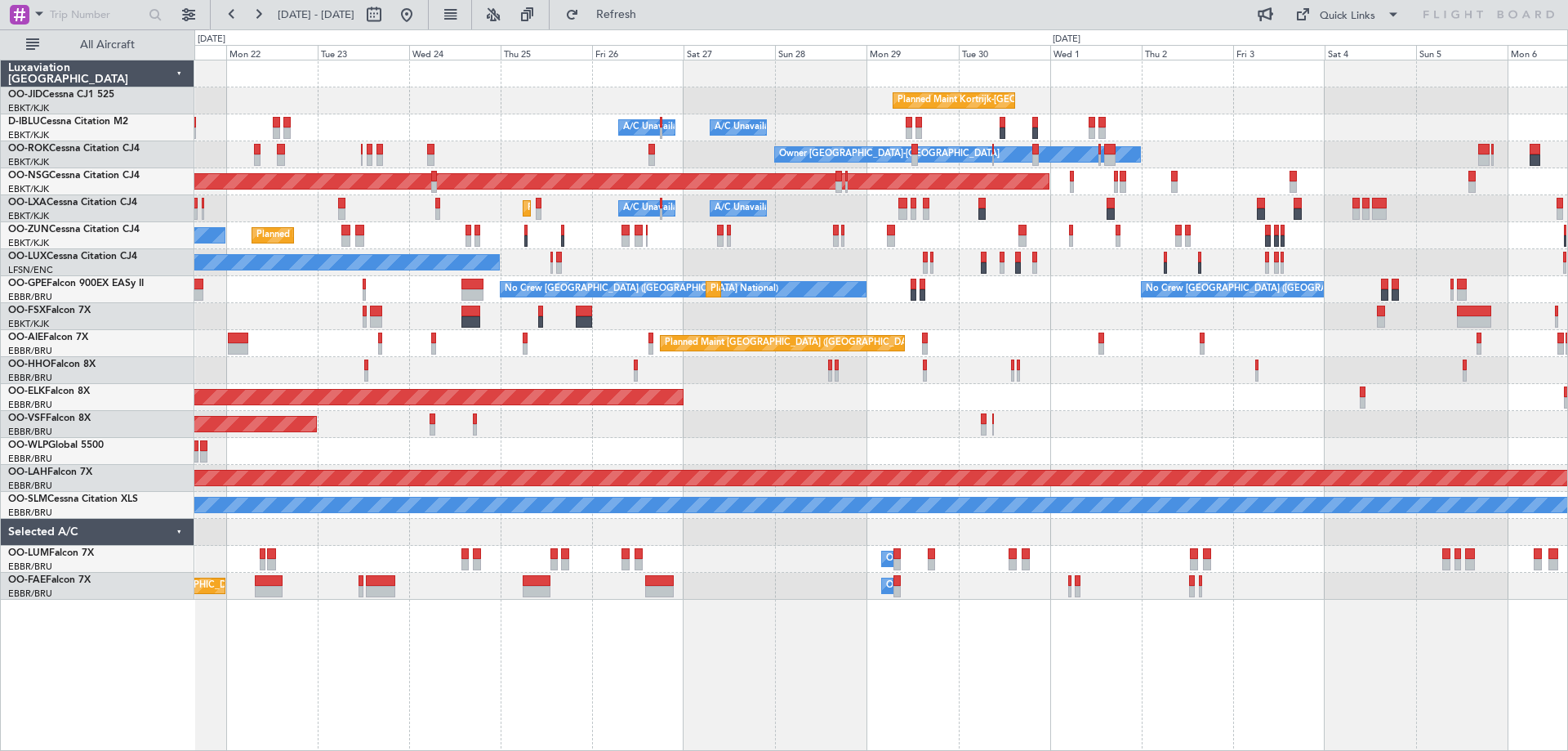
click at [1046, 383] on div "Planned Maint Kortrijk-[GEOGRAPHIC_DATA] A/C Unavailable [GEOGRAPHIC_DATA] ([GE…" at bounding box center [881, 331] width 1372 height 539
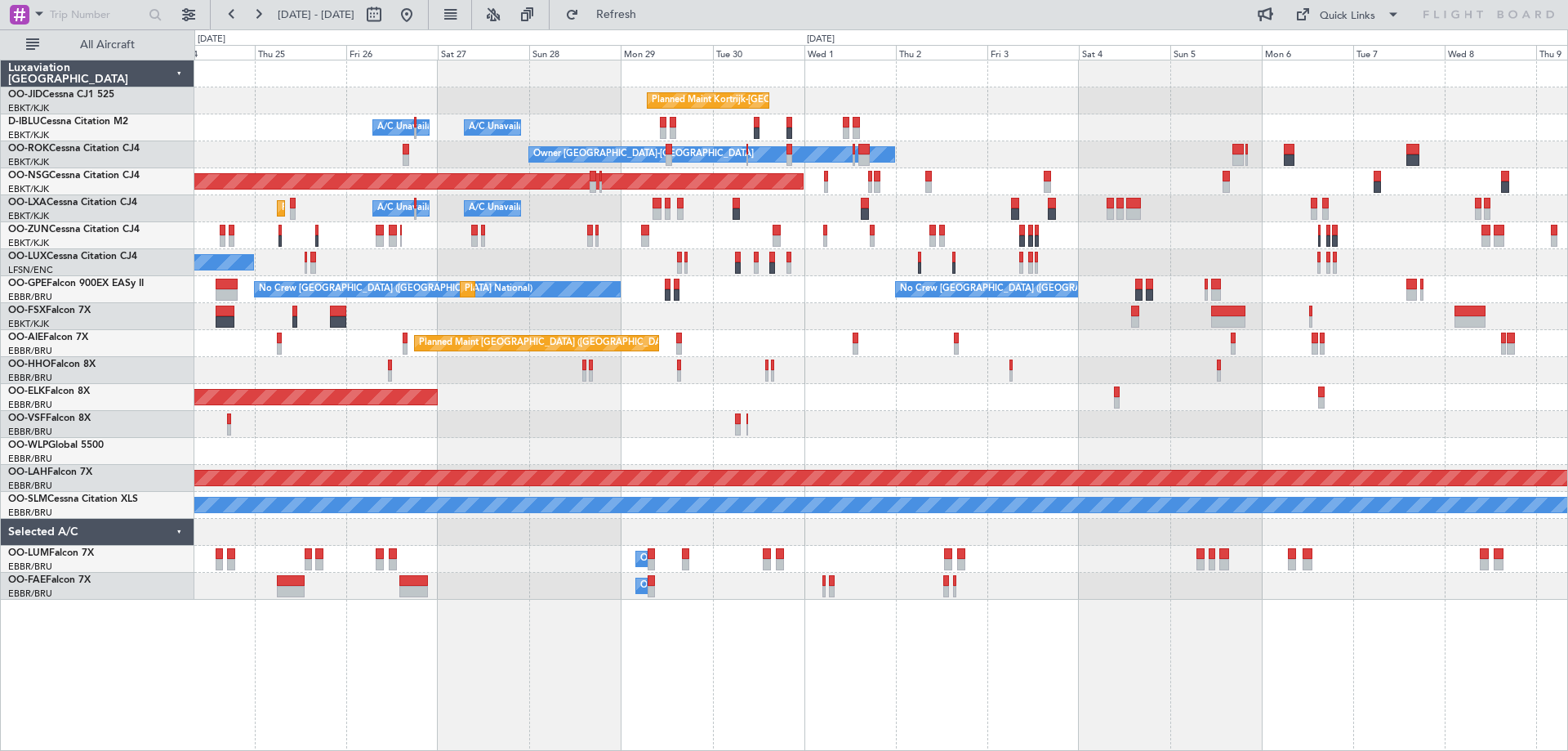
click at [1039, 318] on div "Planned Maint Kortrijk-[GEOGRAPHIC_DATA] A/C Unavailable [GEOGRAPHIC_DATA] ([GE…" at bounding box center [881, 331] width 1372 height 539
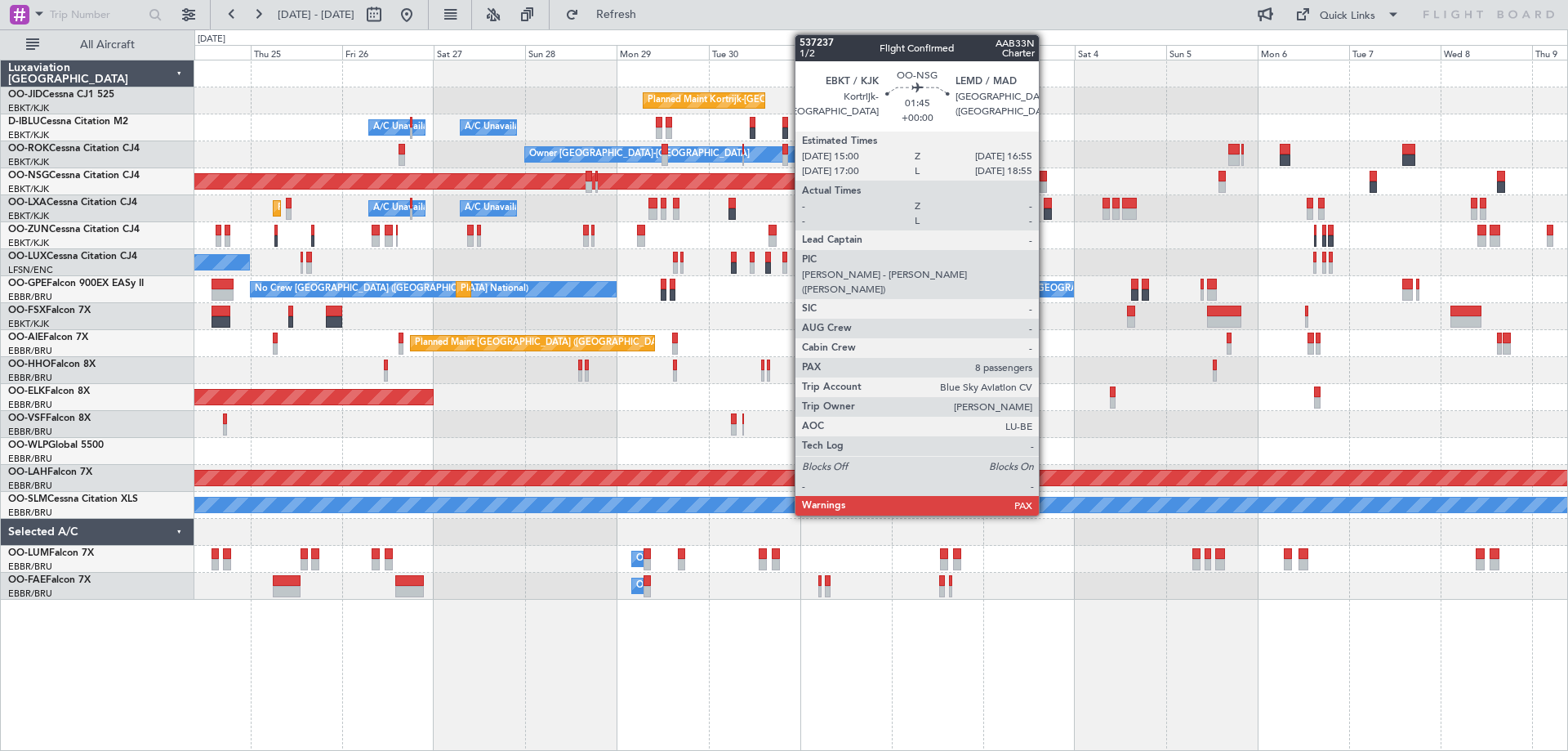
click at [1046, 186] on div at bounding box center [1043, 187] width 7 height 11
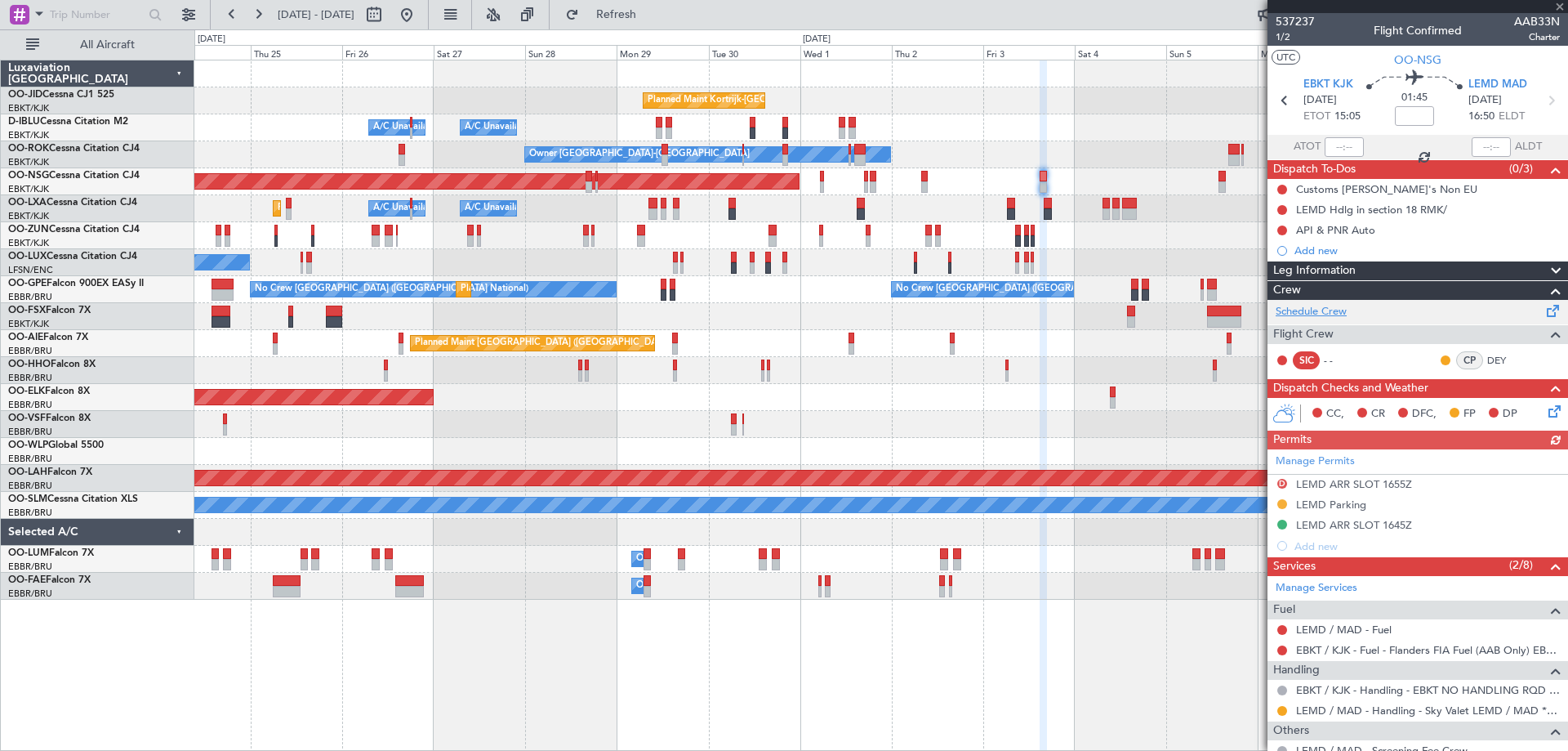
click at [1330, 308] on link "Schedule Crew" at bounding box center [1311, 312] width 71 height 17
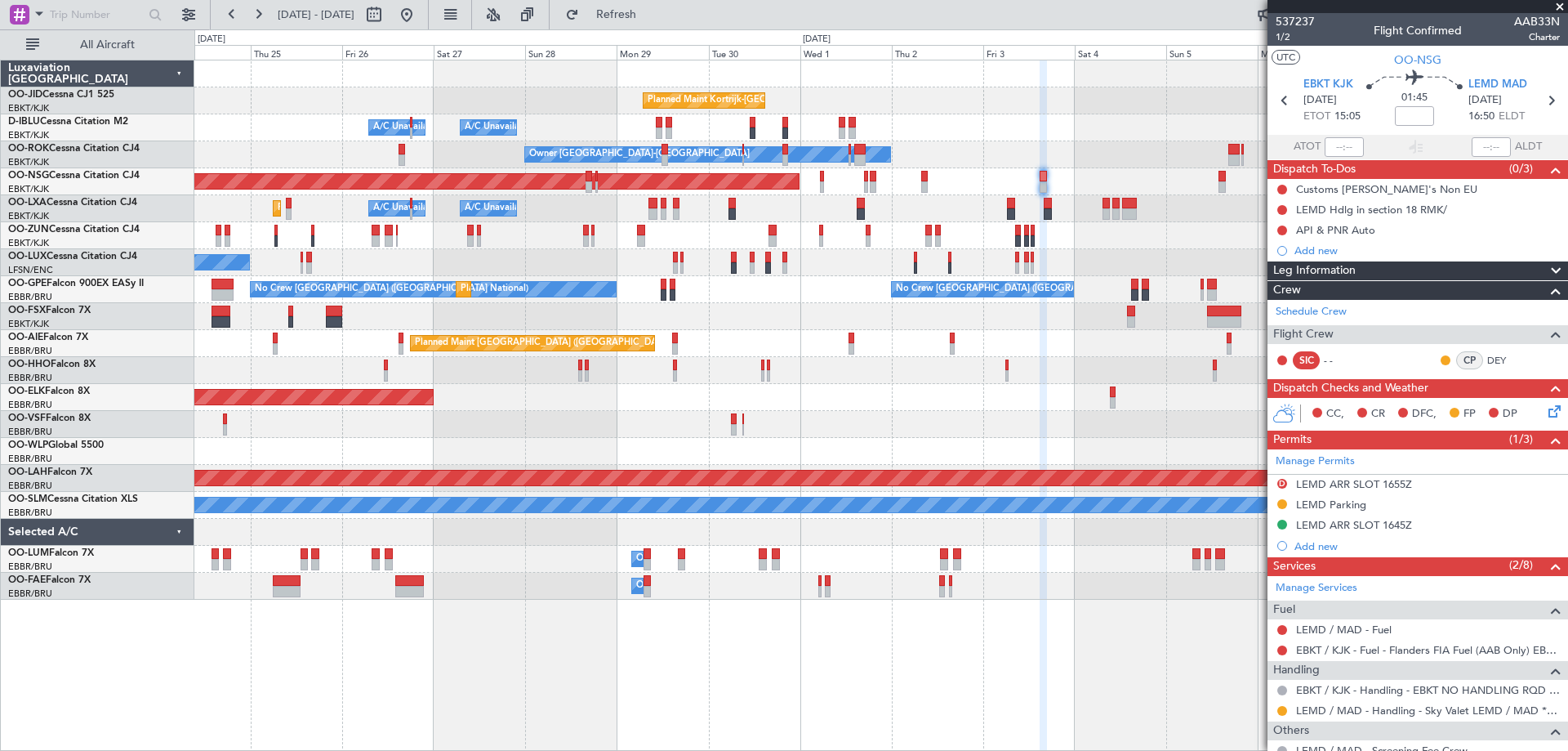
click at [884, 274] on div "Planned Maint Kortrijk-[GEOGRAPHIC_DATA] A/C Unavailable [GEOGRAPHIC_DATA] ([GE…" at bounding box center [881, 331] width 1372 height 539
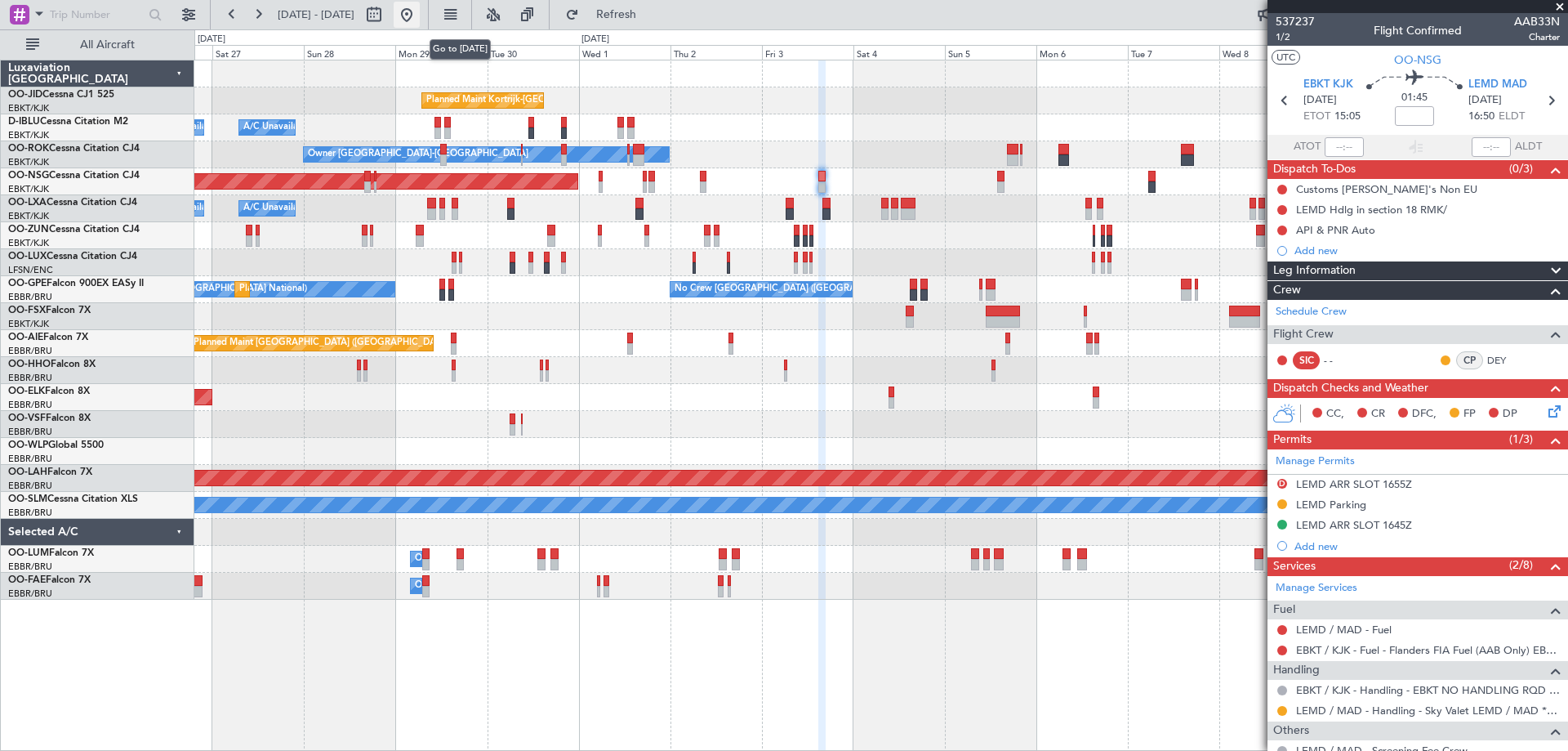
click at [419, 19] on button at bounding box center [407, 15] width 26 height 26
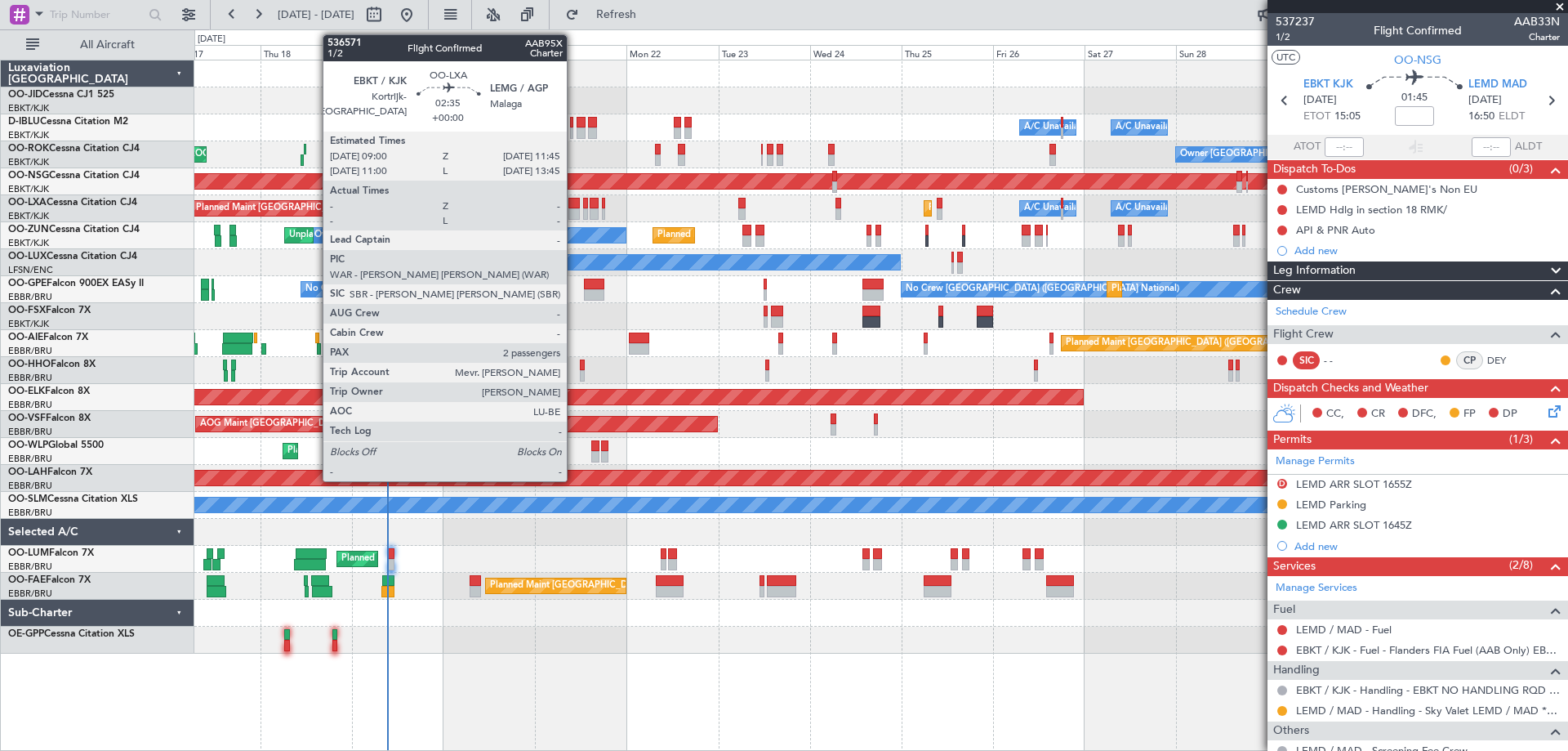
click at [574, 198] on div at bounding box center [573, 203] width 11 height 11
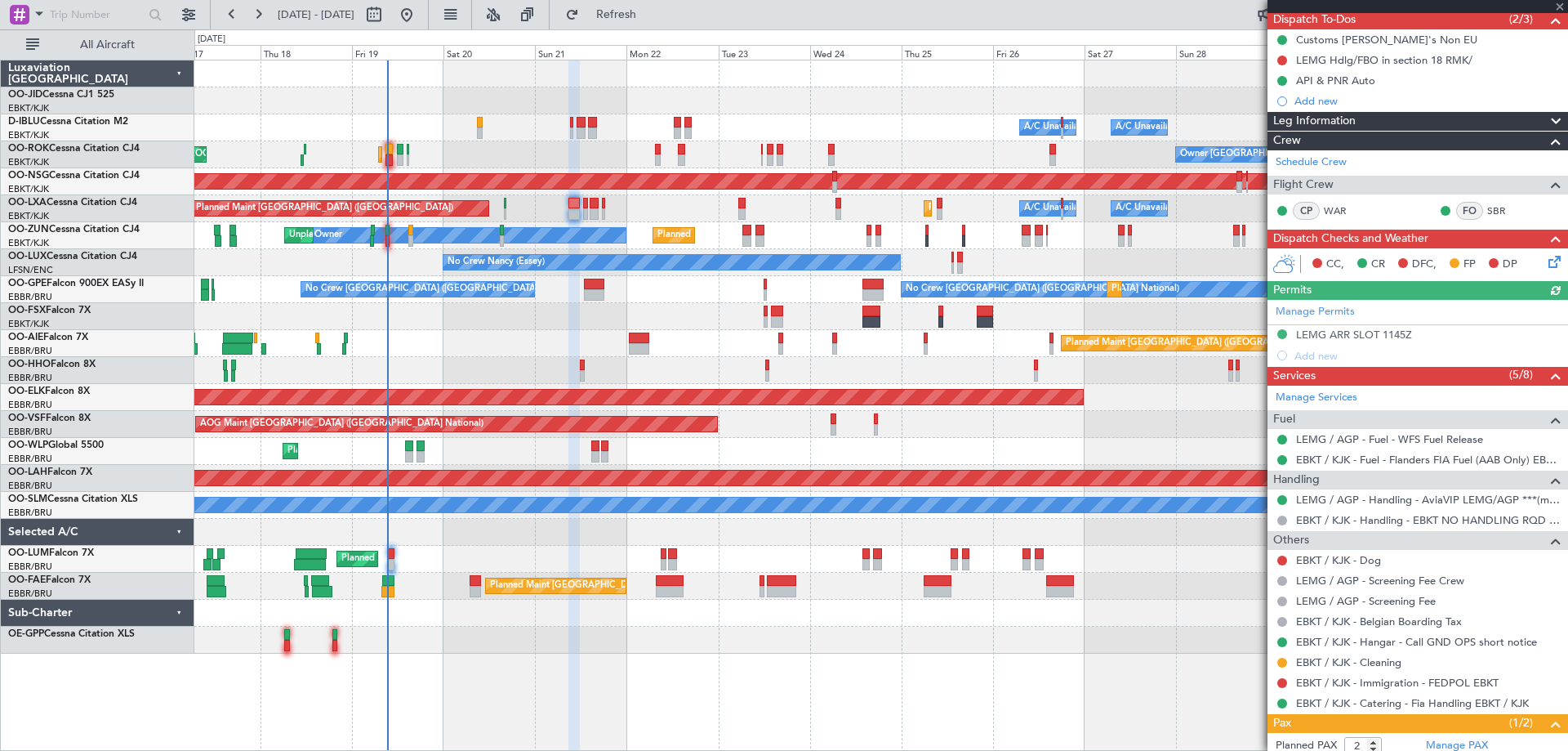
scroll to position [231, 0]
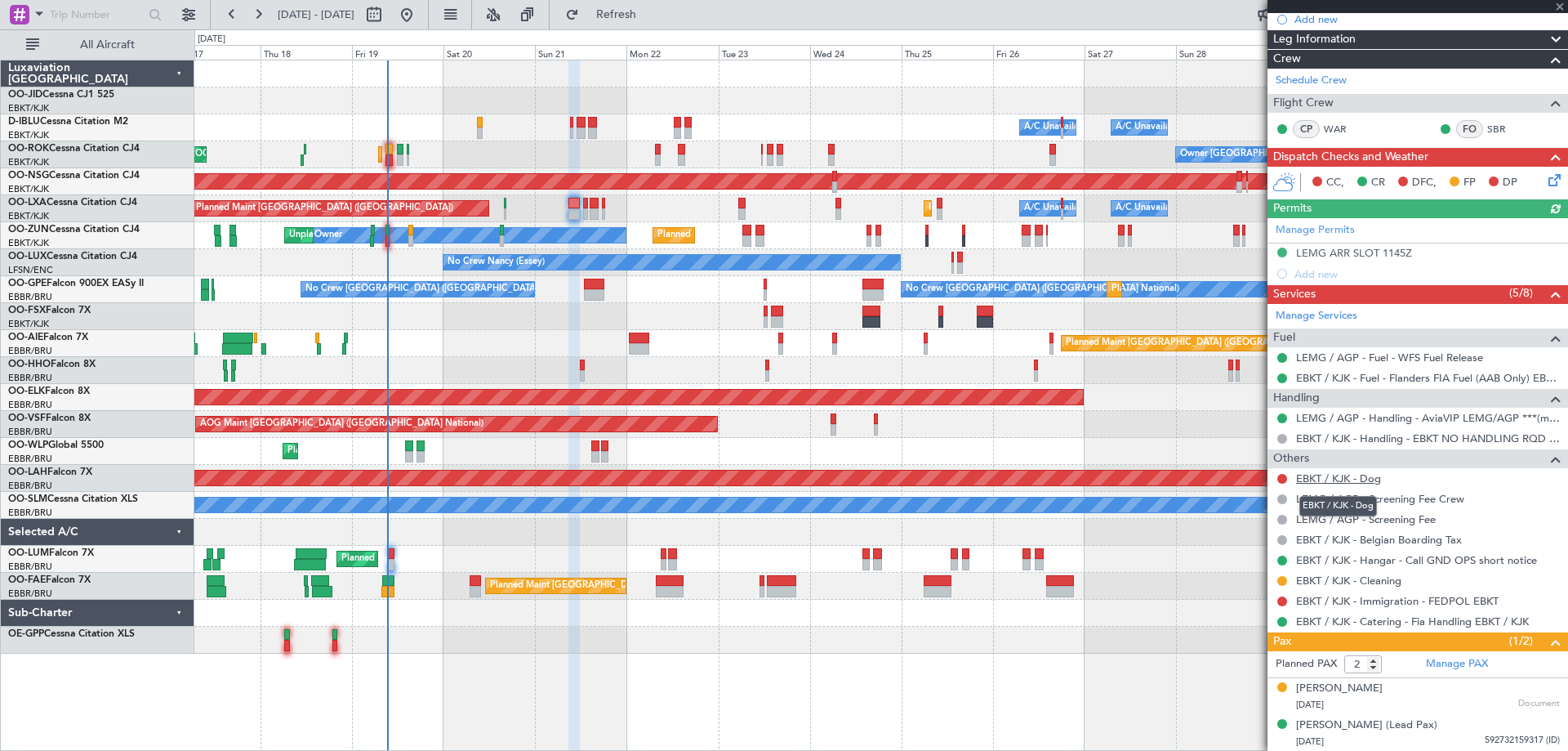
click at [1367, 480] on link "EBKT / KJK - Dog" at bounding box center [1338, 479] width 85 height 14
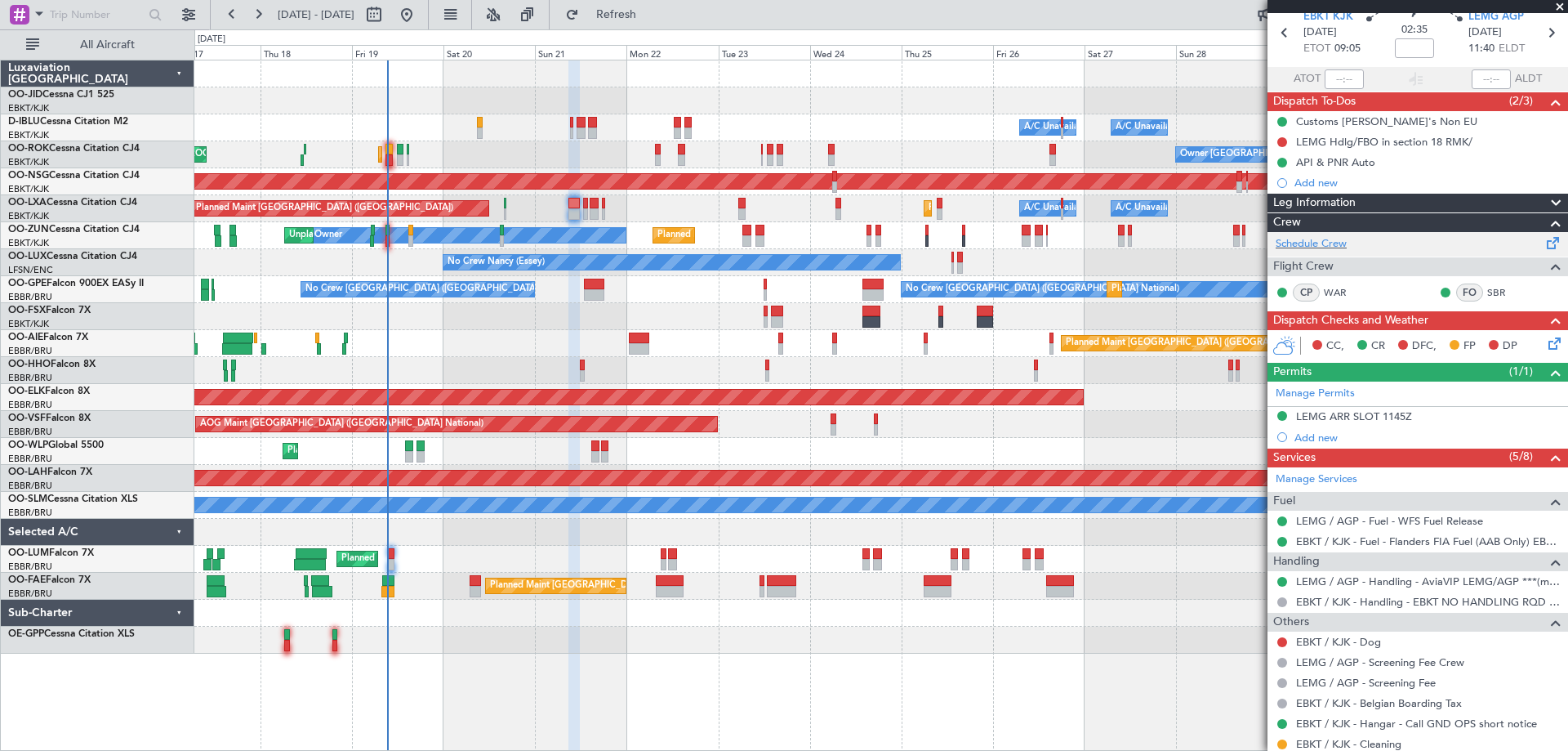
scroll to position [0, 0]
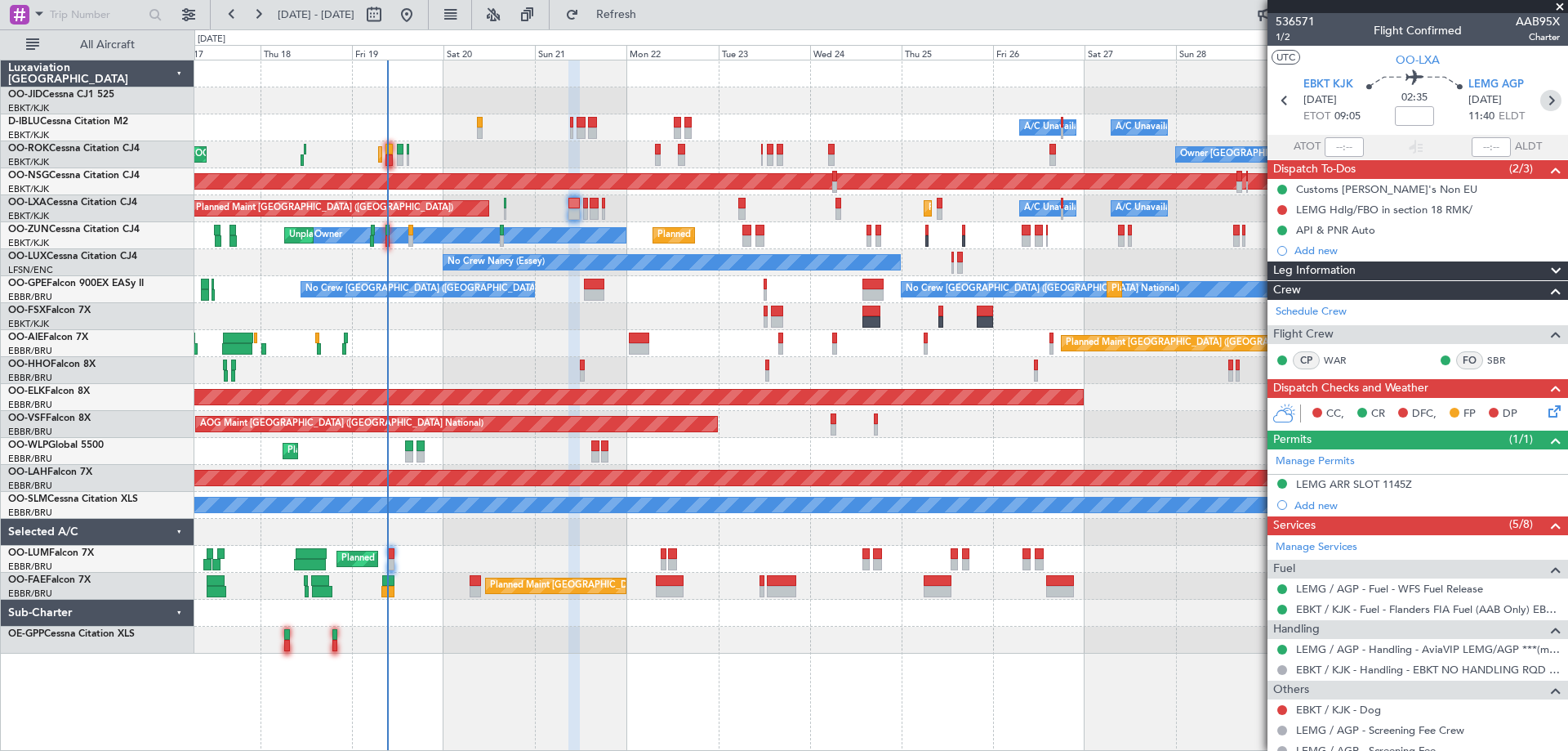
click at [1541, 100] on icon at bounding box center [1550, 100] width 21 height 21
type input "0"
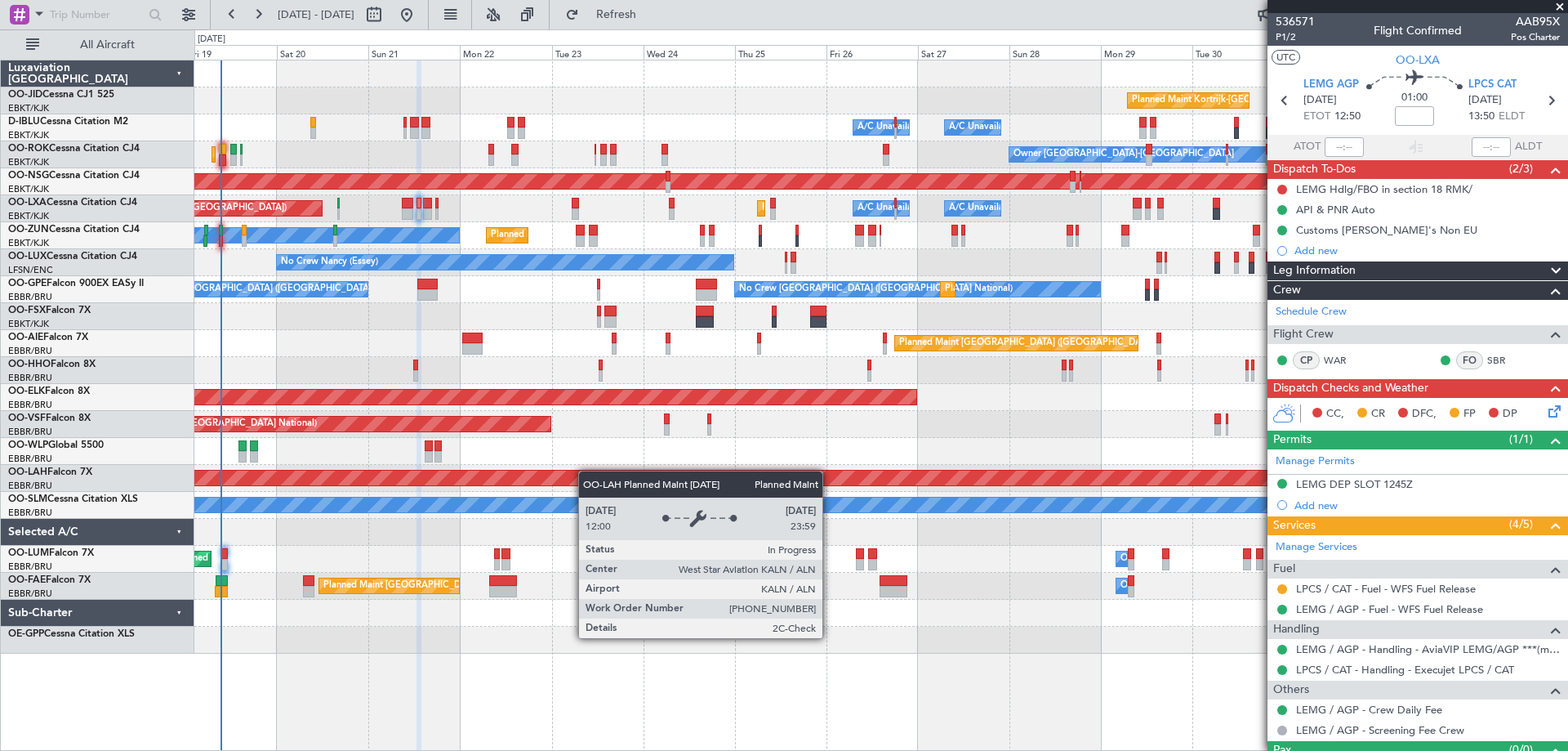
click at [506, 481] on div "Planned Maint Kortrijk-[GEOGRAPHIC_DATA] A/C Unavailable [GEOGRAPHIC_DATA] ([GE…" at bounding box center [881, 357] width 1372 height 593
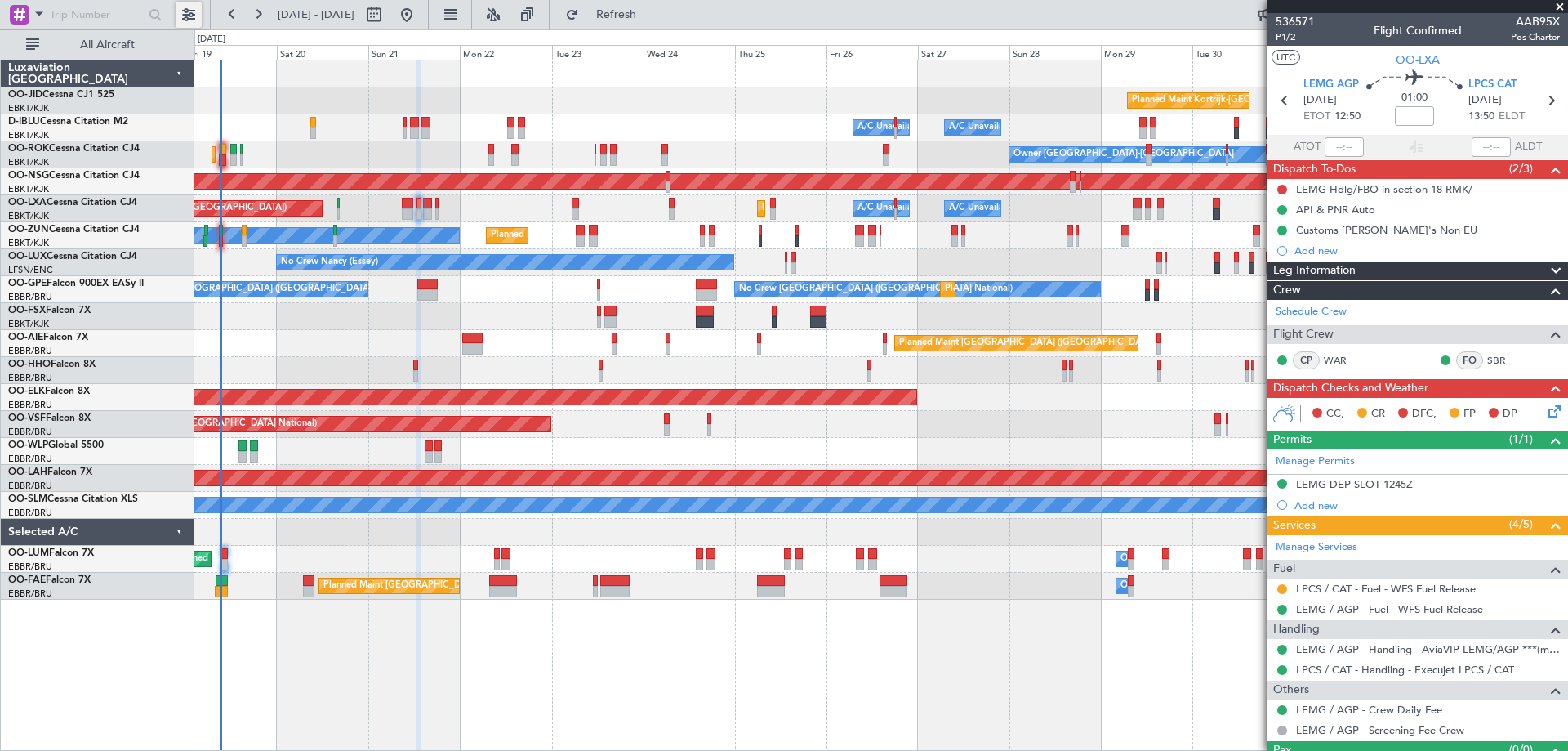
click at [179, 19] on button at bounding box center [189, 15] width 26 height 26
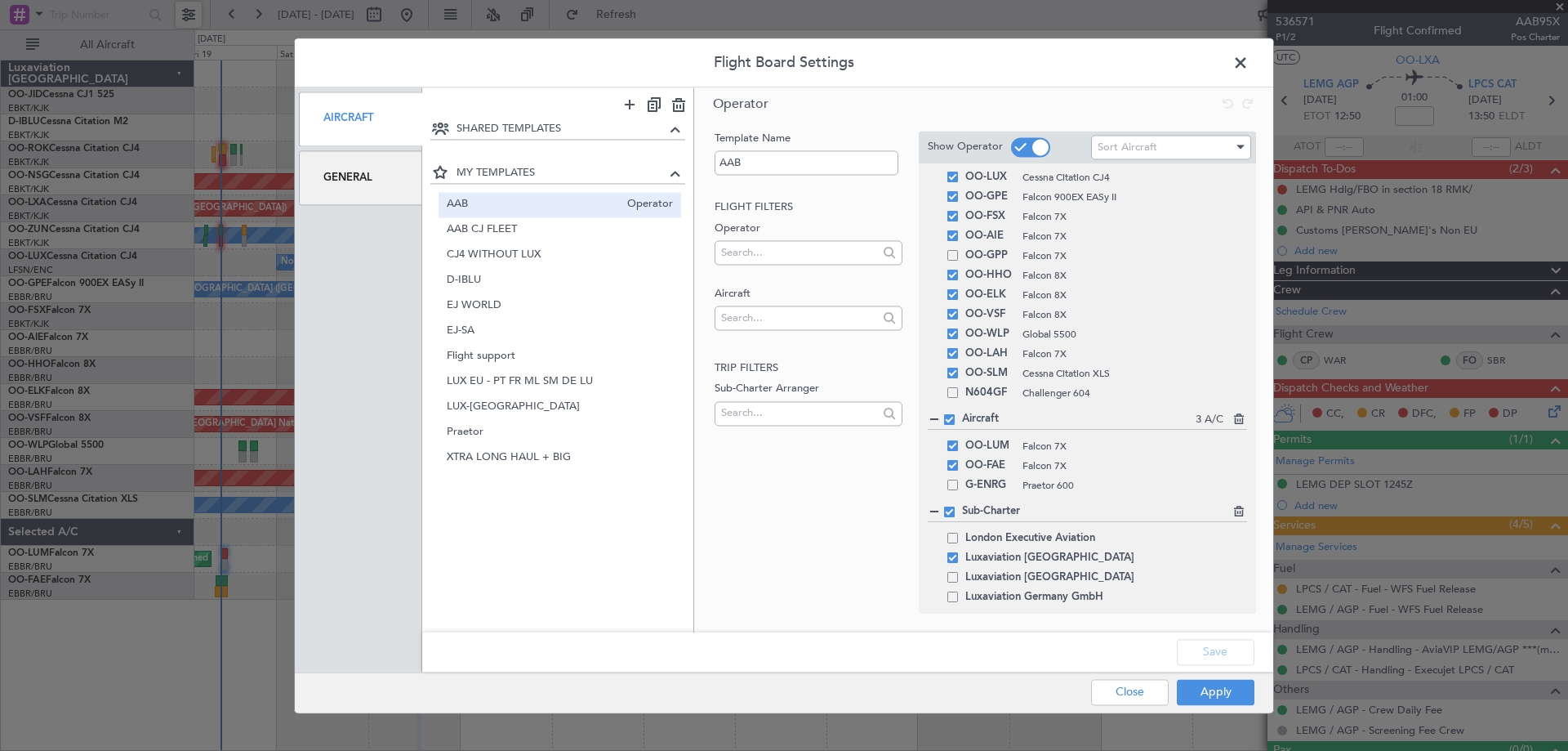
scroll to position [150, 0]
click at [1231, 481] on icon at bounding box center [1237, 480] width 11 height 11
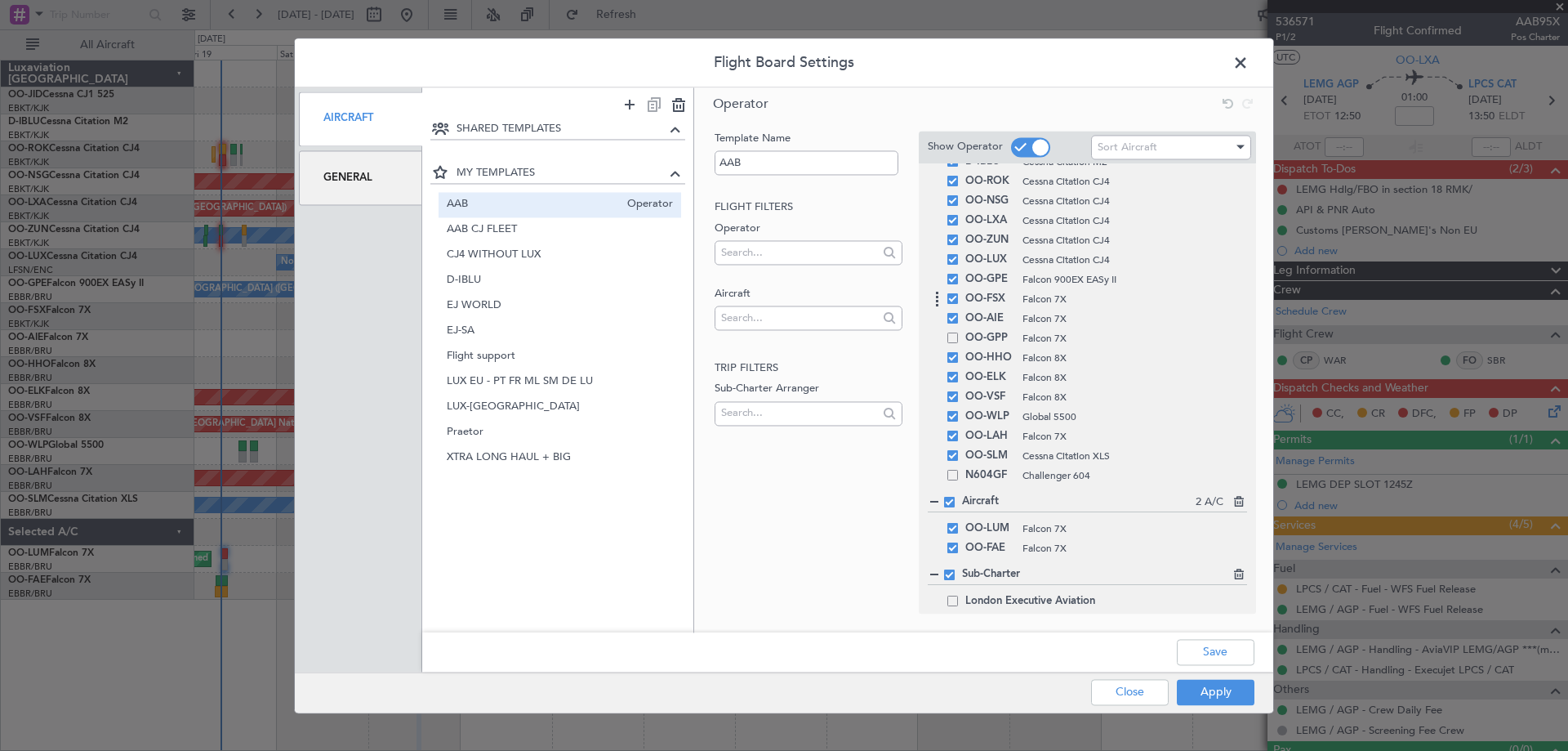
scroll to position [0, 0]
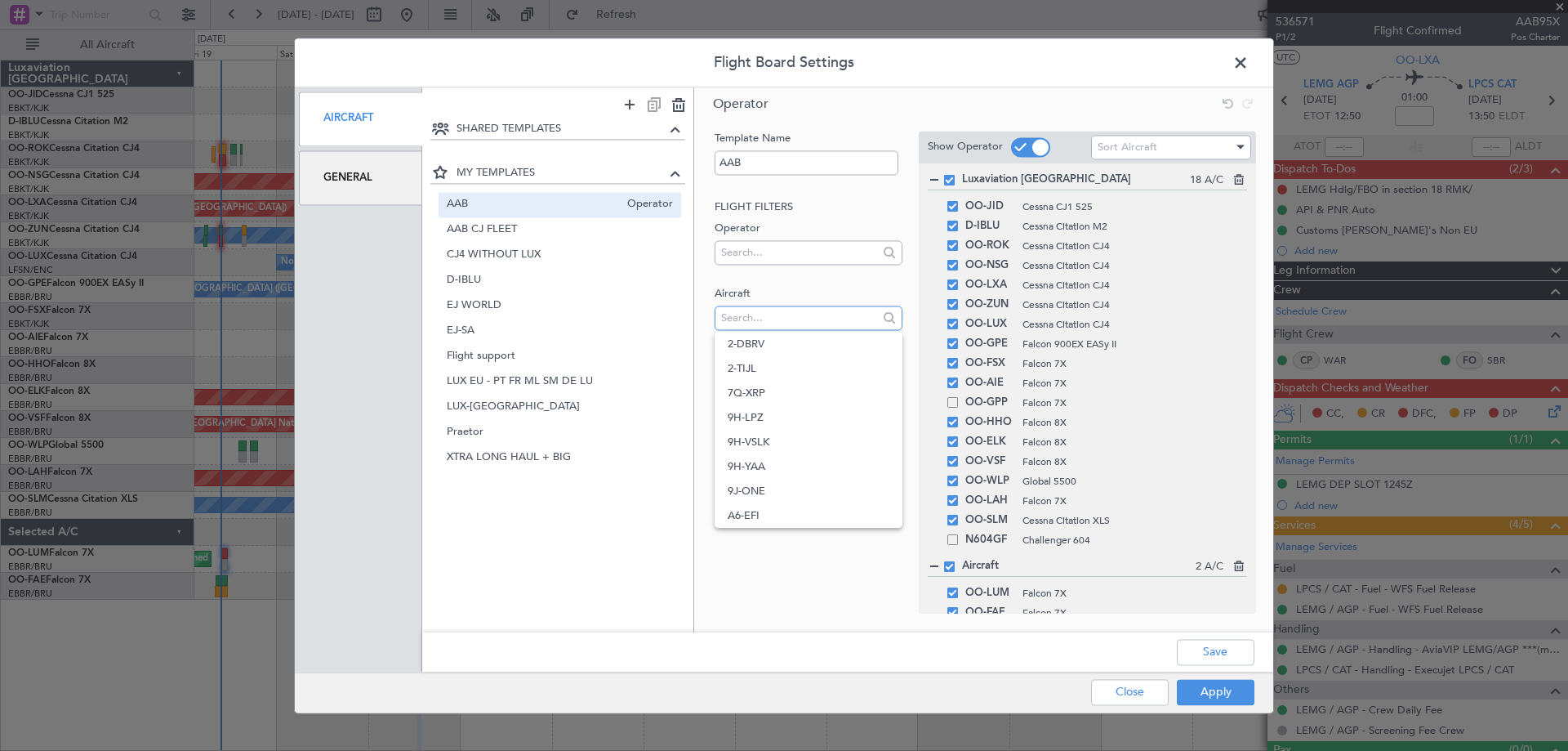
click at [825, 314] on input "text" at bounding box center [799, 318] width 156 height 25
type input "oo"
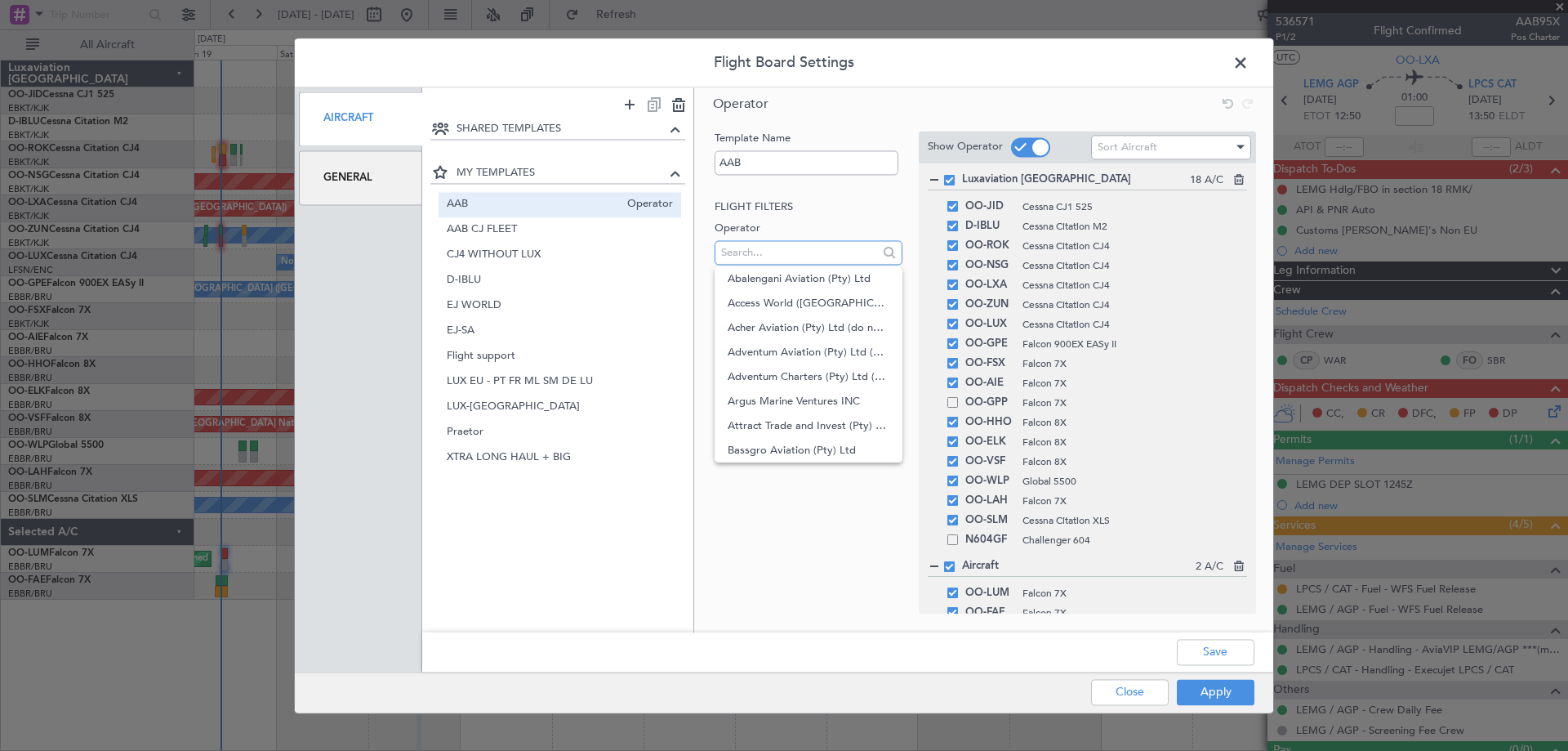
click at [806, 250] on input "text" at bounding box center [799, 253] width 156 height 25
click at [788, 565] on div "Template Name AAB Flight filters Operator Aircraft oo Trip filters Sub-Charter …" at bounding box center [806, 355] width 190 height 450
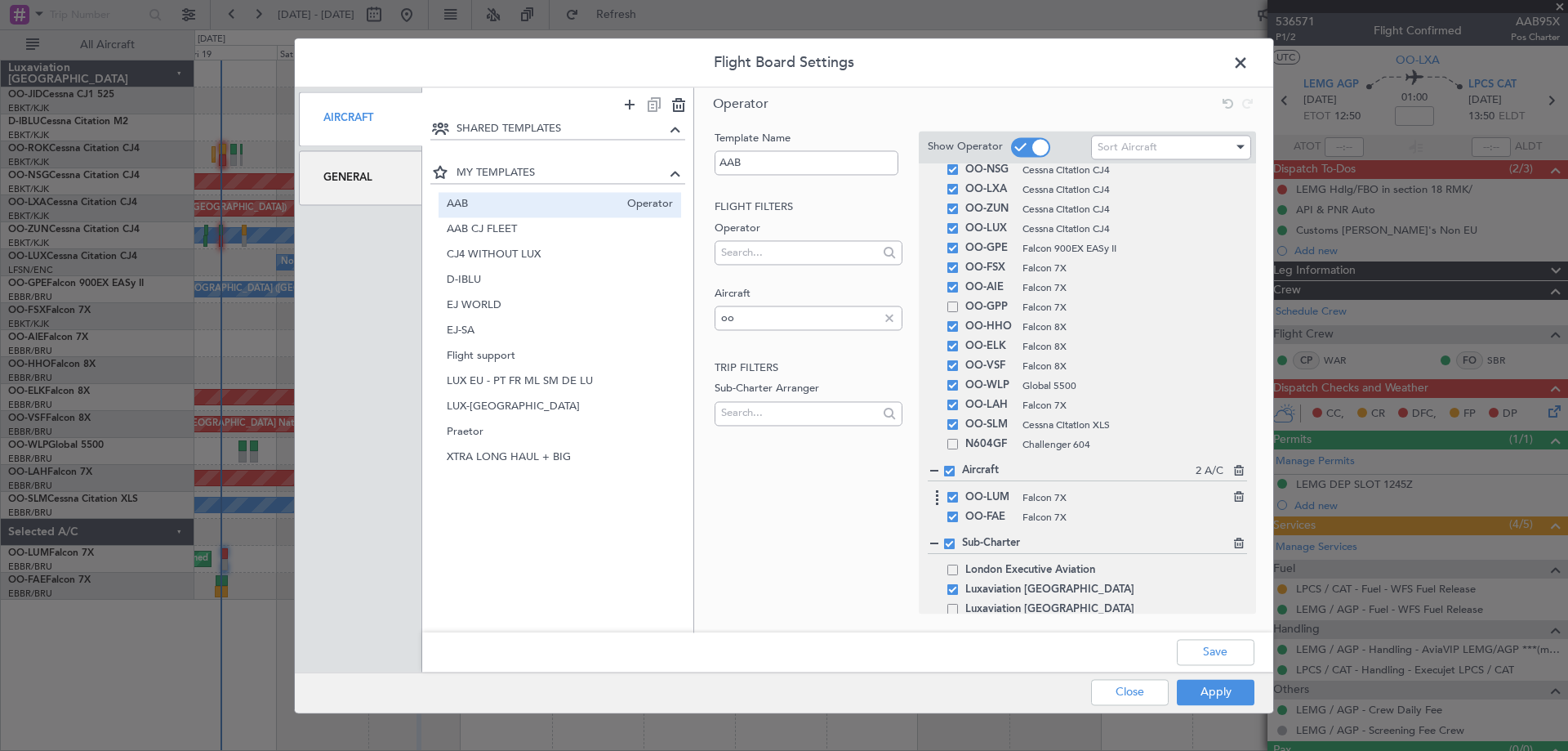
scroll to position [130, 0]
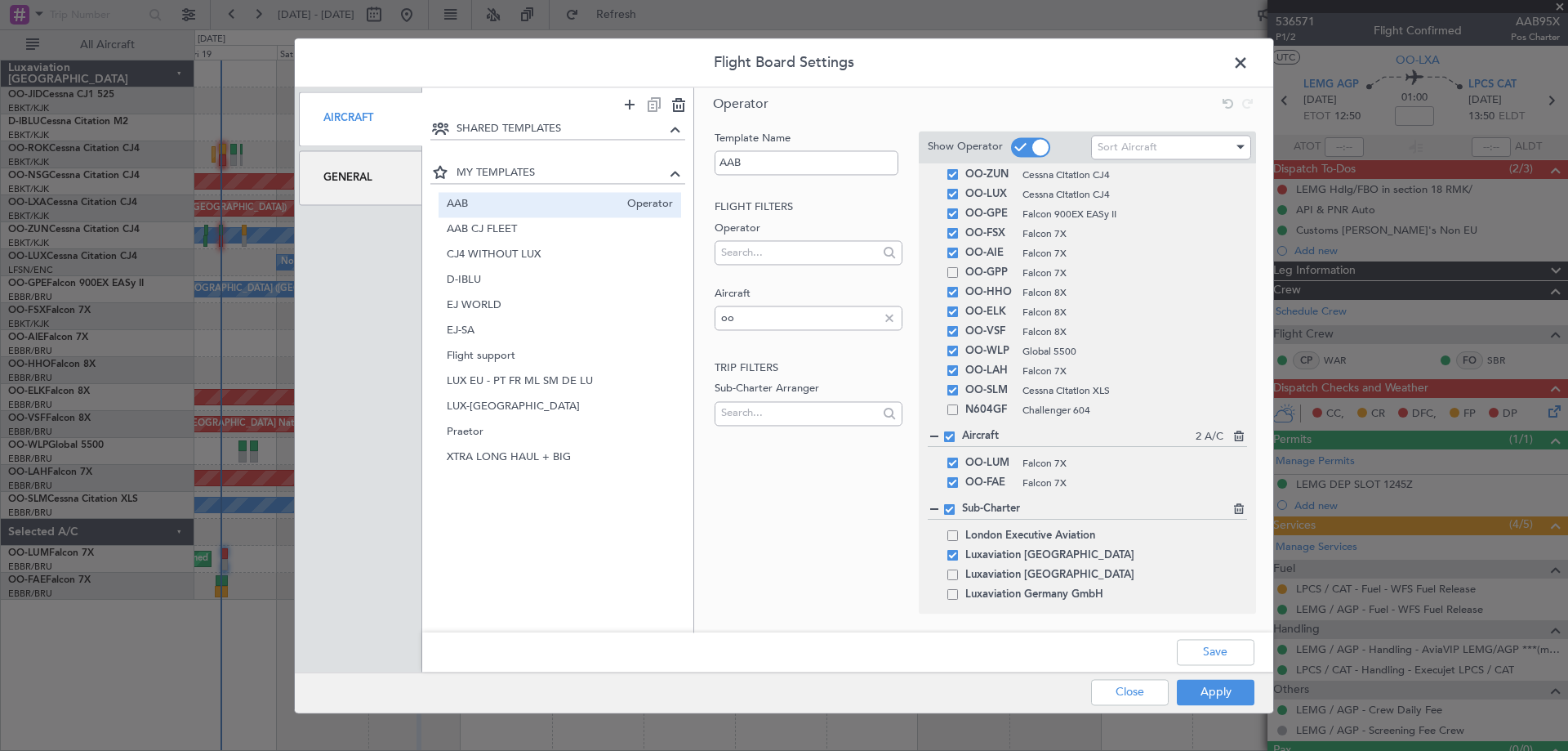
click at [895, 311] on div at bounding box center [889, 317] width 18 height 18
click at [786, 616] on div "Operator Template Name AAB Flight filters Operator Aircraft Trip filters Sub-Ch…" at bounding box center [983, 358] width 579 height 541
click at [958, 553] on div "Luxaviation [GEOGRAPHIC_DATA]" at bounding box center [1087, 555] width 319 height 19
click at [953, 553] on span at bounding box center [952, 555] width 11 height 11
click at [958, 550] on input "checkbox" at bounding box center [958, 550] width 0 height 0
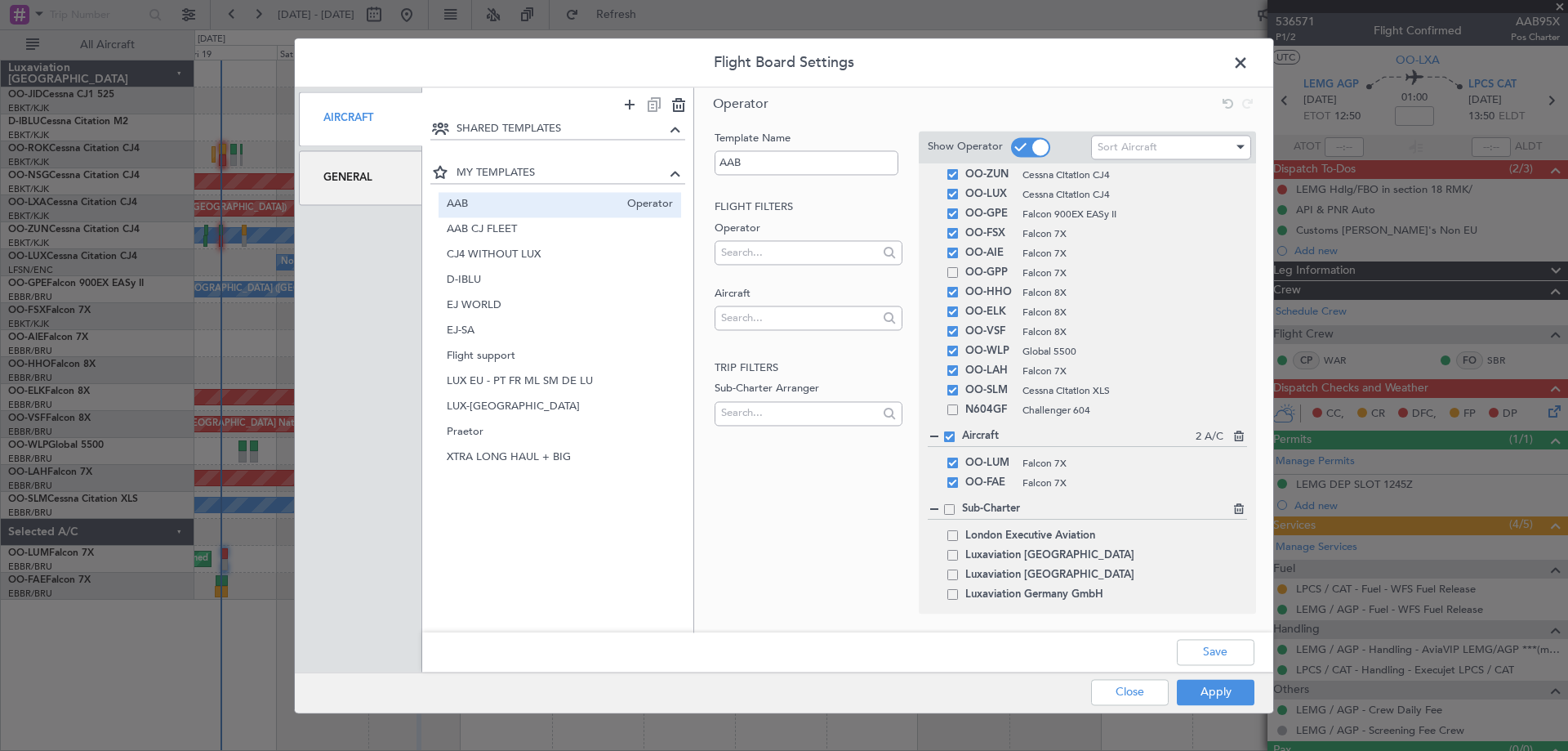
click at [864, 557] on div "Template Name AAB Flight filters Operator Aircraft Trip filters Sub-Charter Arr…" at bounding box center [806, 355] width 190 height 450
click at [810, 310] on input "text" at bounding box center [799, 318] width 156 height 25
type input "d"
type input "o"
type input "lx"
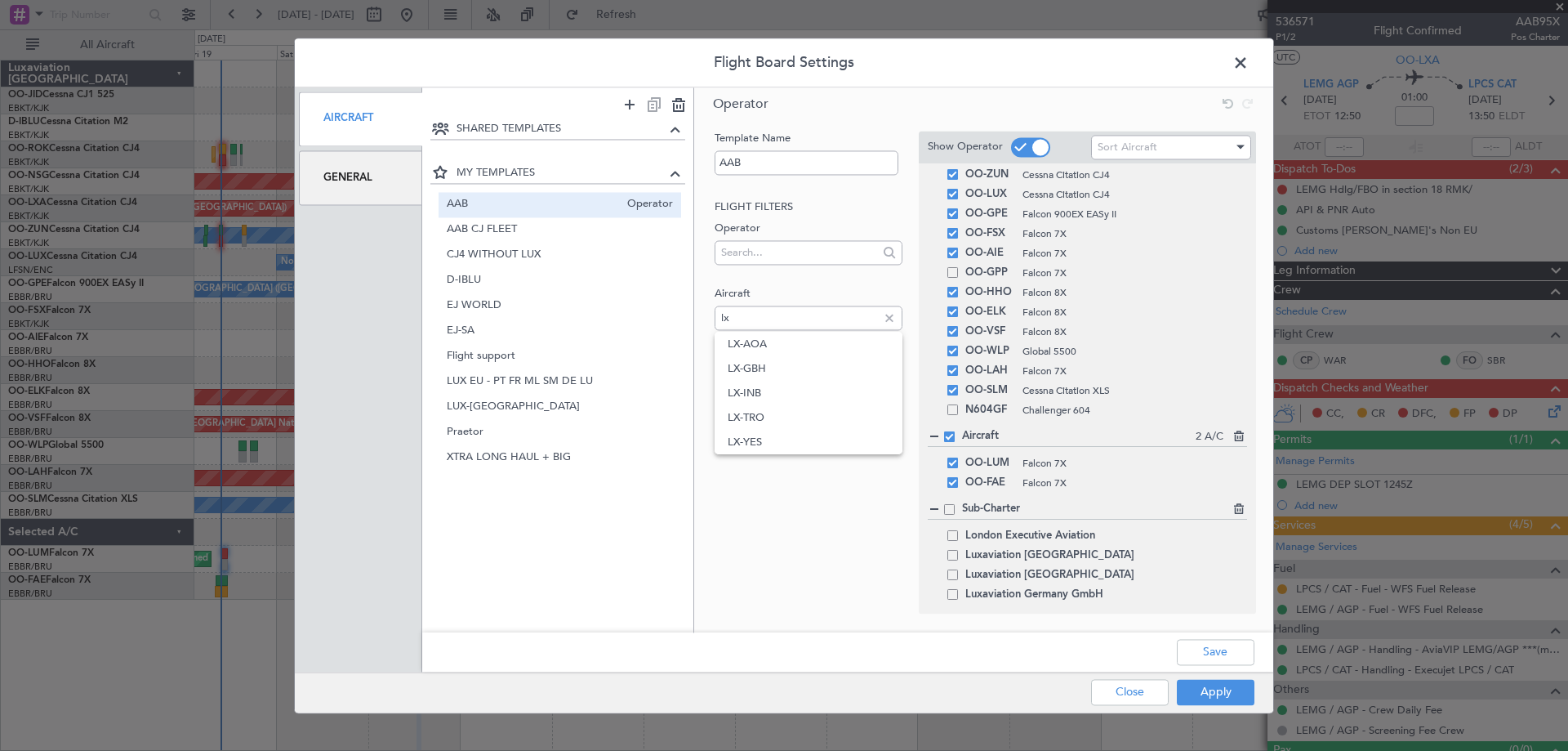
click at [763, 570] on div "Template Name AAB Flight filters Operator Aircraft lx Trip filters Sub-Charter …" at bounding box center [806, 355] width 190 height 450
click at [1194, 661] on button "Save" at bounding box center [1216, 652] width 78 height 26
click at [535, 402] on span "LUX-[GEOGRAPHIC_DATA]" at bounding box center [533, 406] width 174 height 17
type input "LUX-[GEOGRAPHIC_DATA]"
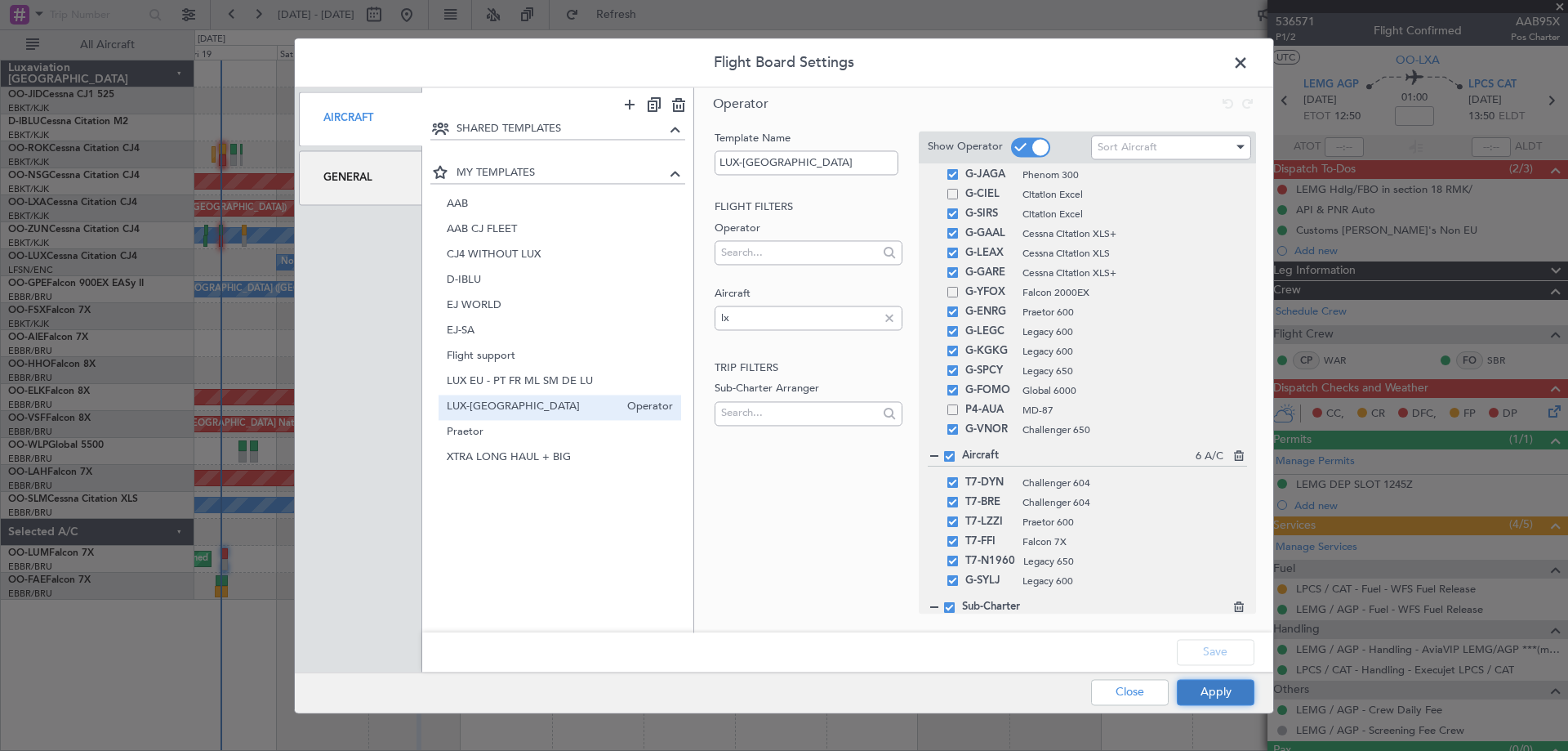
click at [1207, 697] on button "Apply" at bounding box center [1216, 692] width 78 height 26
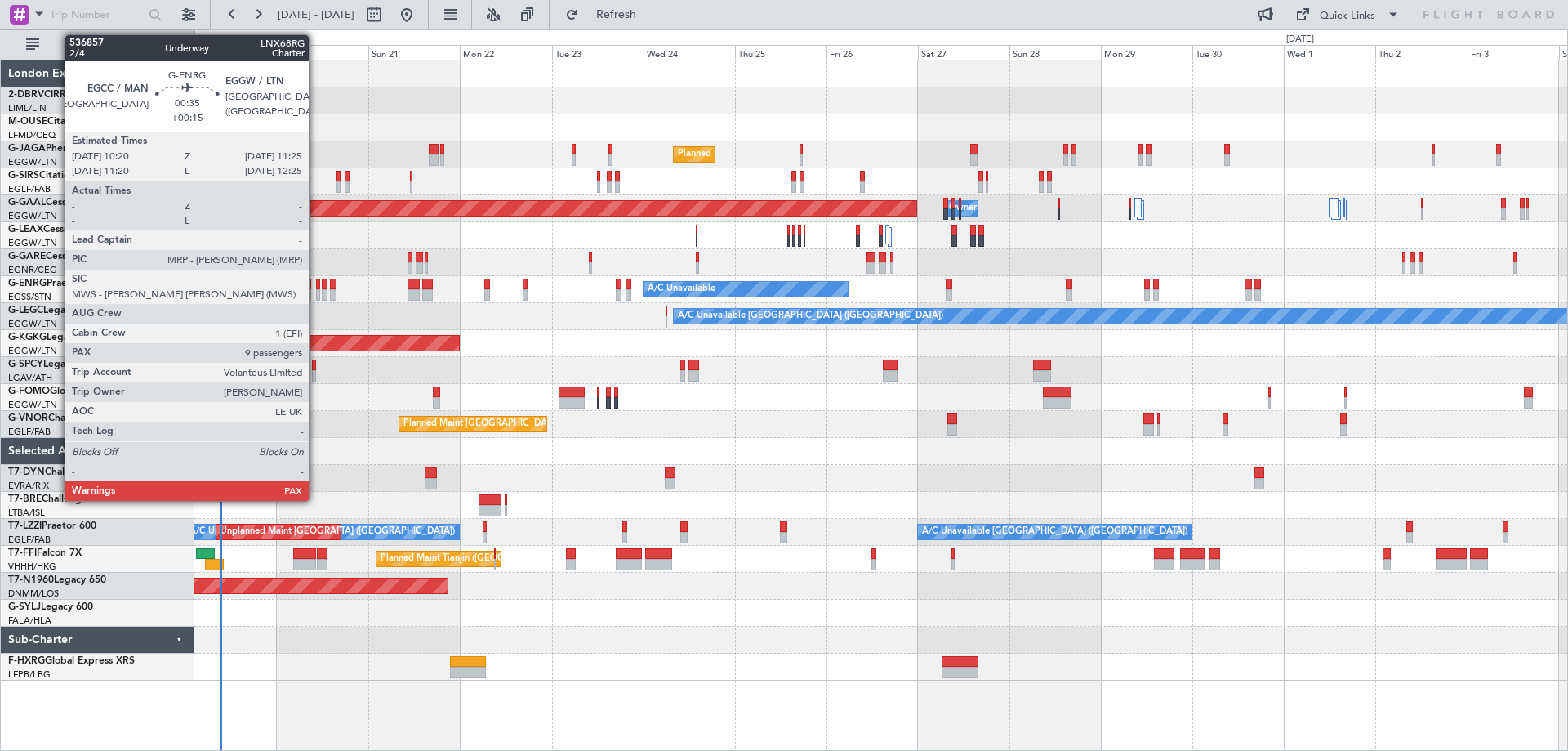
click at [316, 294] on div at bounding box center [319, 294] width 5 height 11
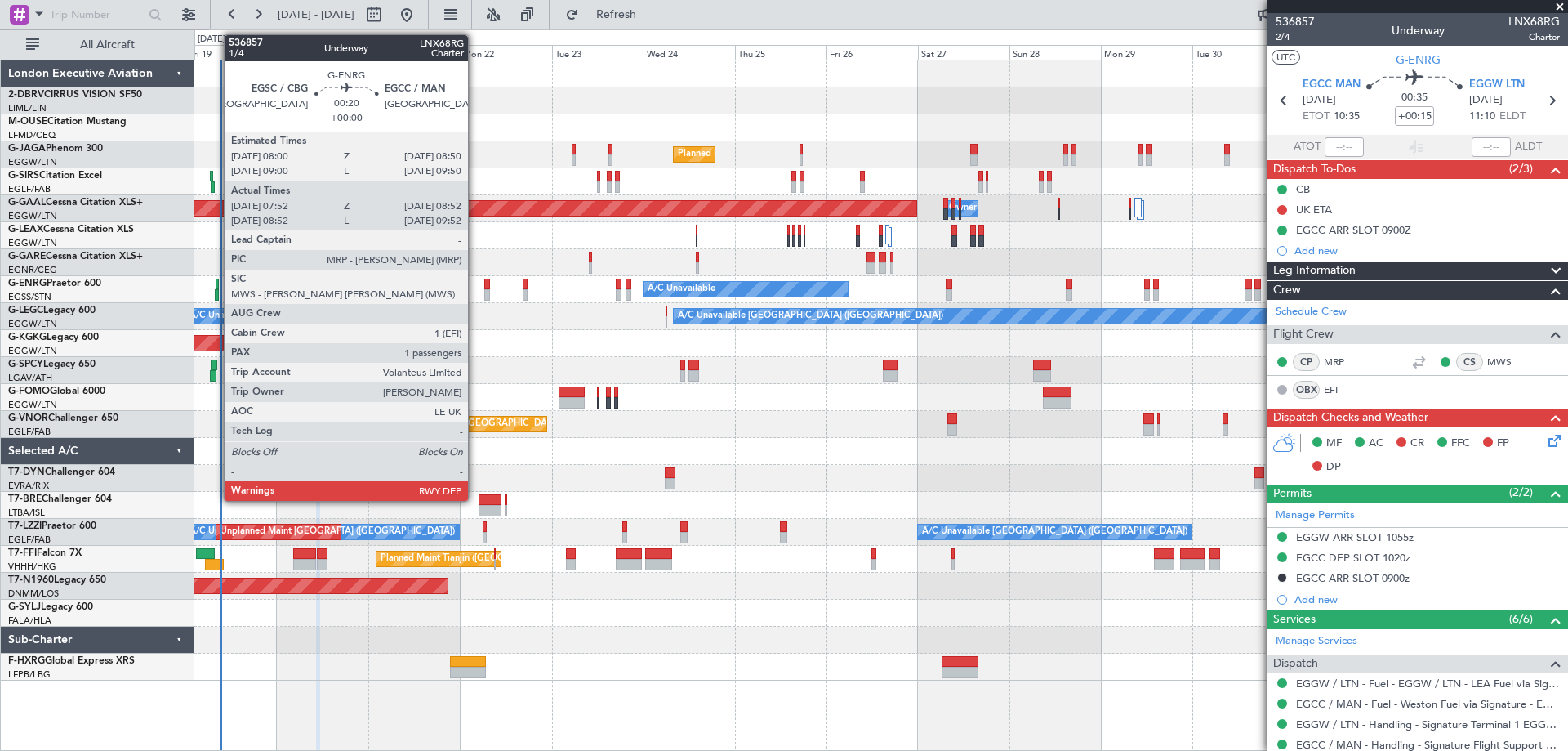
click at [216, 289] on div at bounding box center [217, 294] width 4 height 11
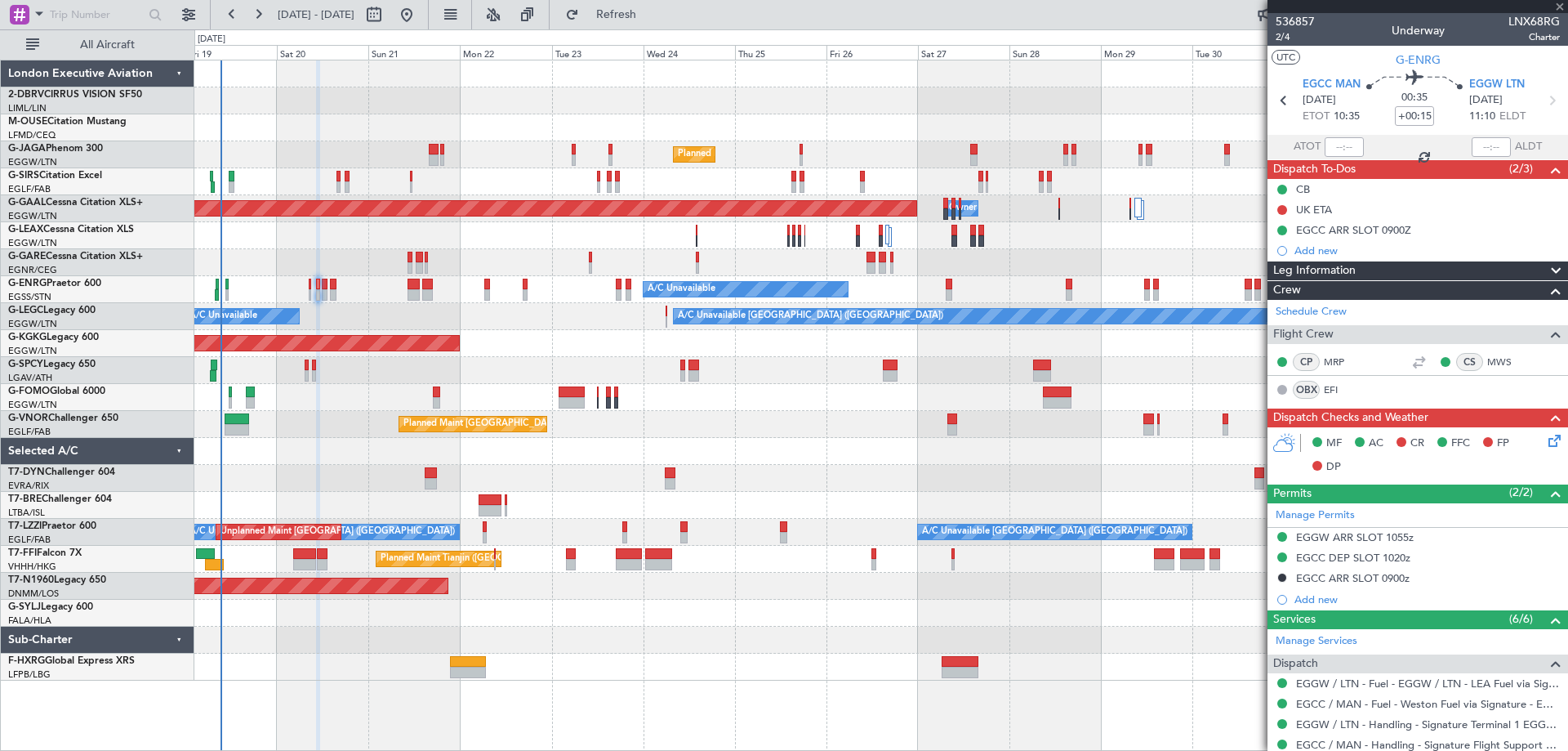
type input "08:07"
type input "08:37"
type input "1"
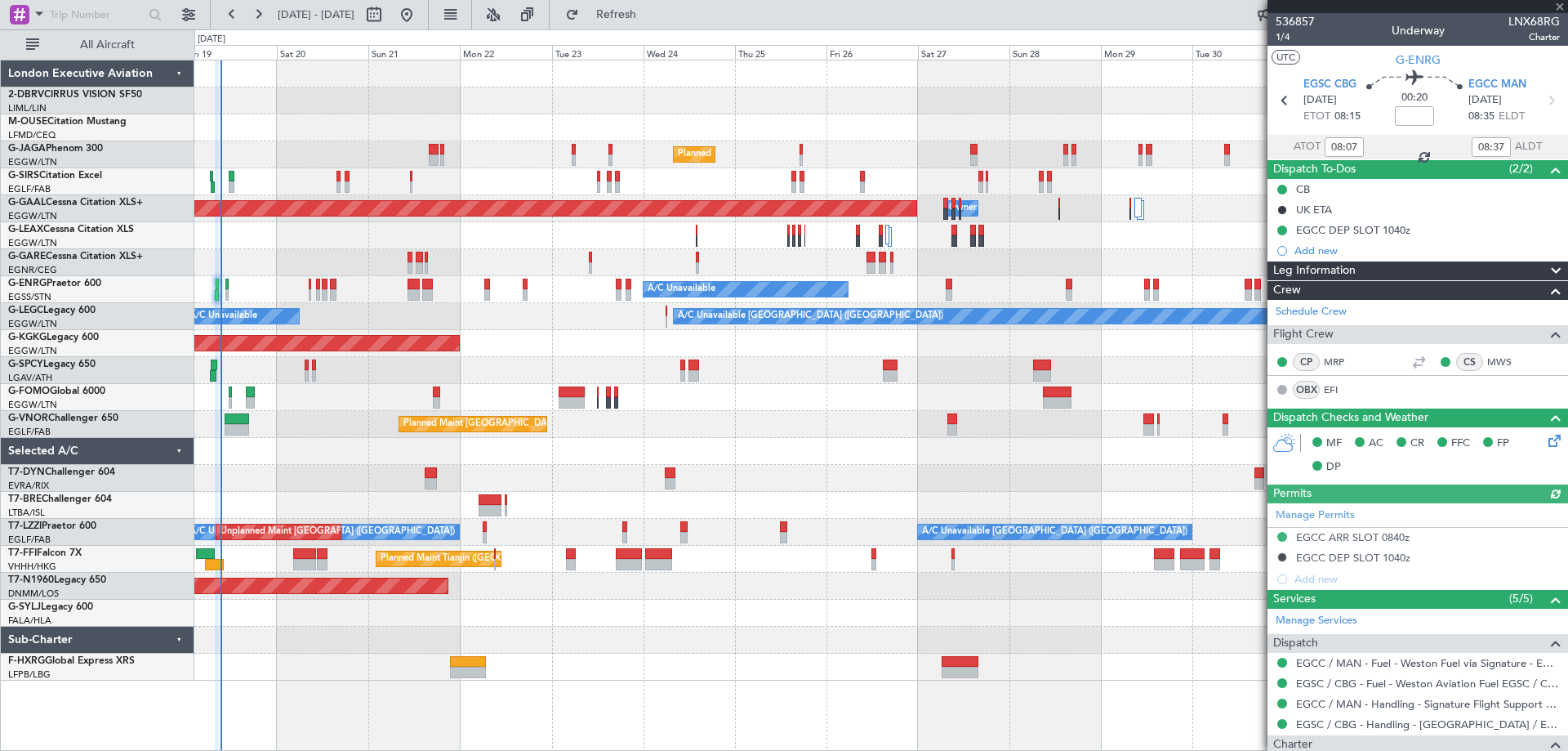
scroll to position [269, 0]
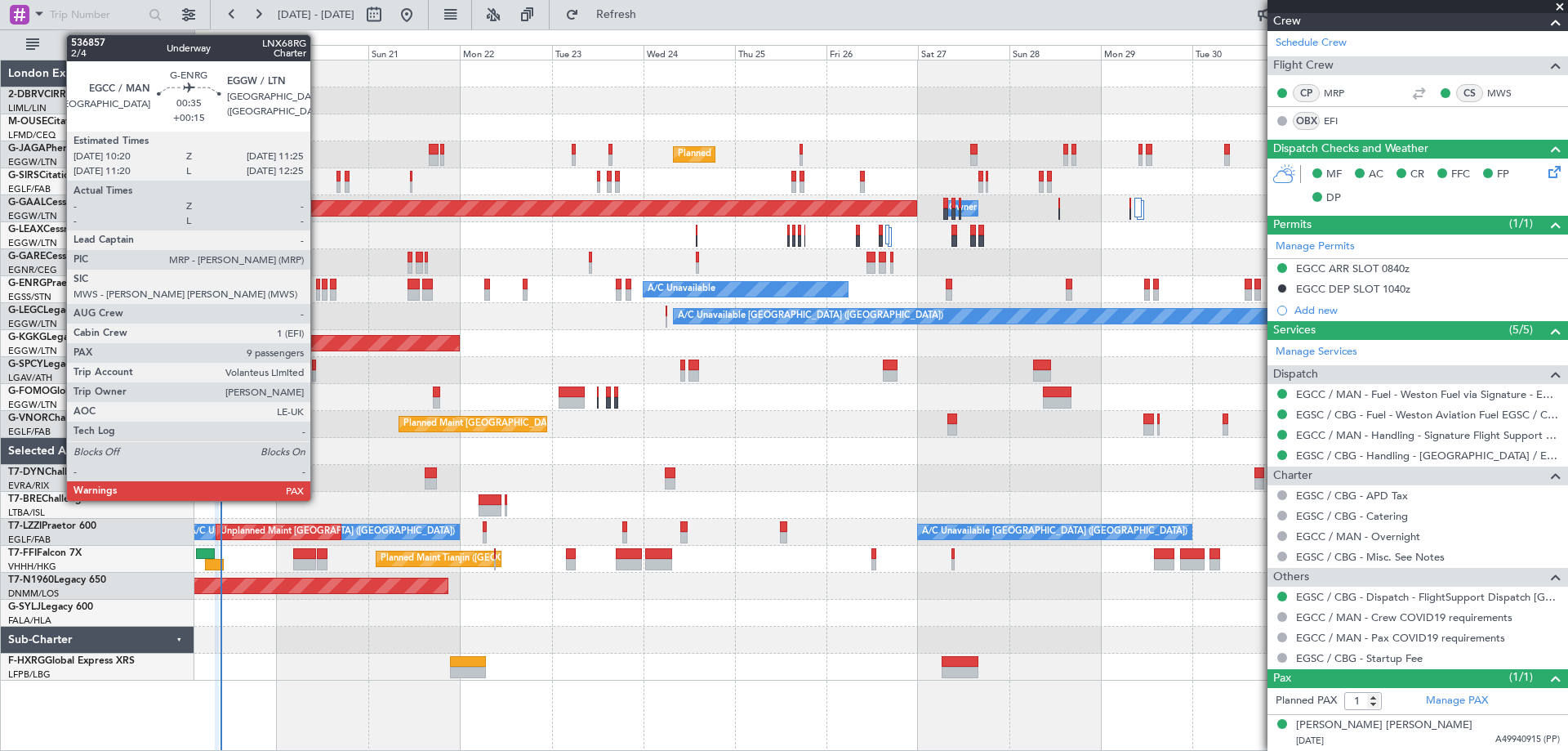
click at [318, 291] on div at bounding box center [319, 294] width 5 height 11
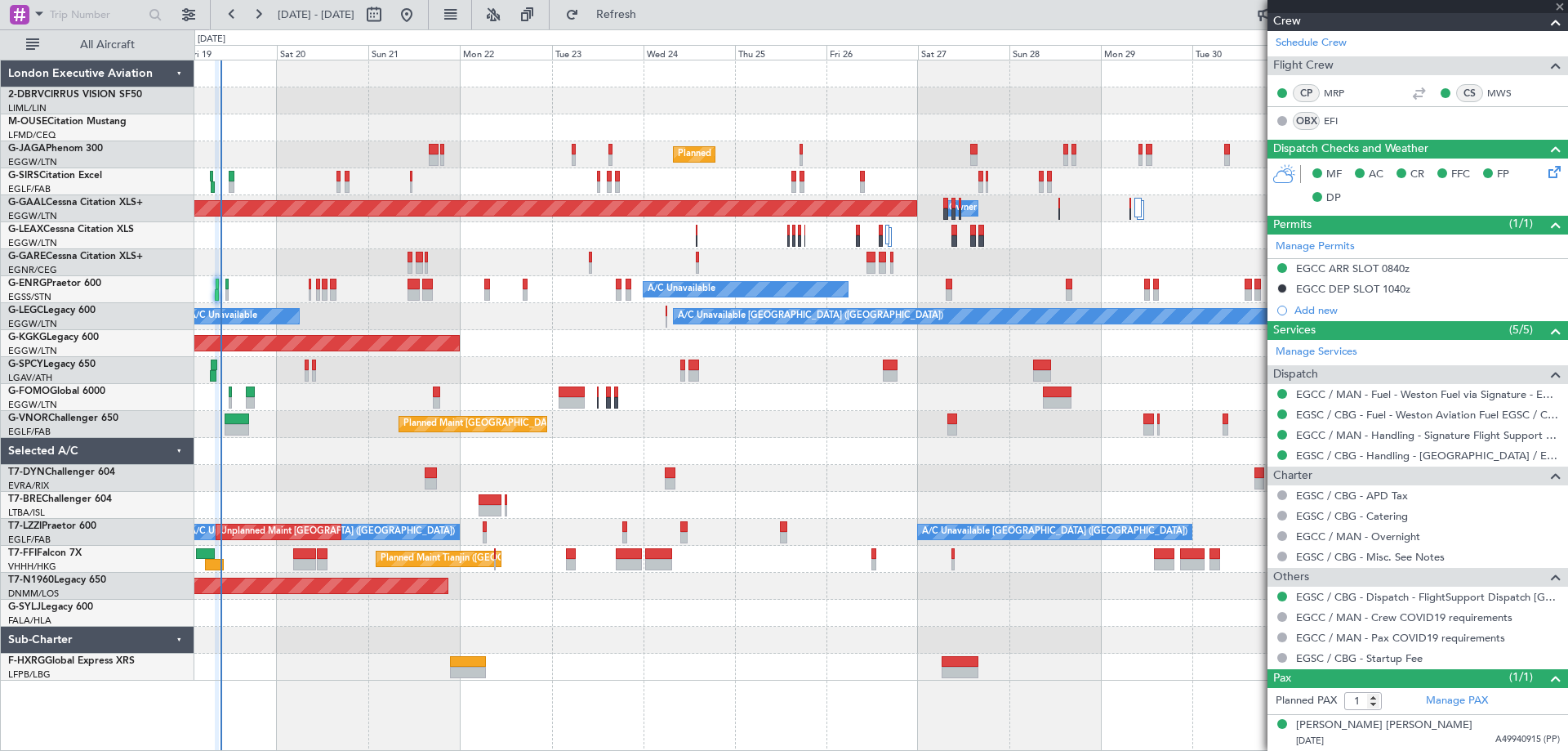
type input "+00:15"
type input "9"
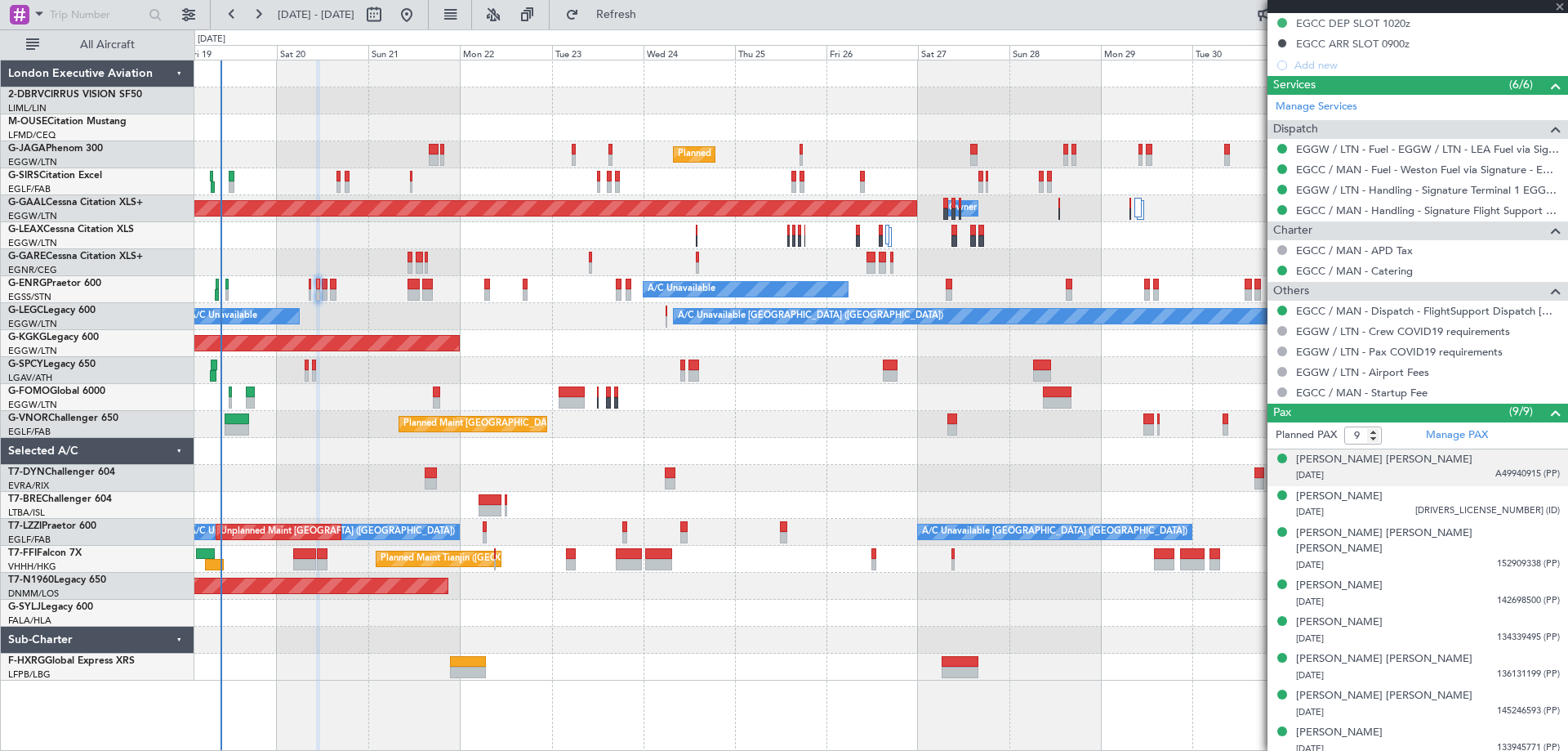
scroll to position [563, 0]
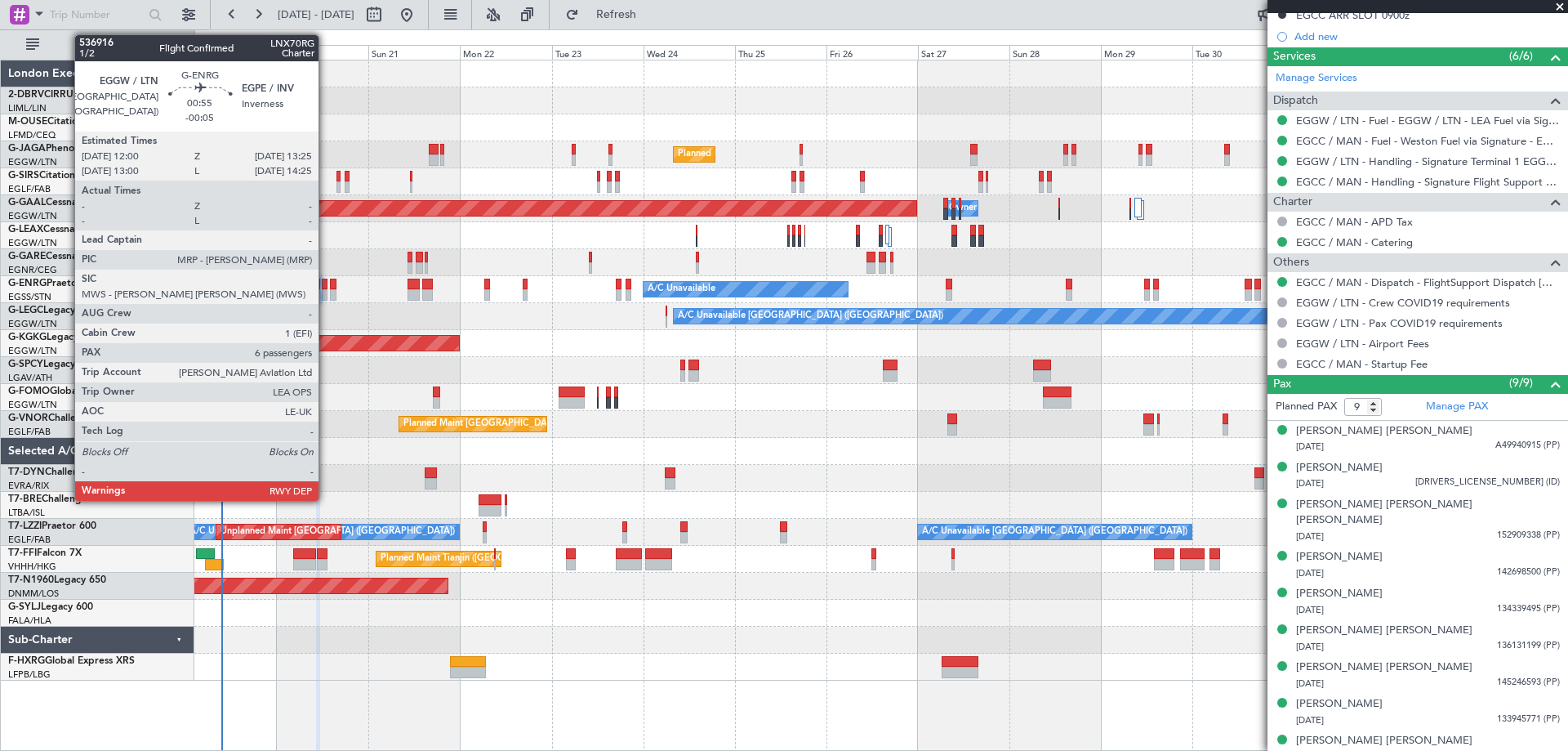
click at [326, 287] on div at bounding box center [324, 284] width 5 height 11
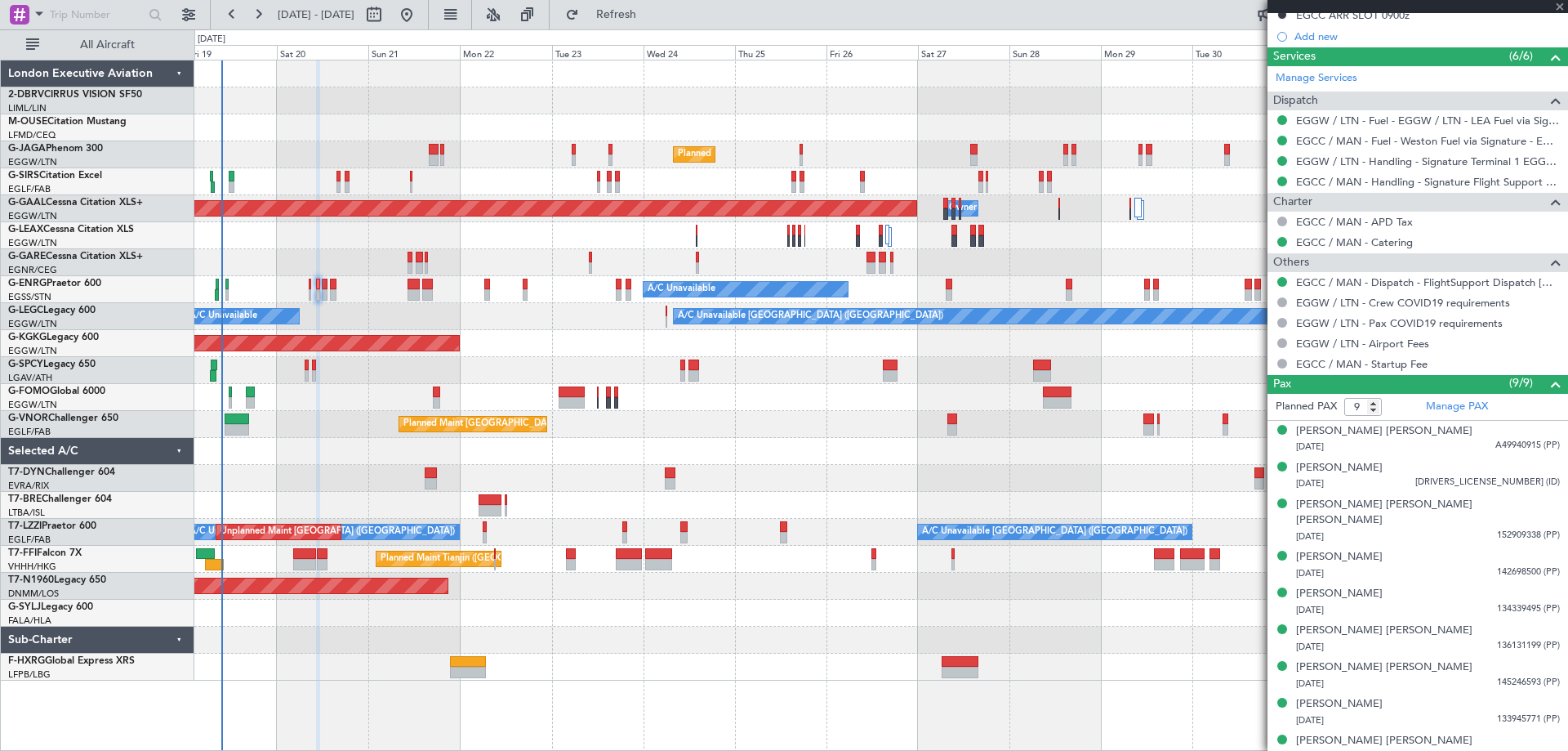
type input "-00:05"
type input "6"
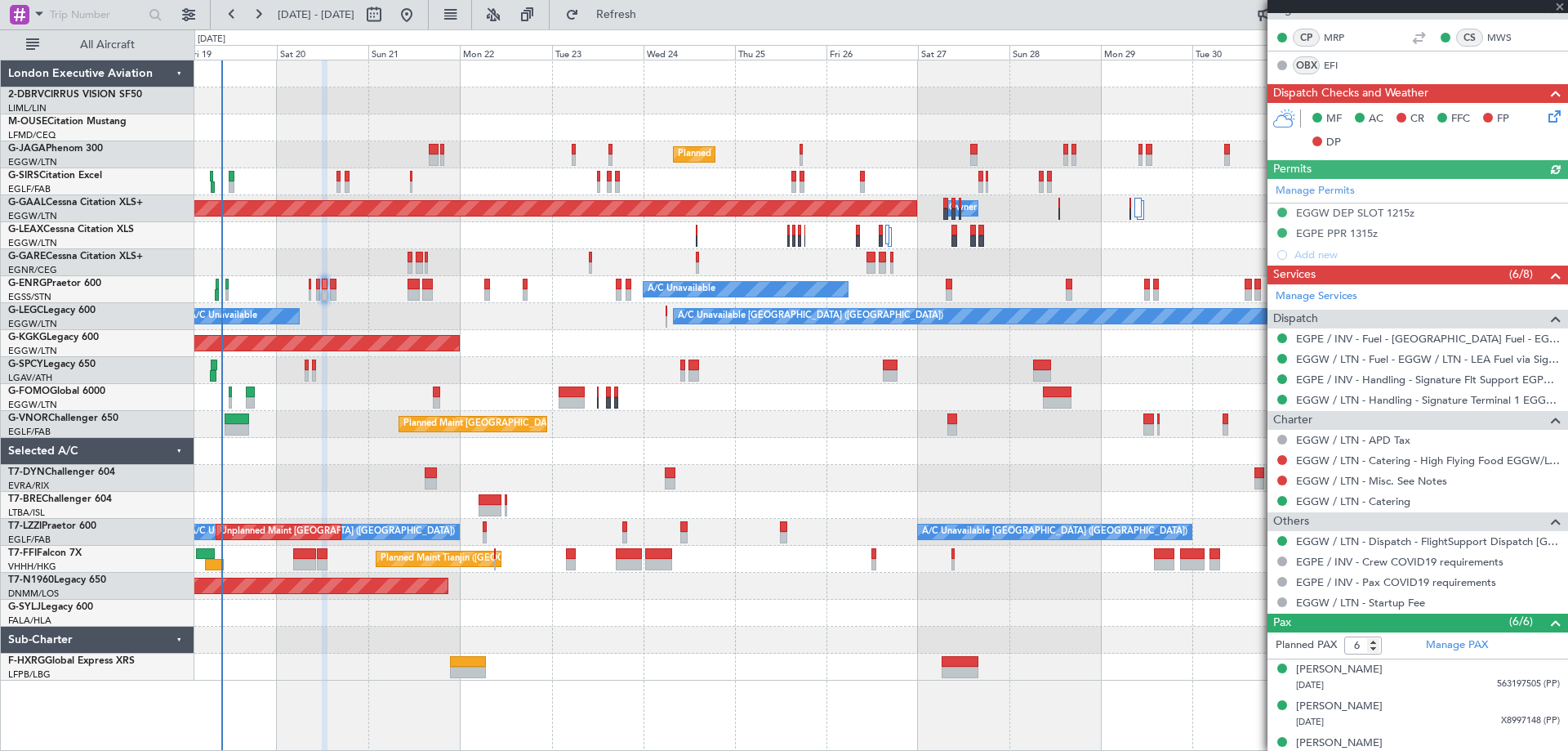
scroll to position [432, 0]
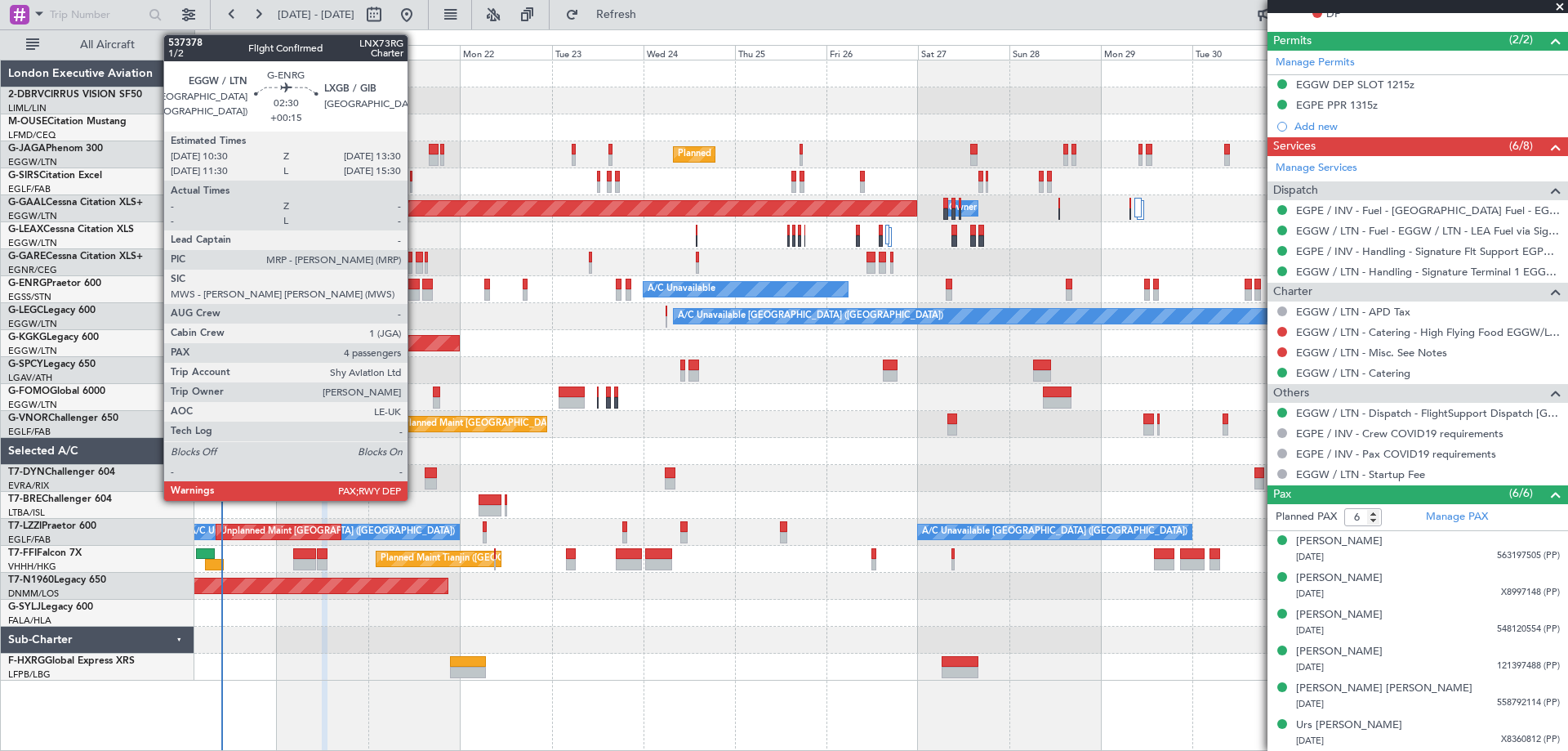
click at [415, 293] on div at bounding box center [414, 294] width 12 height 11
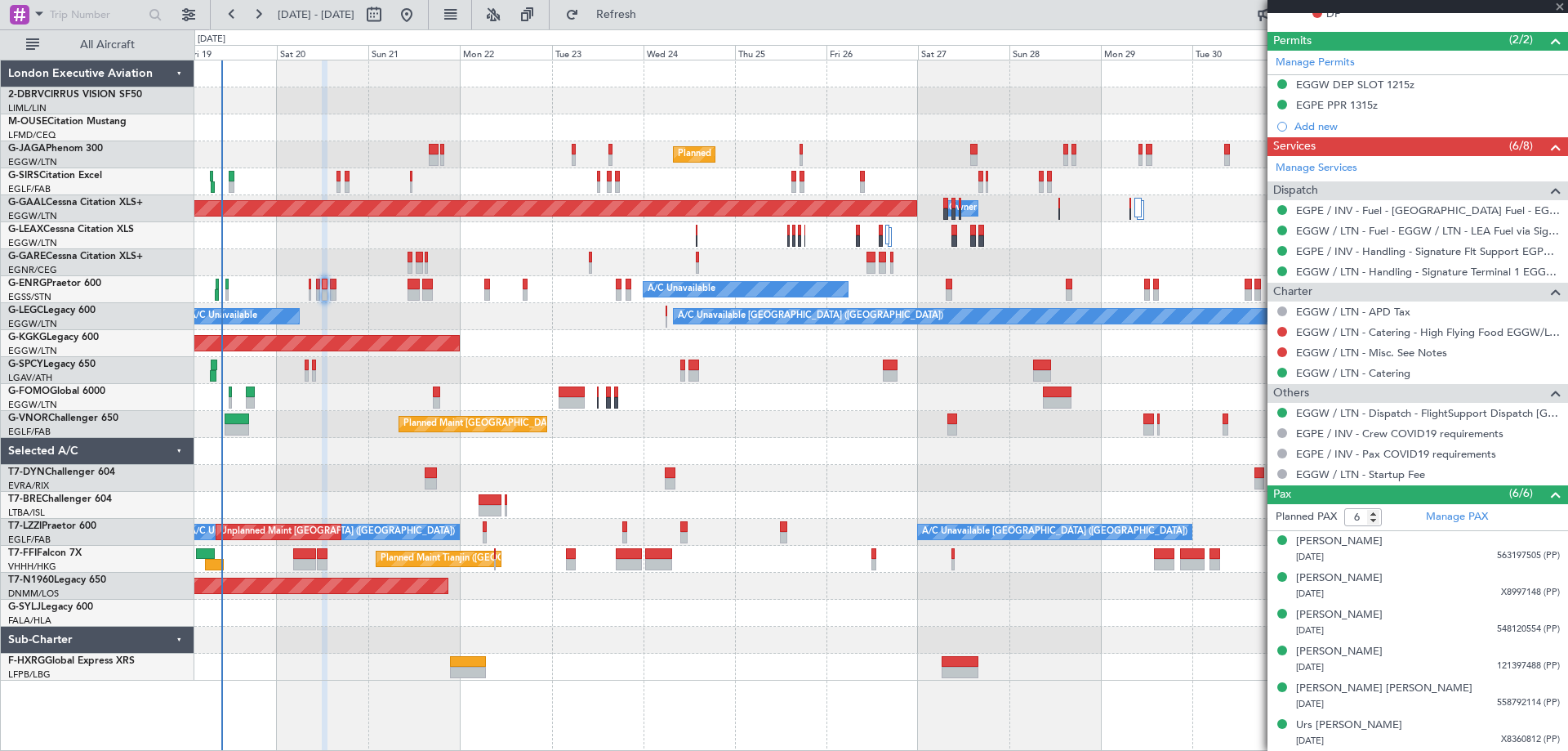
type input "+00:15"
type input "4"
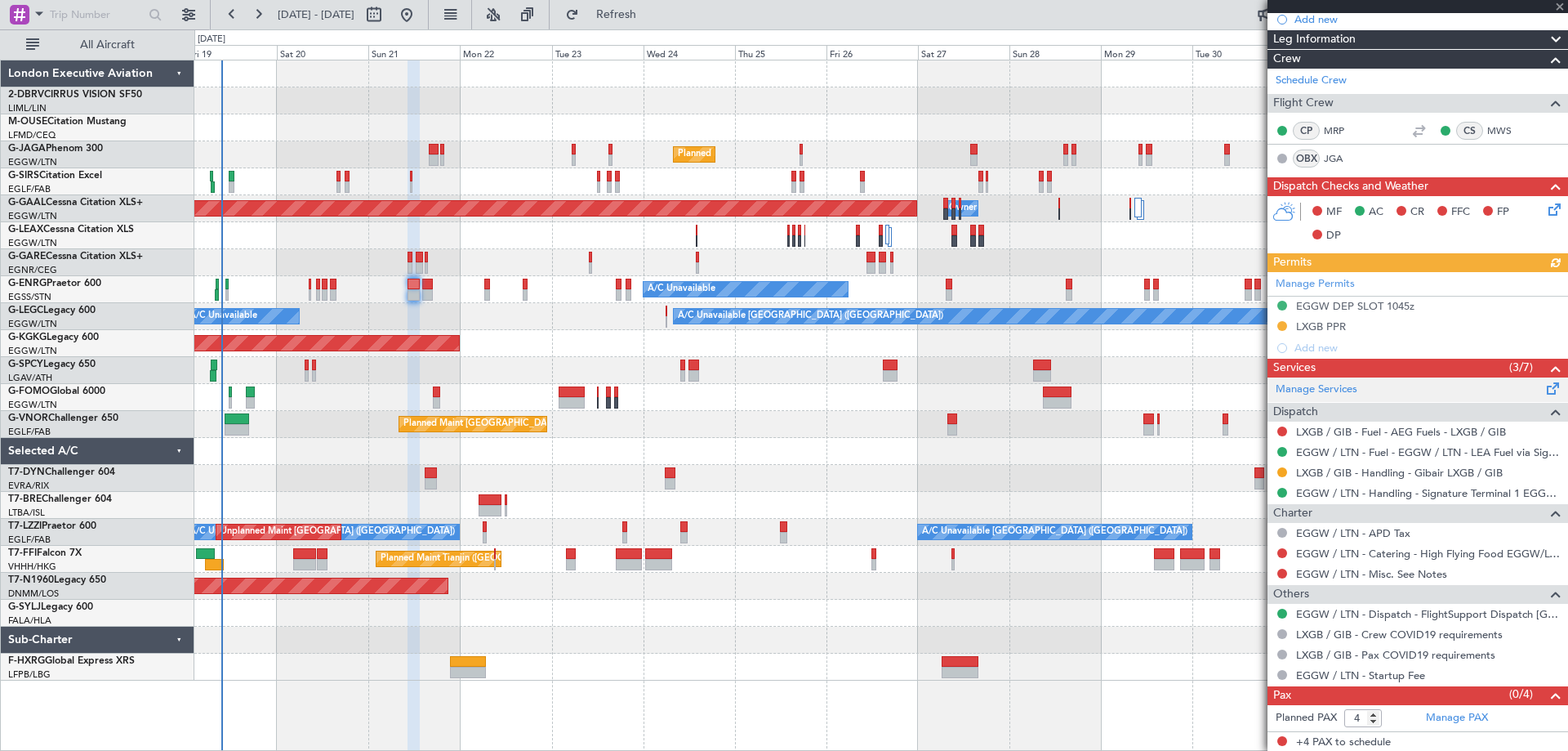
scroll to position [191, 0]
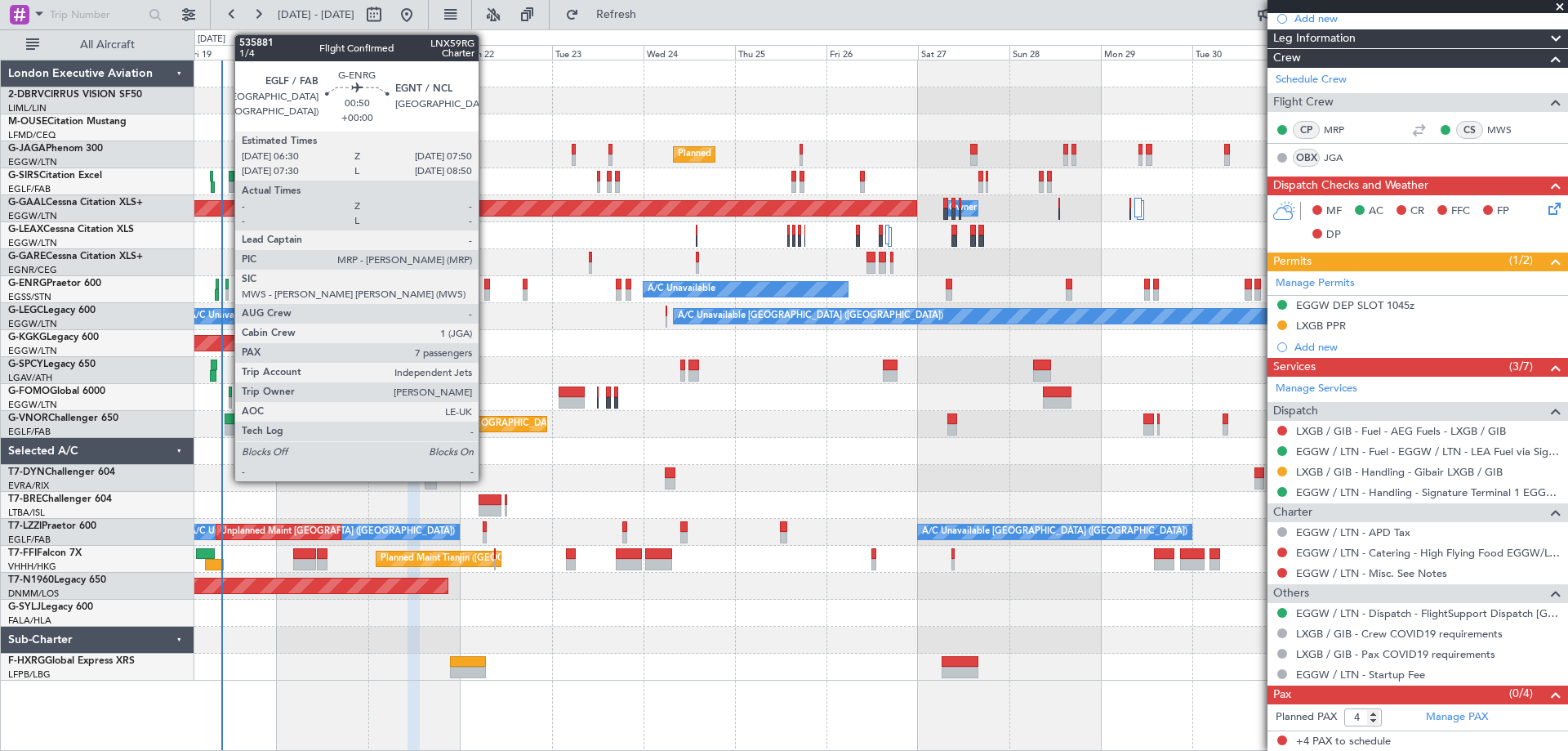
click at [486, 279] on div at bounding box center [487, 284] width 5 height 11
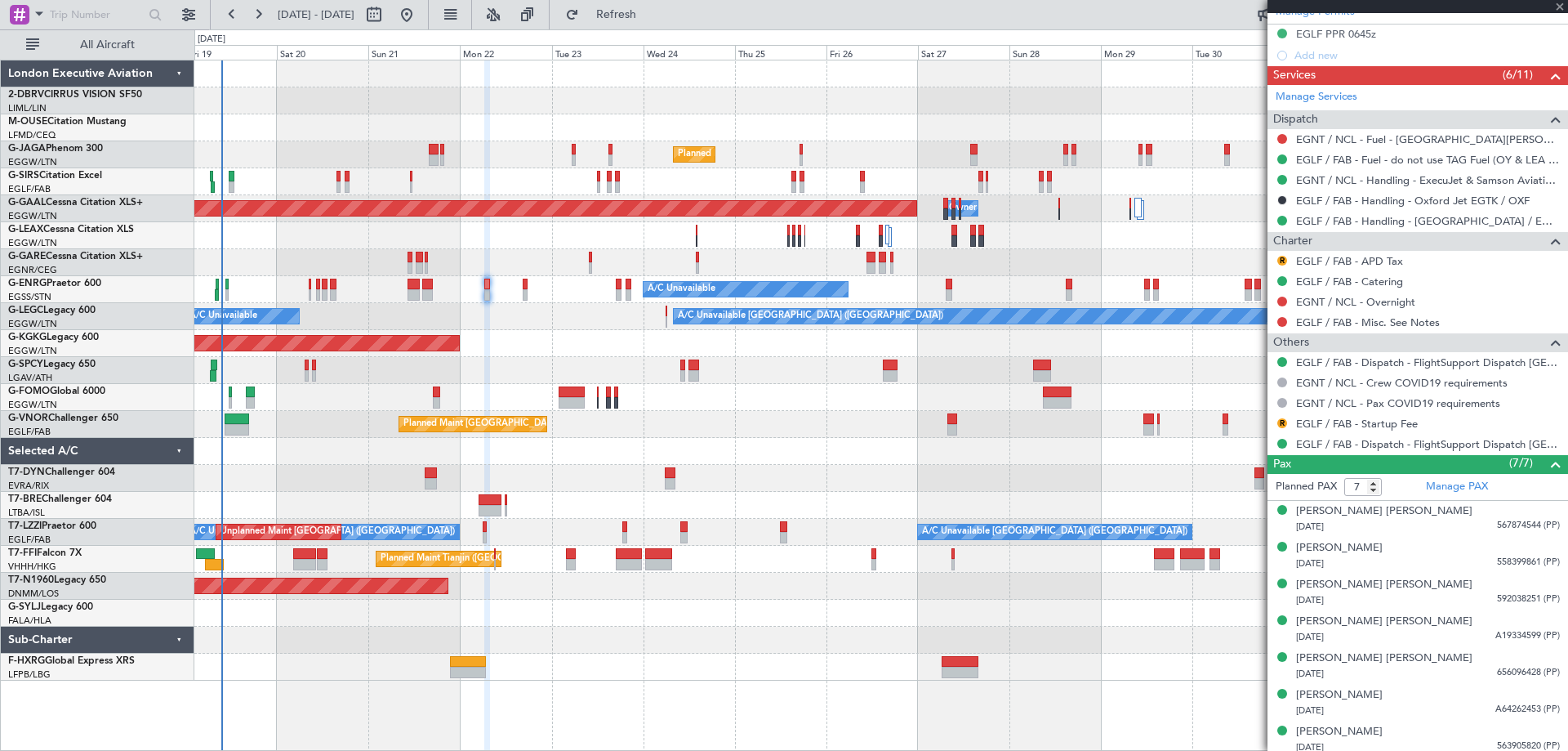
scroll to position [509, 0]
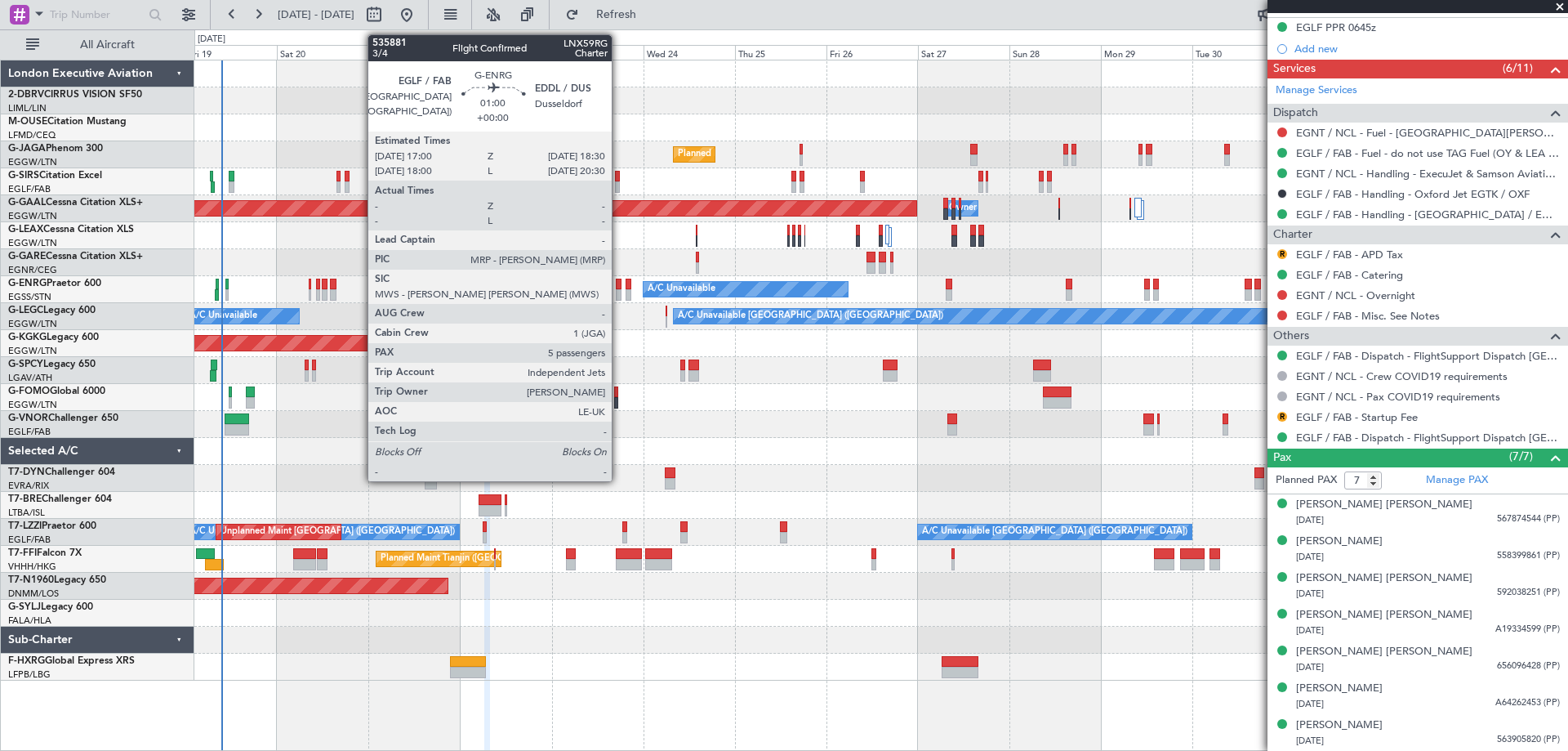
click at [620, 284] on div at bounding box center [618, 284] width 6 height 11
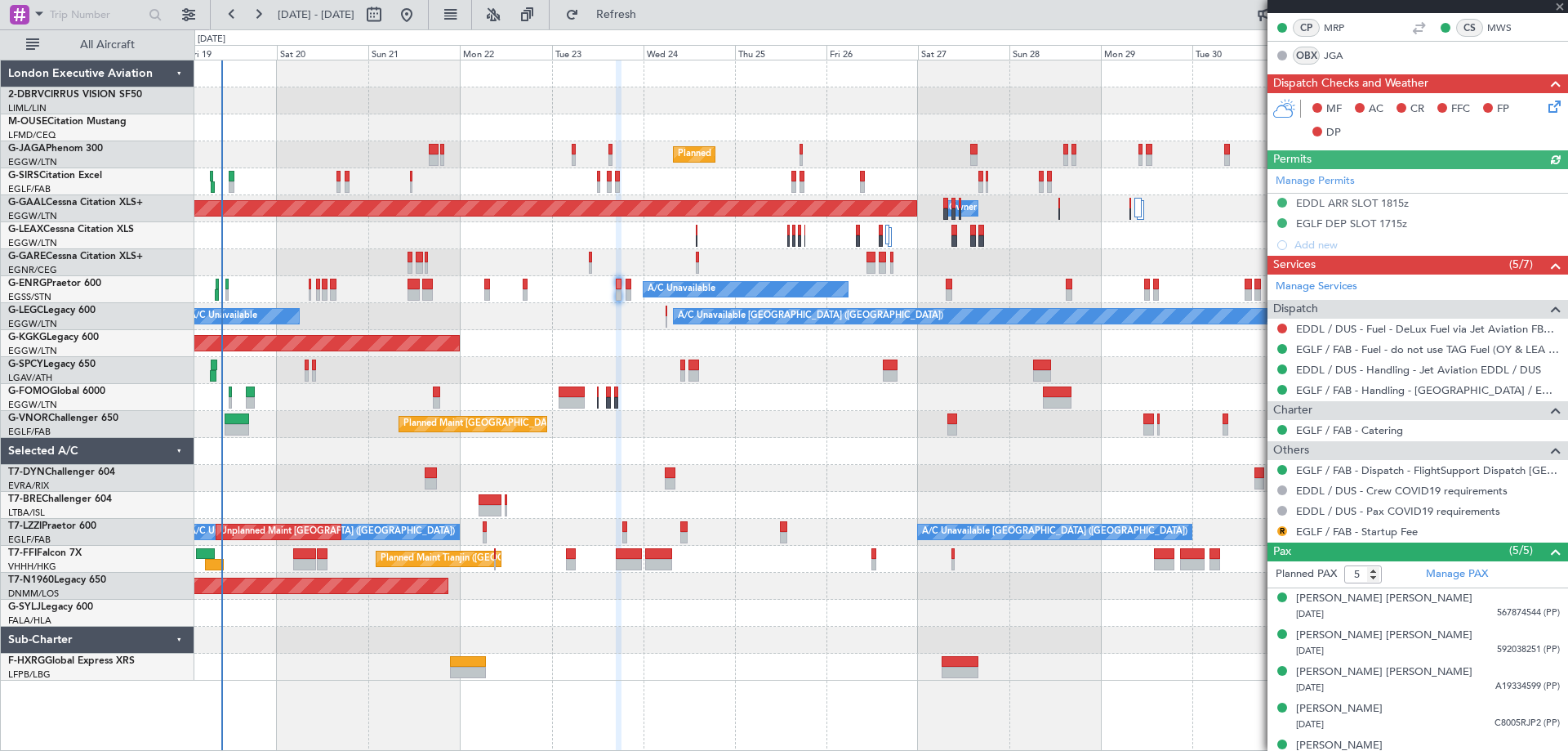
scroll to position [354, 0]
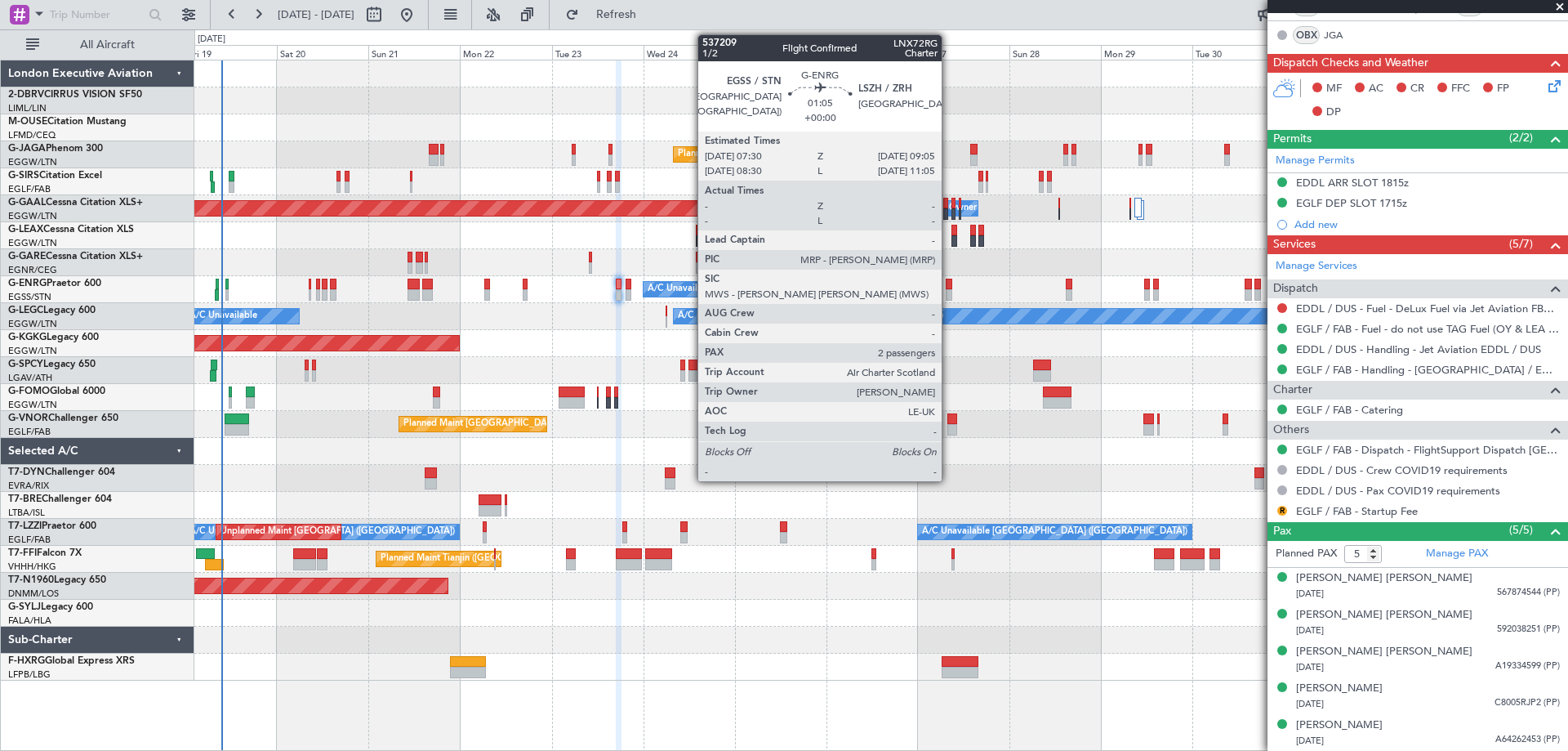
click at [949, 290] on div at bounding box center [948, 294] width 6 height 11
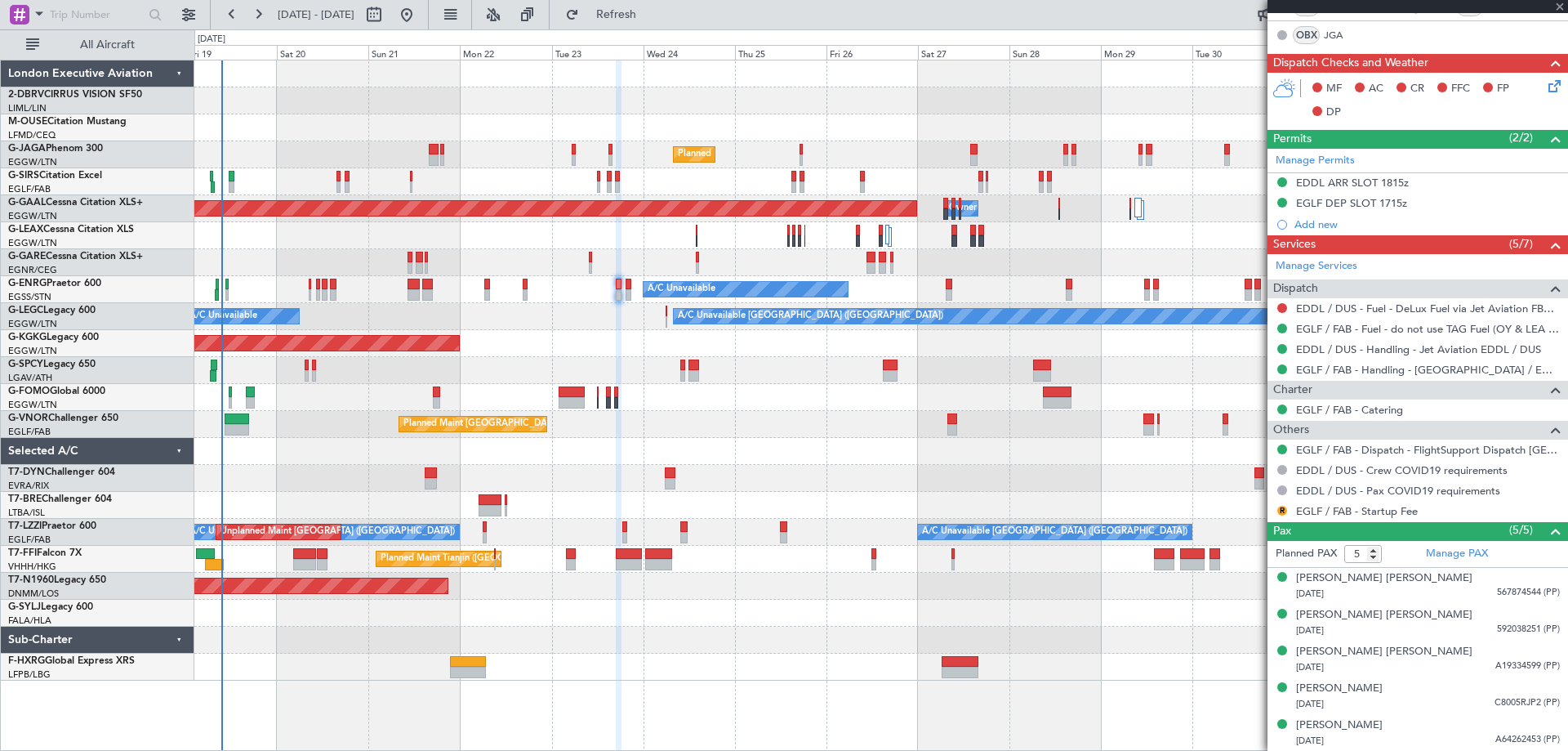
type input "2"
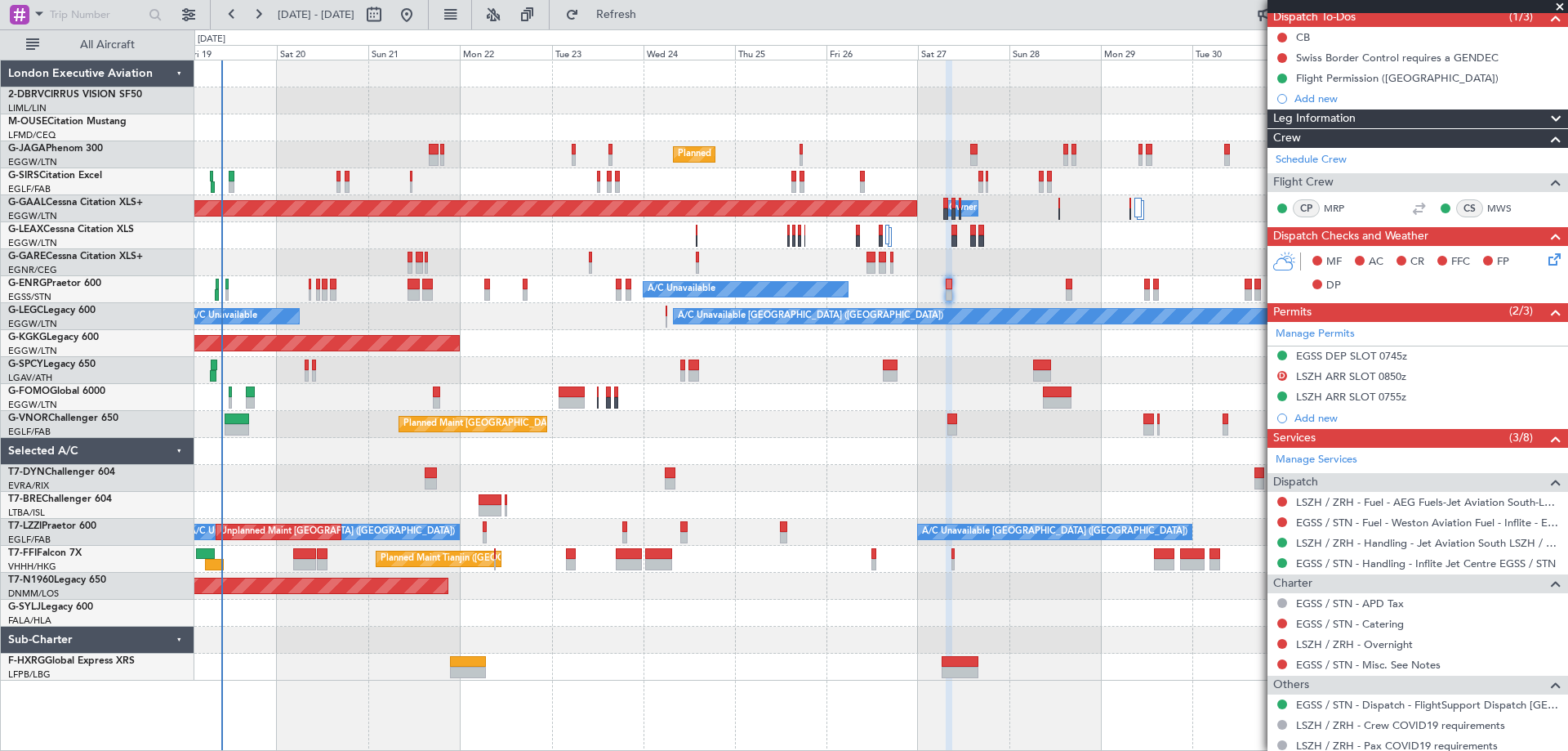
scroll to position [0, 0]
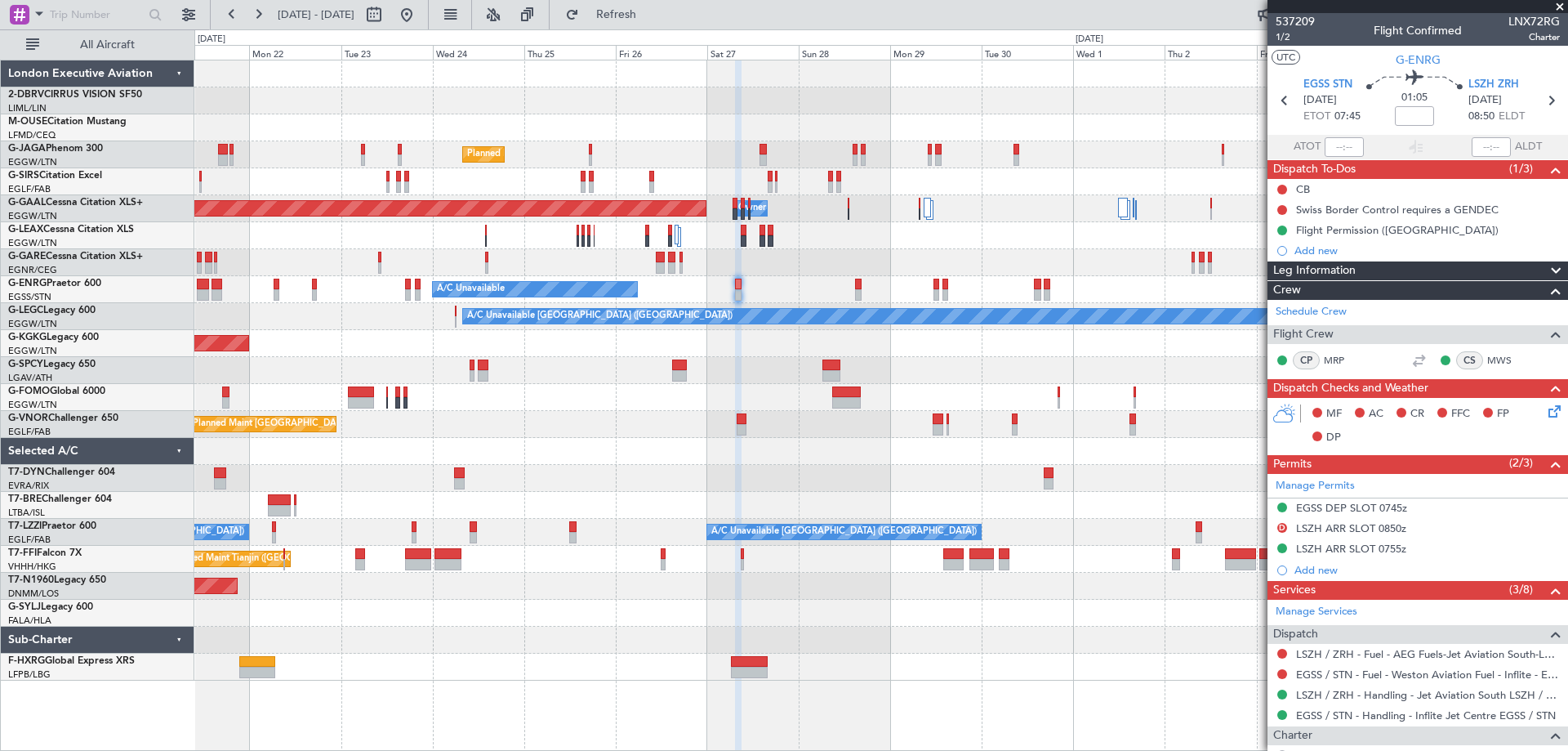
click at [860, 332] on div "Planned Maint London (Luton) Planned Maint Dusseldorf Owner Owner Owner A/C Una…" at bounding box center [881, 371] width 1372 height 621
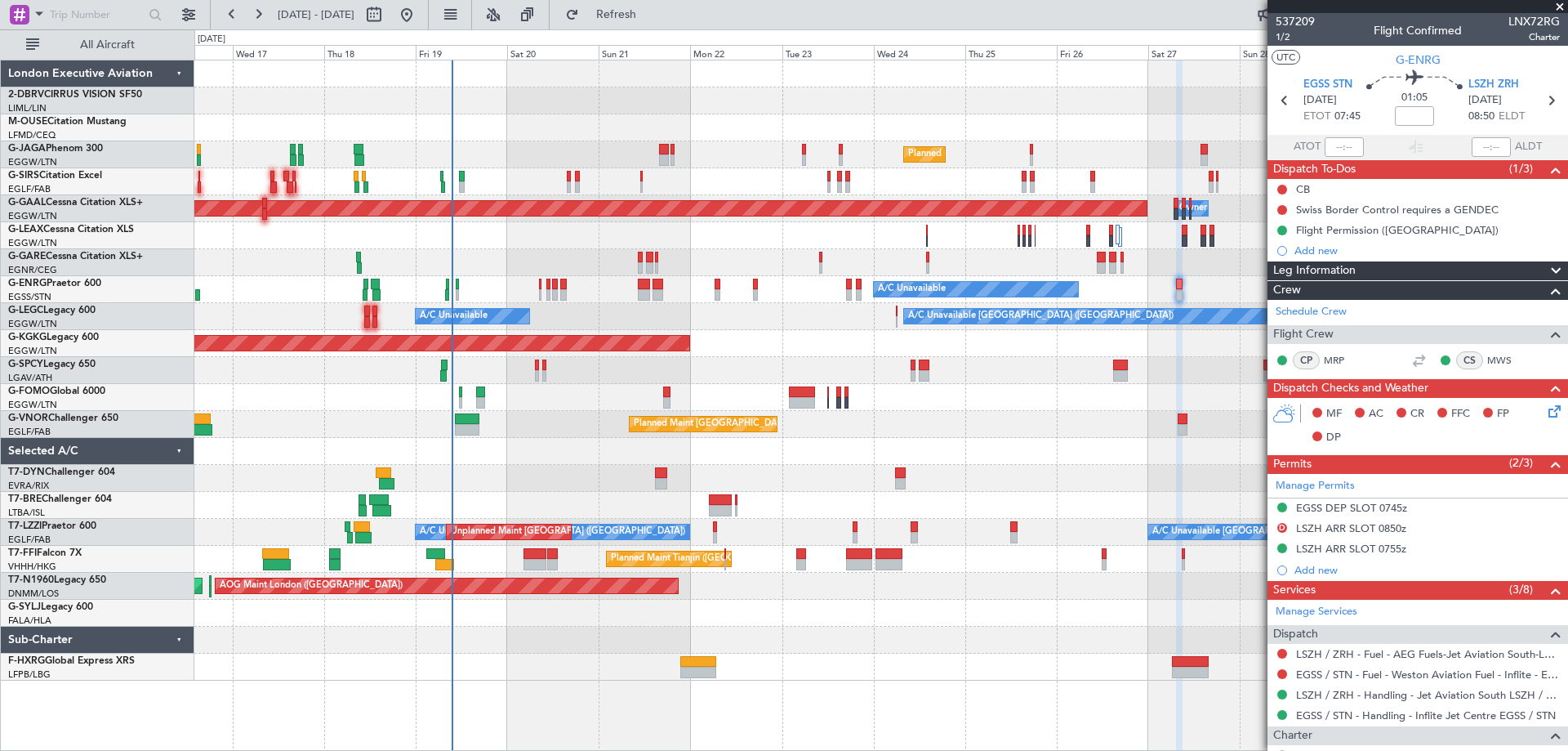
click at [1152, 351] on div "Planned Maint London (Luton) Planned Maint Dusseldorf Owner Owner A/C Unavailab…" at bounding box center [881, 371] width 1372 height 621
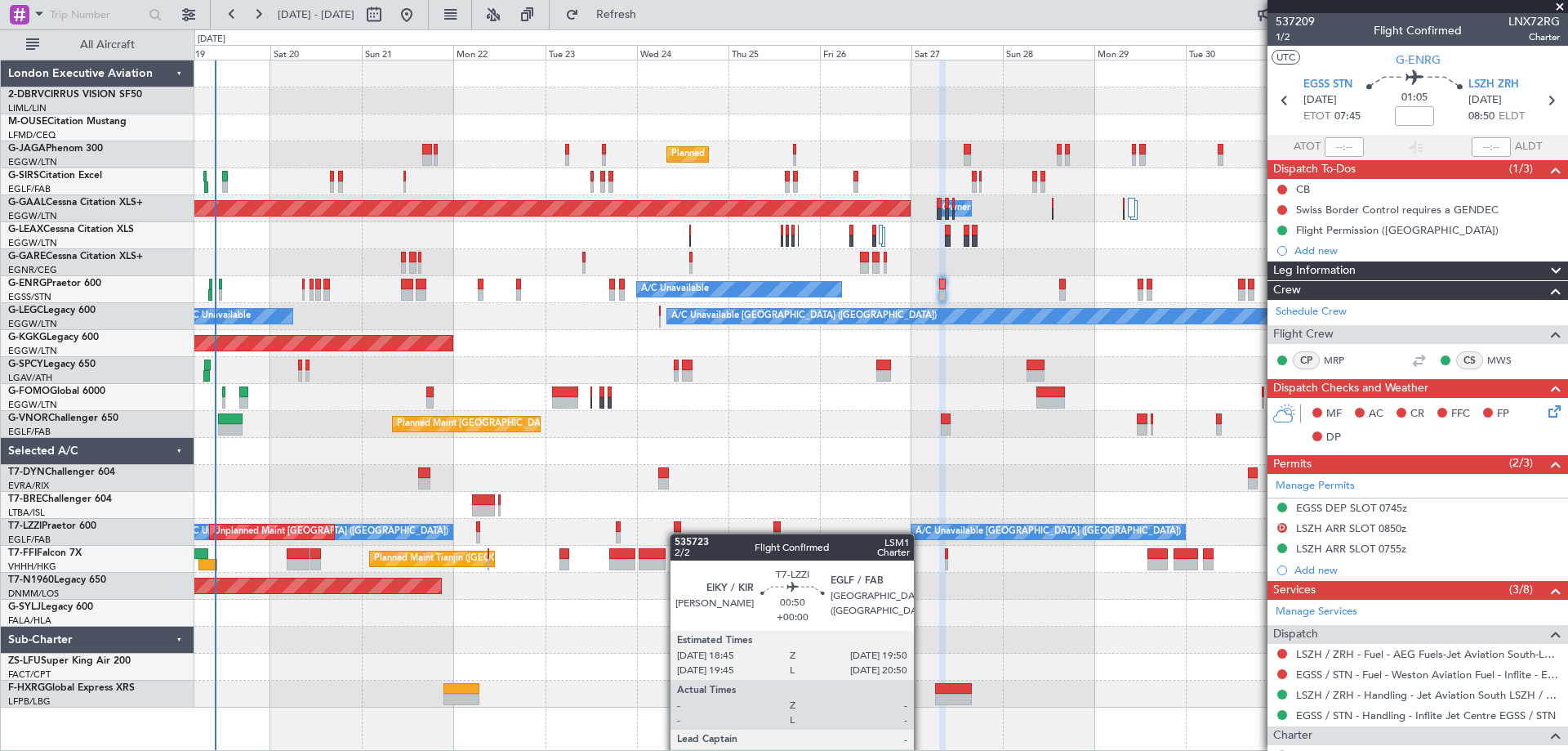
click at [674, 529] on div at bounding box center [677, 526] width 6 height 11
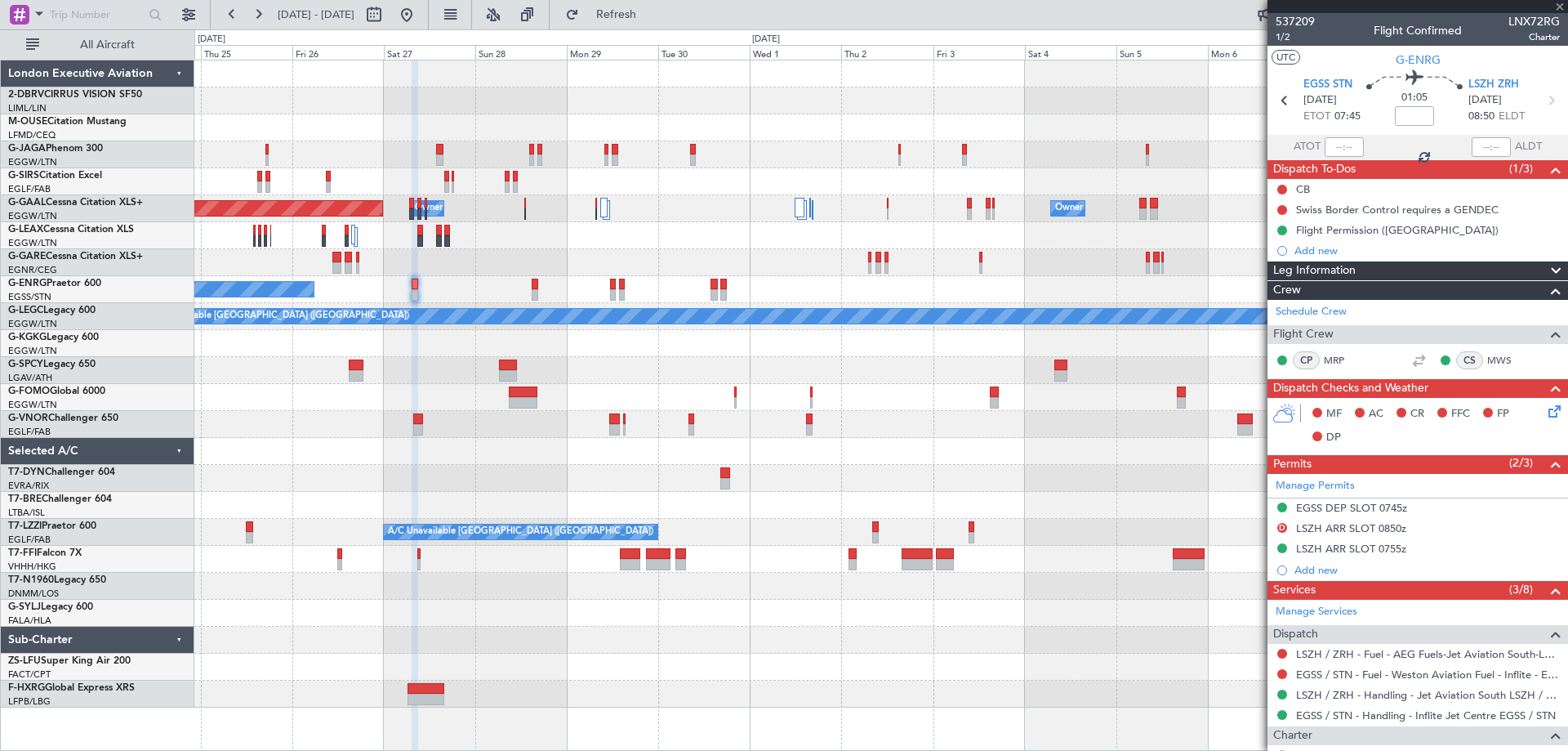
click at [384, 531] on div "A/C Unavailable [GEOGRAPHIC_DATA] ([GEOGRAPHIC_DATA])" at bounding box center [521, 532] width 274 height 15
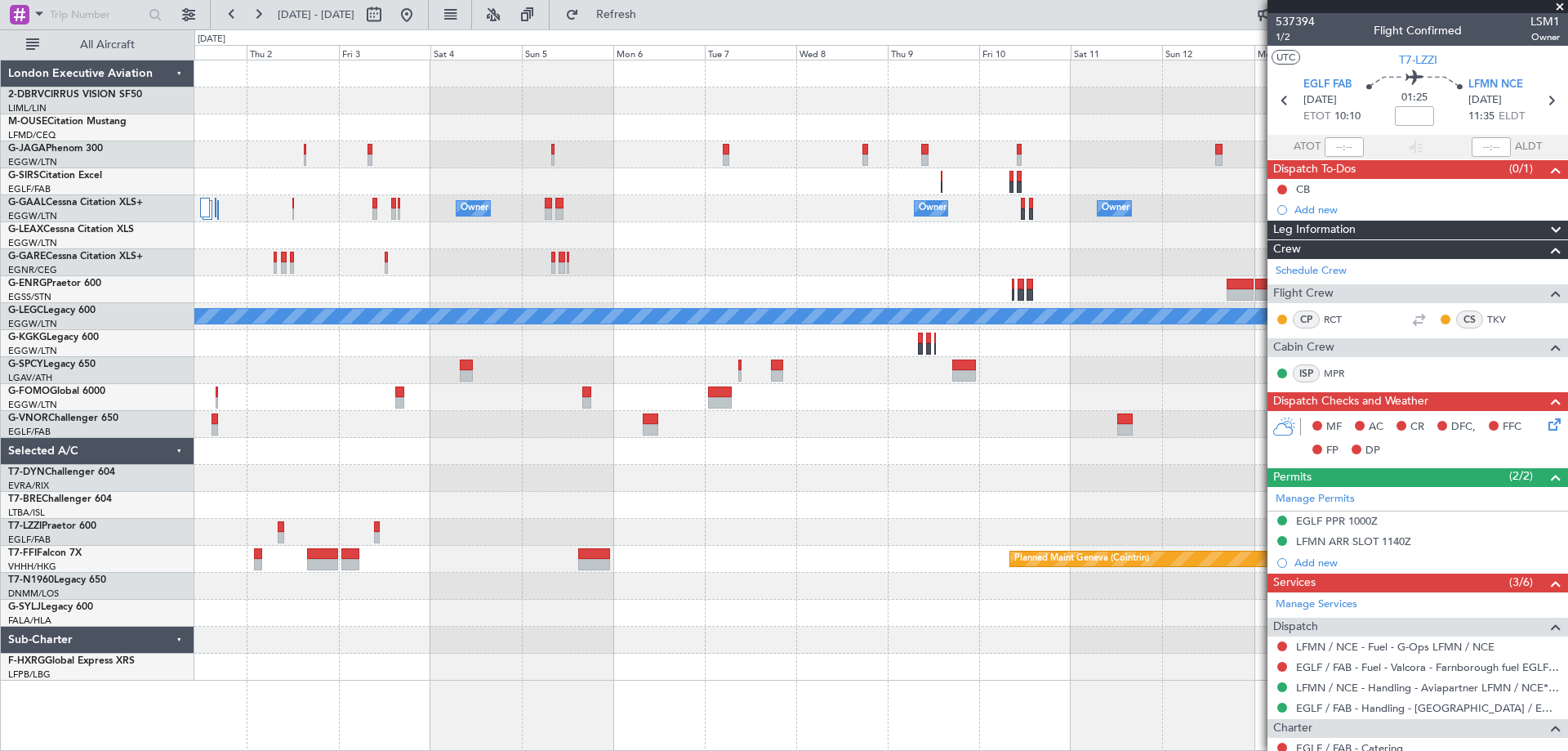
click at [517, 494] on div "Owner Owner Owner Owner London (Luton) Owner Owner No Crew A/C Unavailable Lond…" at bounding box center [881, 371] width 1372 height 621
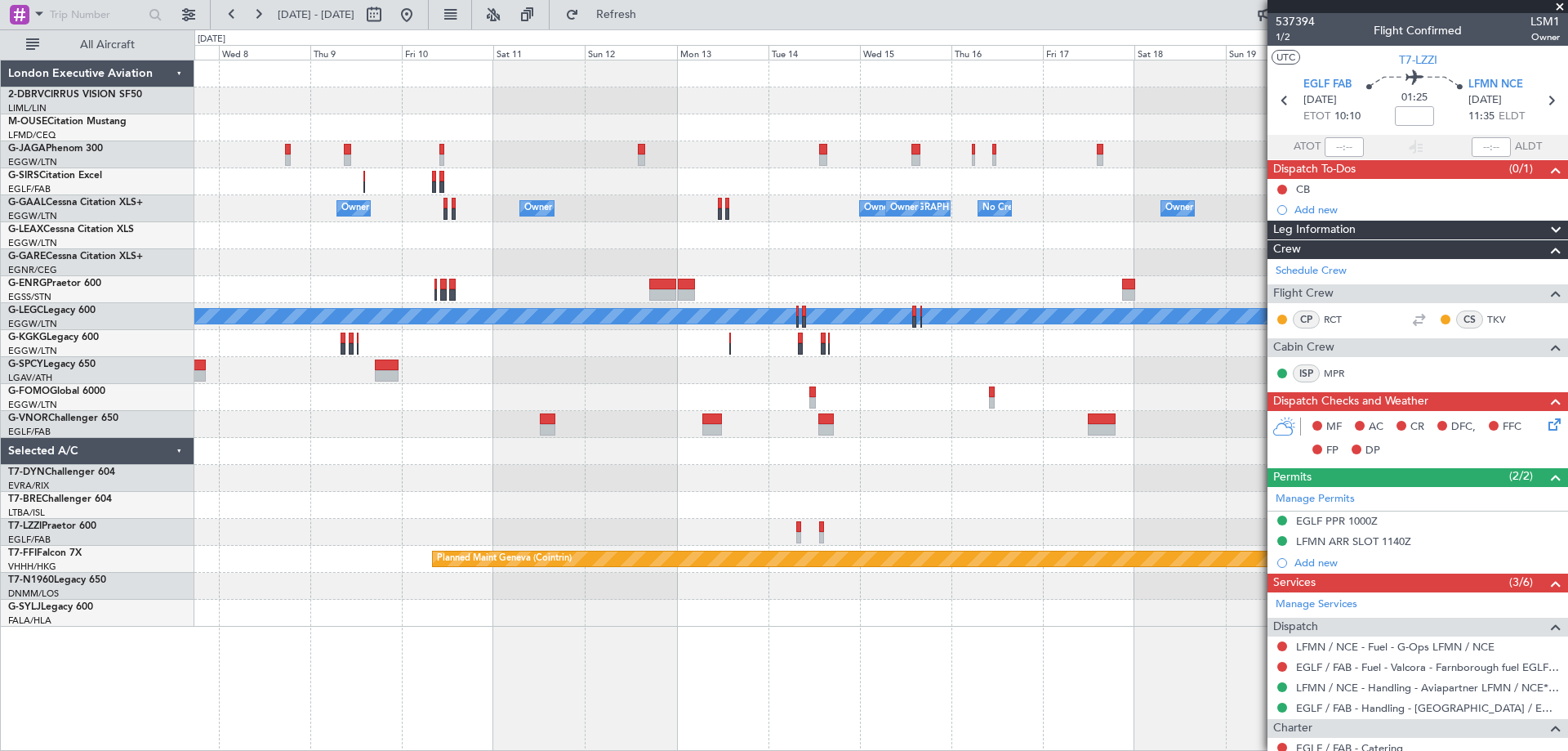
click at [356, 519] on div "Planned Maint Oxford (Kidlington) Owner Owner Owner London (Luton) Owner Owner …" at bounding box center [881, 344] width 1372 height 566
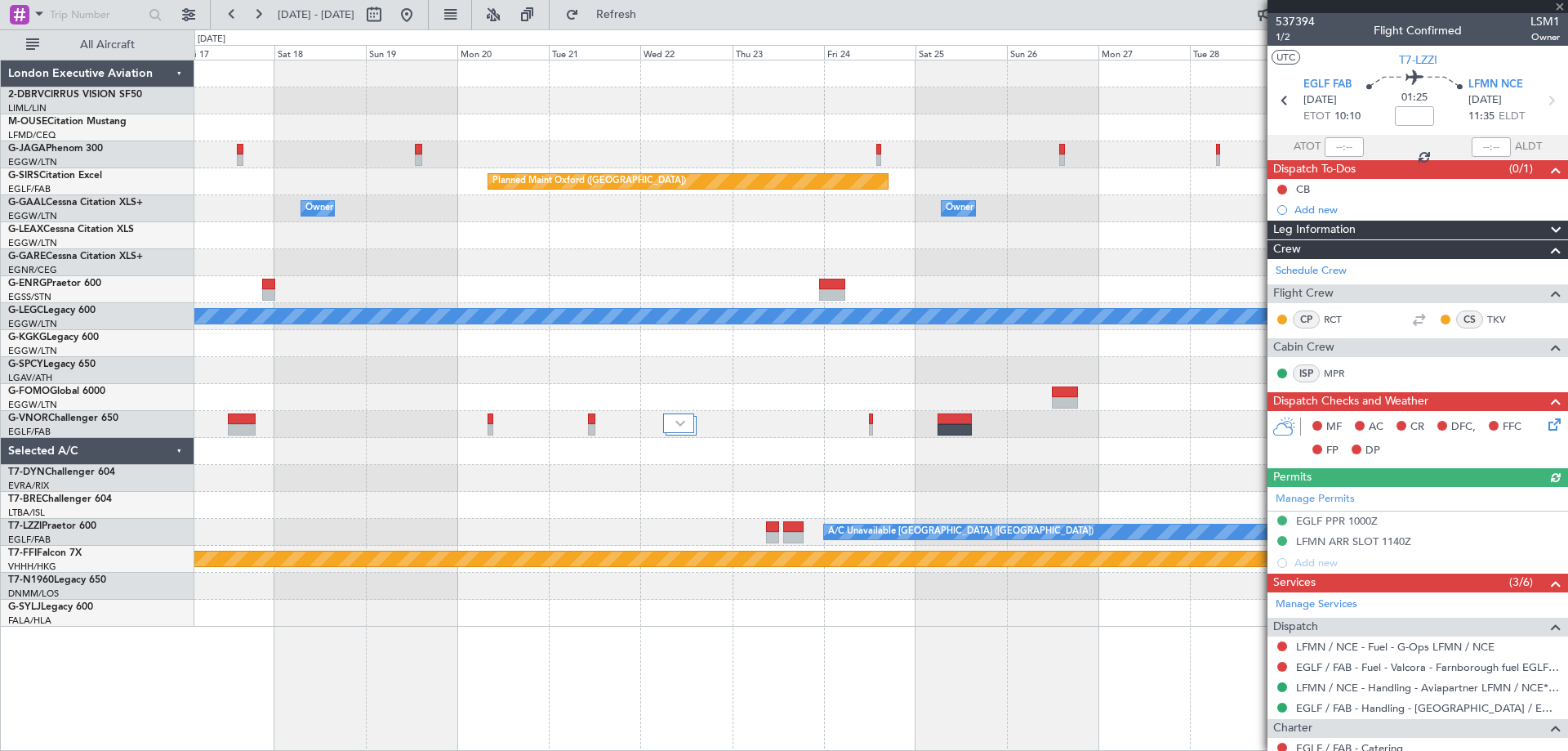
click at [195, 472] on div "Planned Maint Oxford (Kidlington) Planned Maint Bournemouth Planned Maint Bourn…" at bounding box center [784, 390] width 1568 height 722
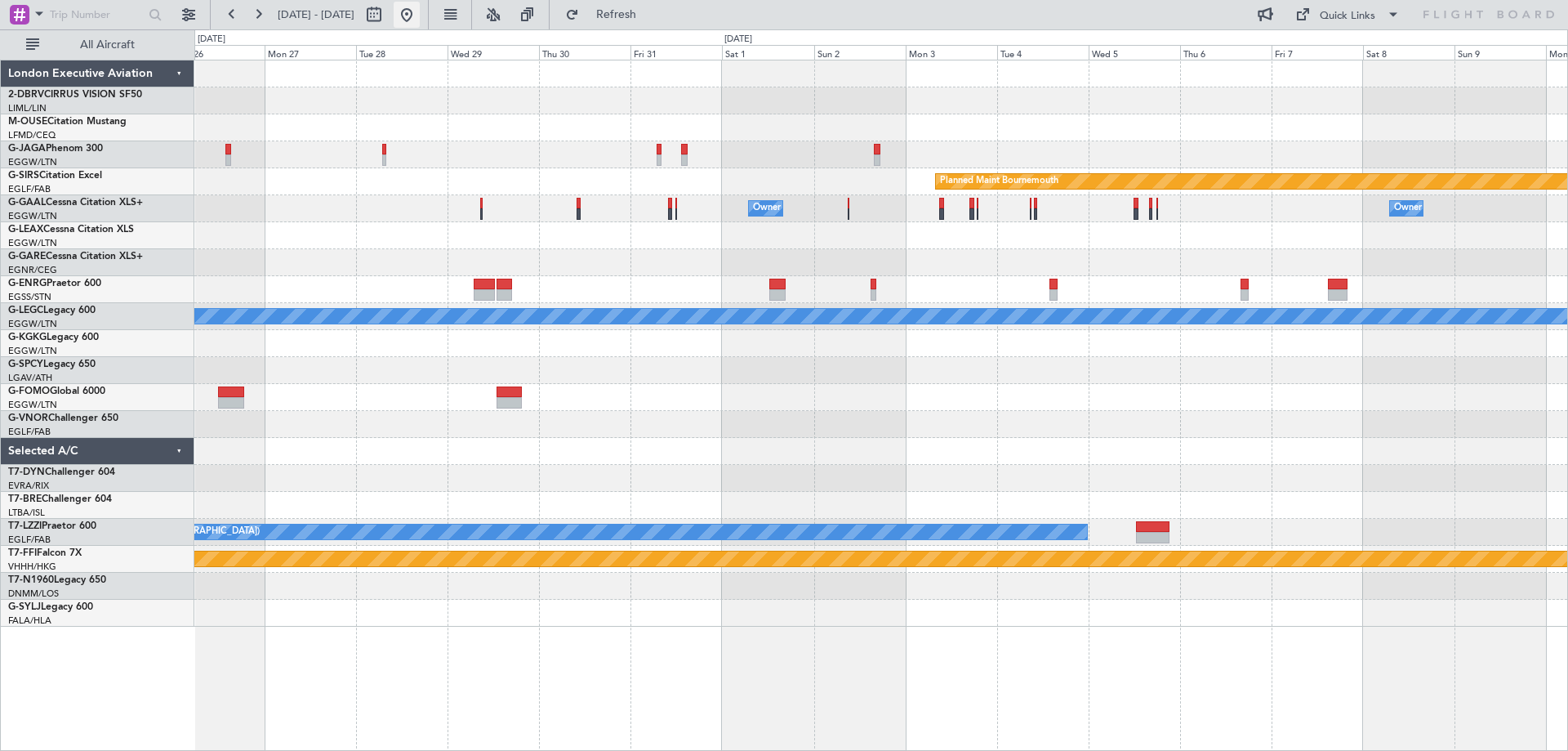
click at [419, 19] on button at bounding box center [407, 15] width 26 height 26
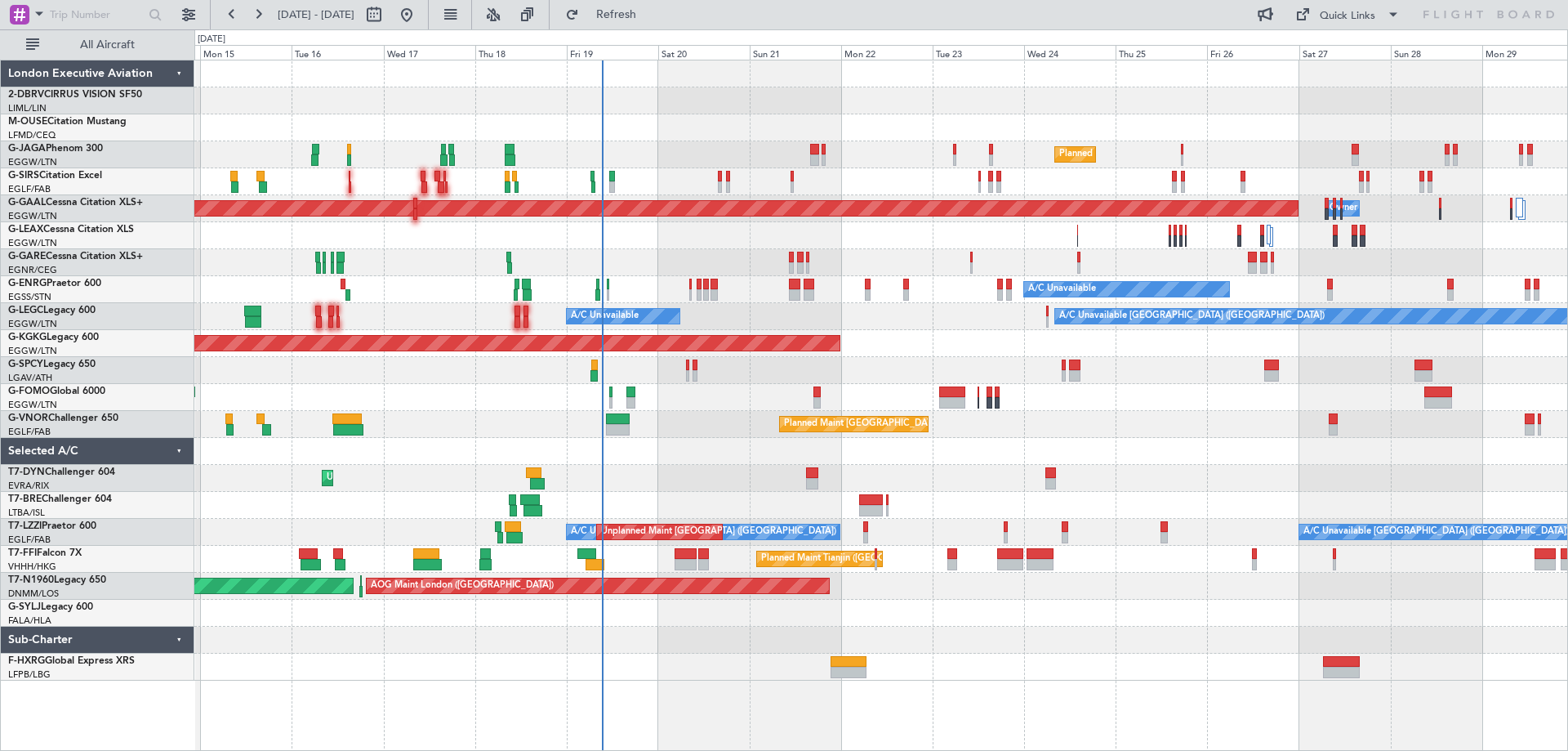
click at [914, 349] on div "Planned Maint London (Luton) Planned Maint London (Luton) Planned Maint London …" at bounding box center [881, 371] width 1372 height 621
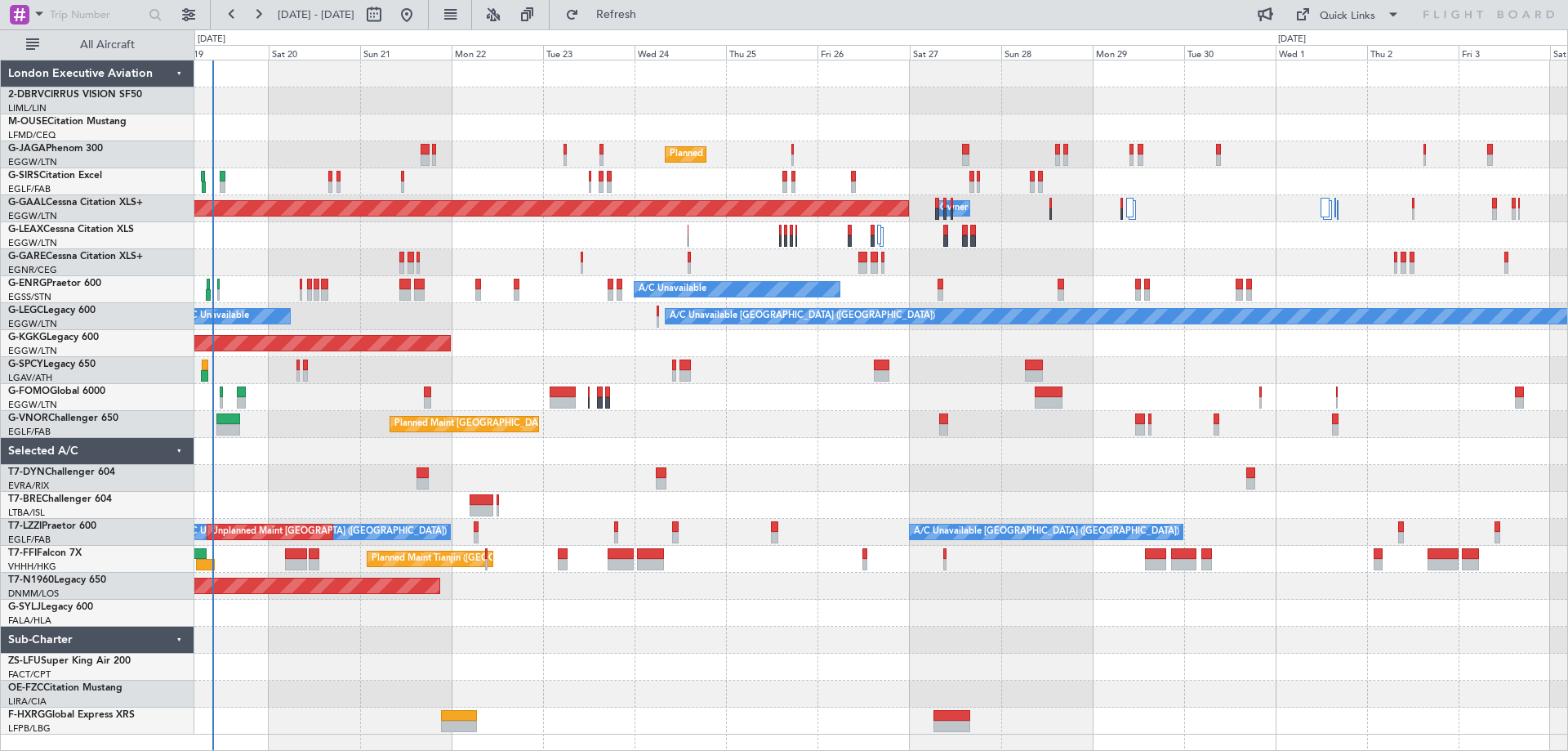
click at [631, 450] on div "Planned Maint London (Luton) Planned Maint Dusseldorf Owner Owner A/C Unavailab…" at bounding box center [881, 398] width 1372 height 674
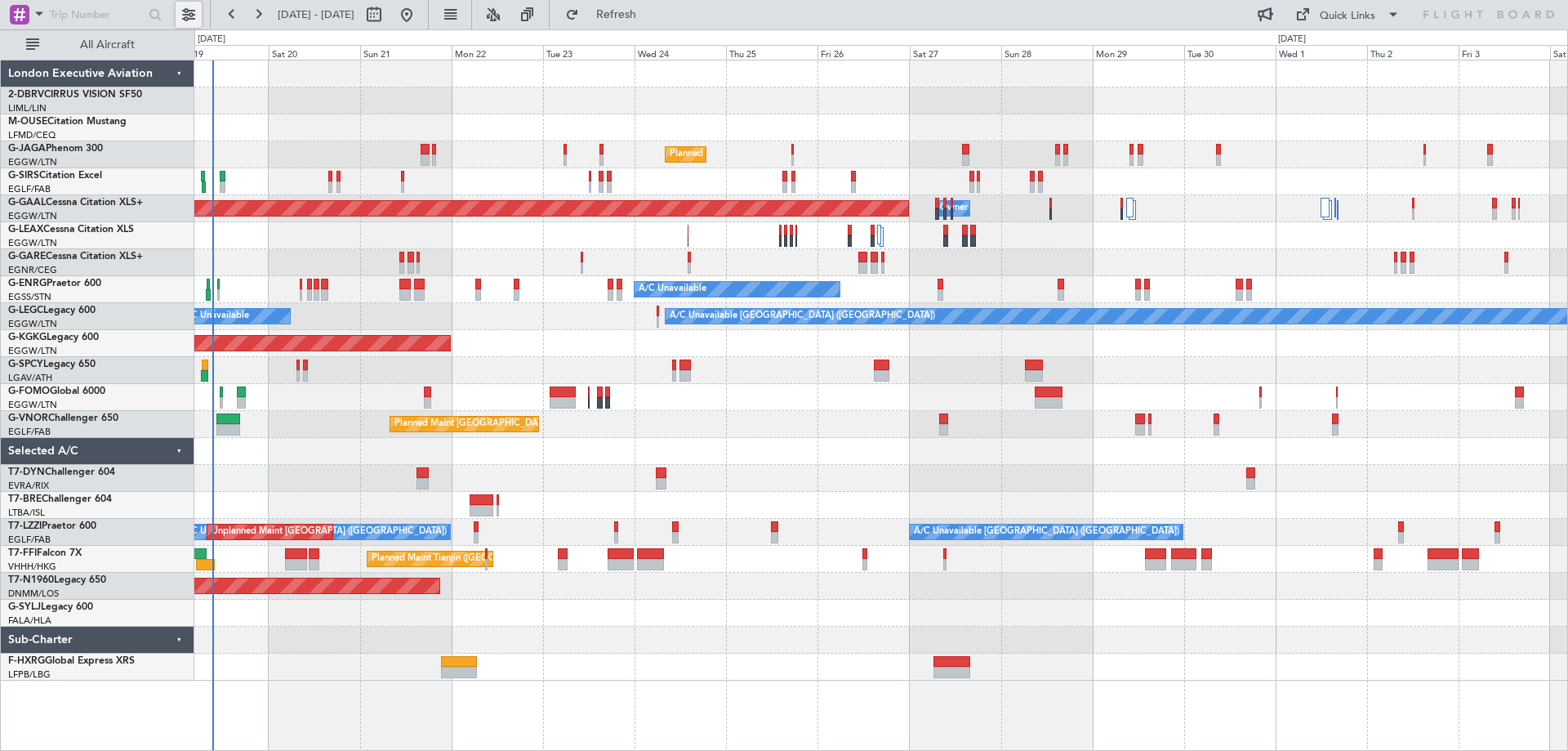
click at [182, 12] on button at bounding box center [189, 15] width 26 height 26
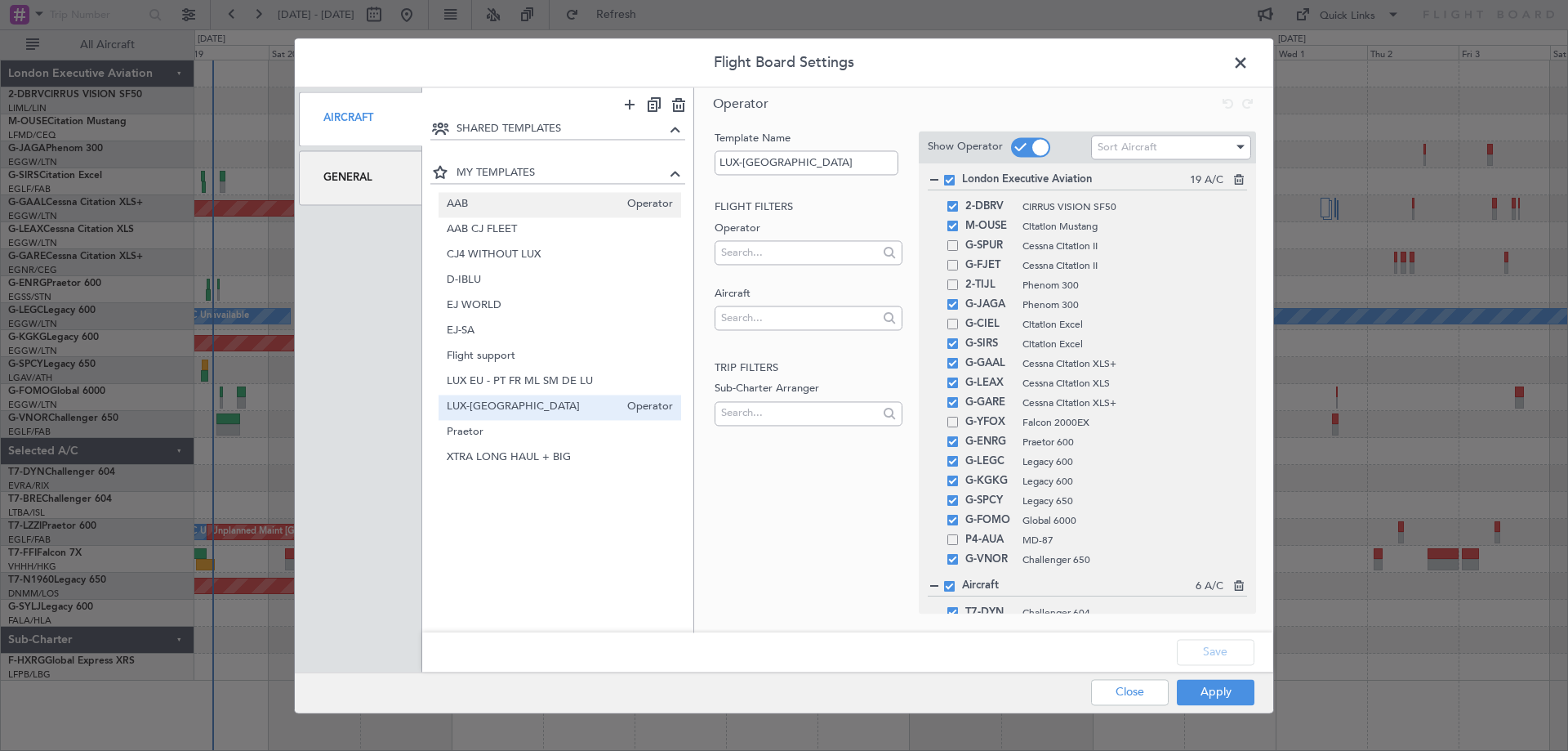
click at [523, 200] on span "AAB" at bounding box center [533, 204] width 174 height 17
type input "AAB"
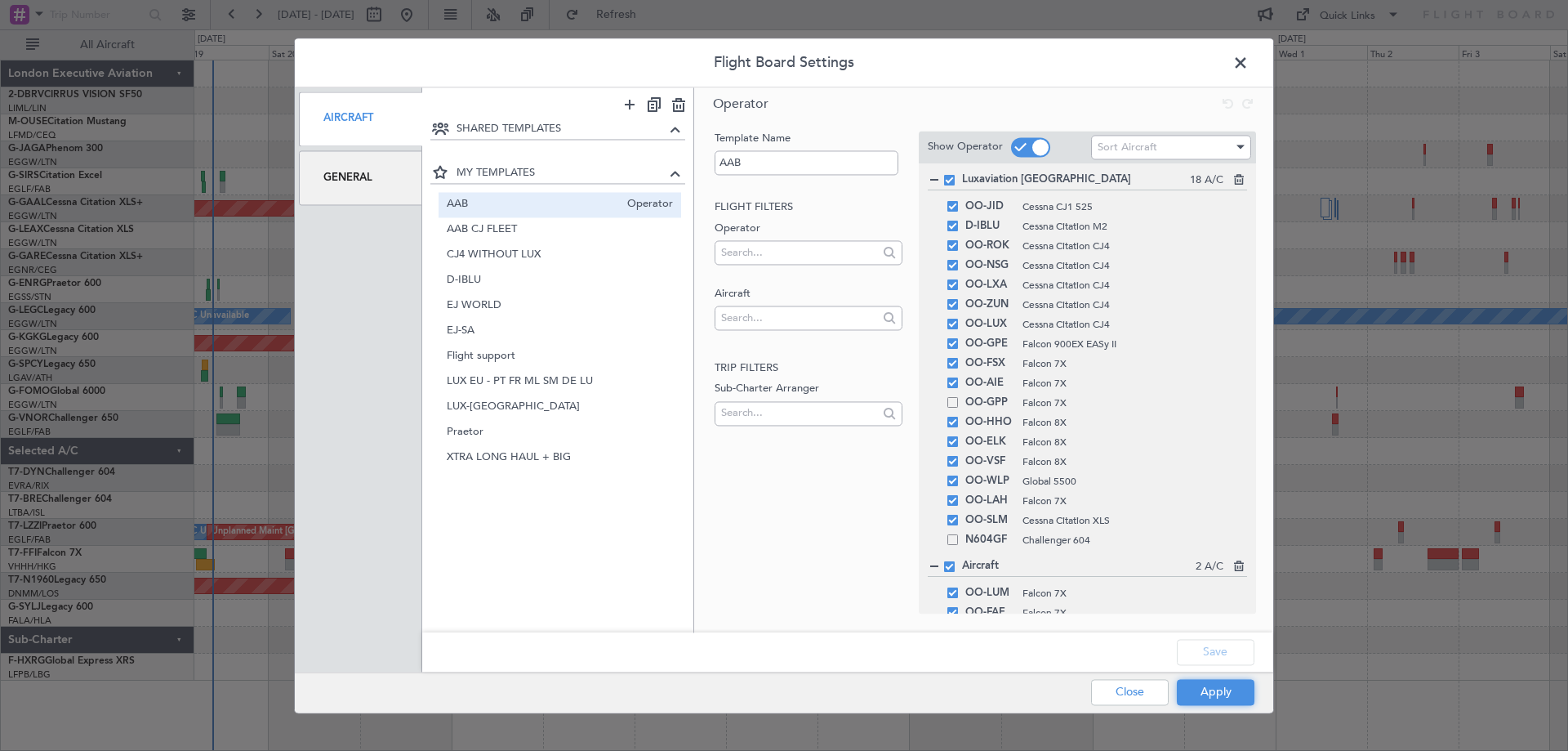
click at [1216, 703] on button "Apply" at bounding box center [1216, 692] width 78 height 26
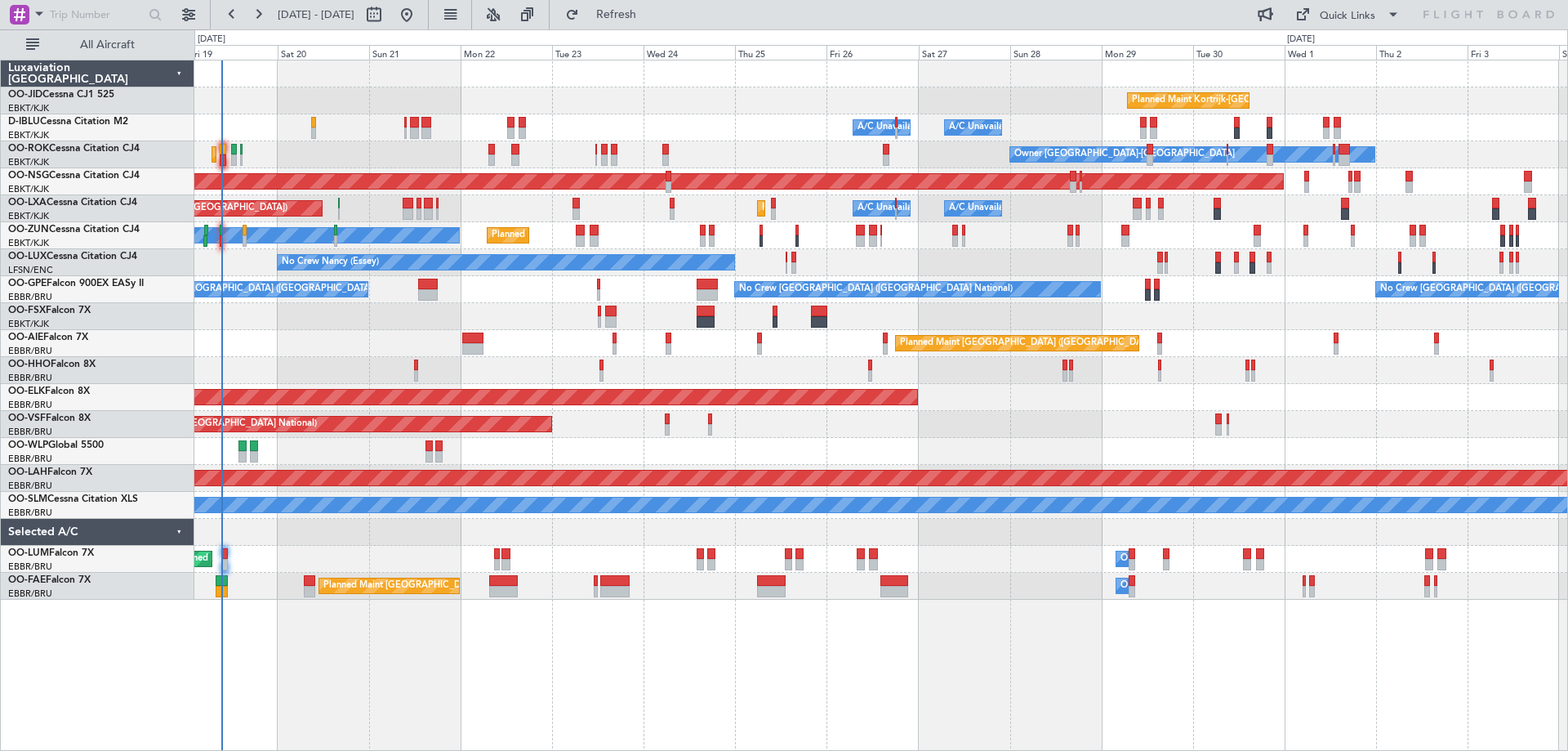
click at [375, 310] on div "Planned Maint Kortrijk-Wevelgem A/C Unavailable Brussels (Brussels National) A/…" at bounding box center [881, 331] width 1372 height 539
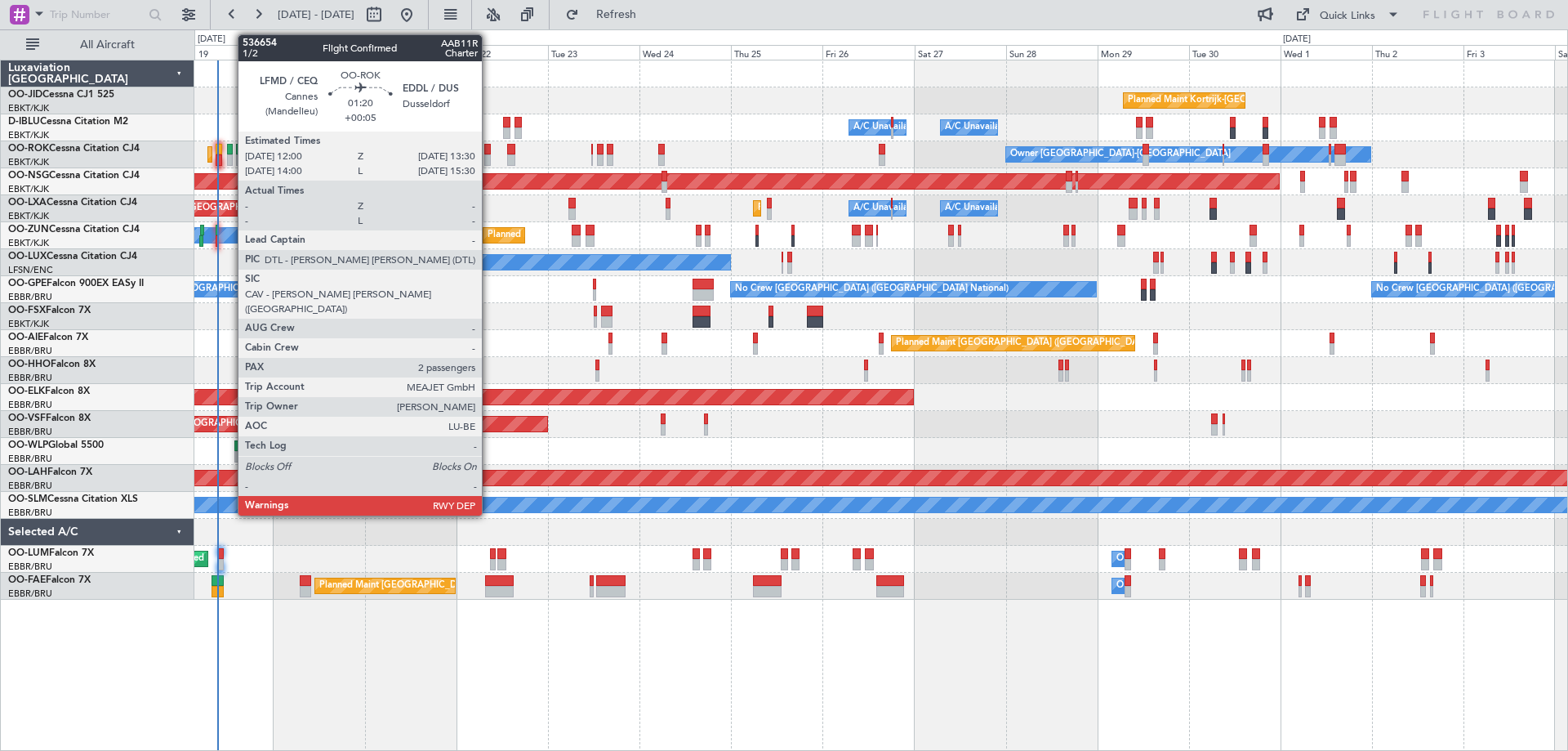
click at [229, 160] on div at bounding box center [230, 160] width 6 height 11
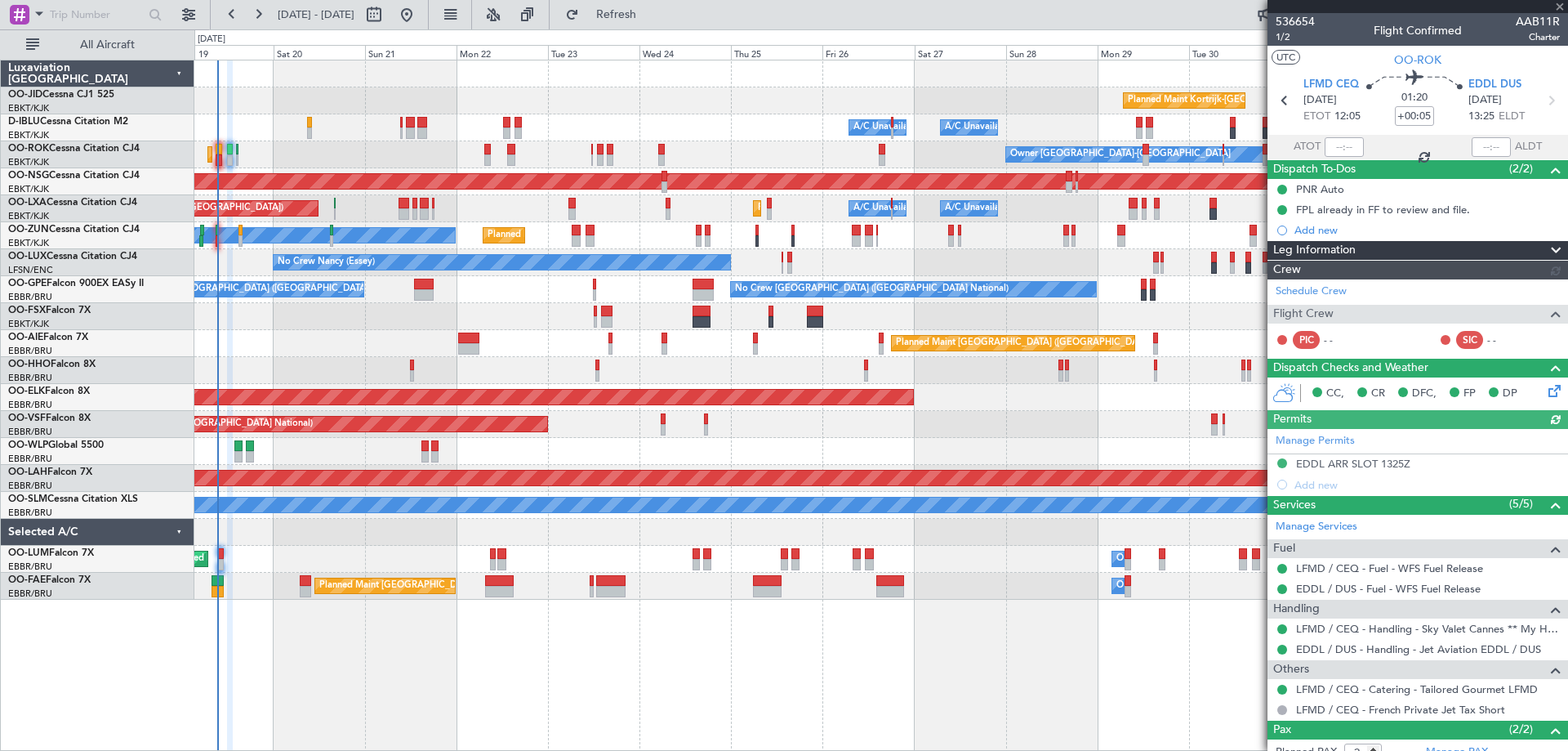
scroll to position [88, 0]
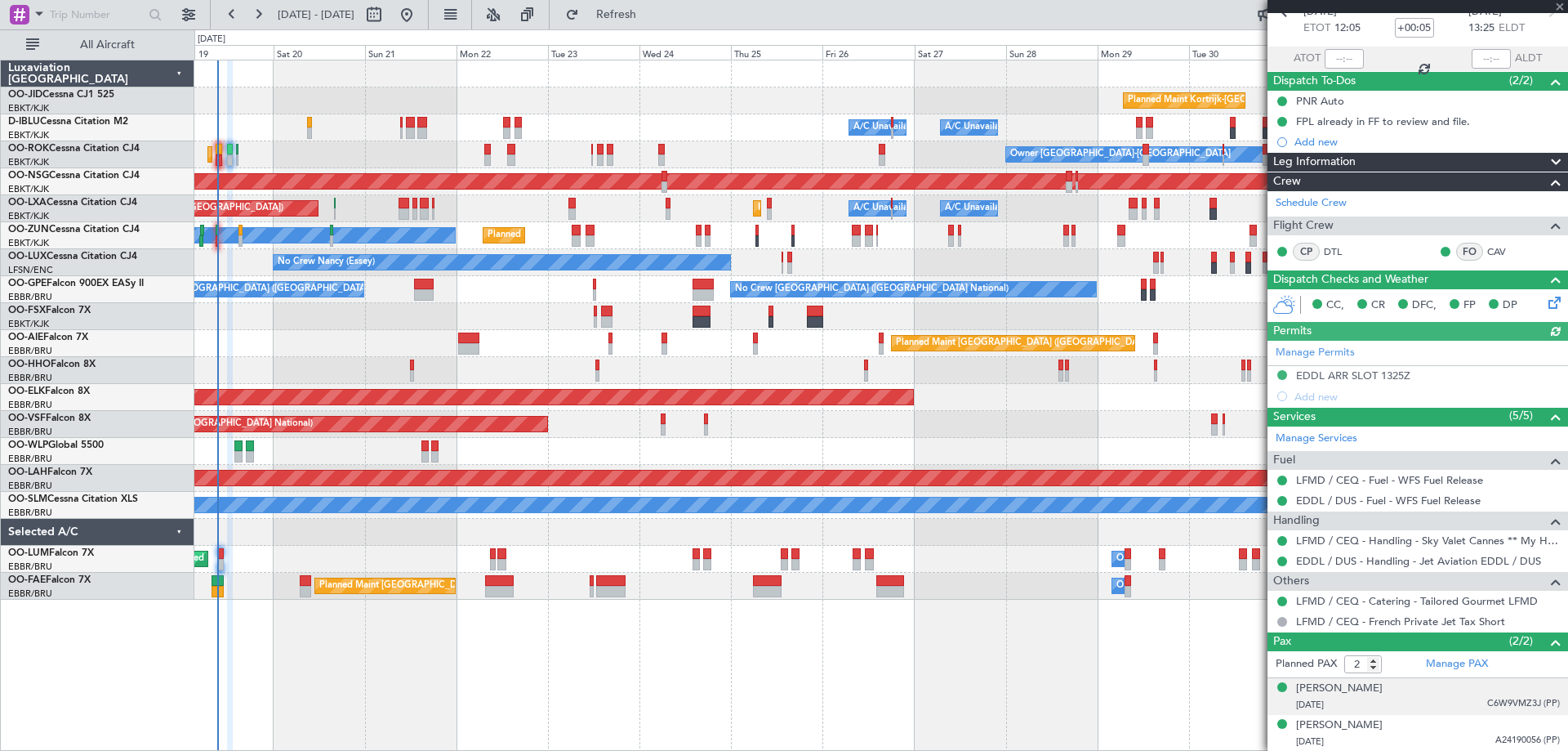
click at [1455, 702] on div "13/06/1943 C6W9VMZ3J (PP)" at bounding box center [1427, 705] width 263 height 17
click at [1452, 697] on div "13/06/1943 C6W9VMZ3J (PP)" at bounding box center [1427, 705] width 263 height 17
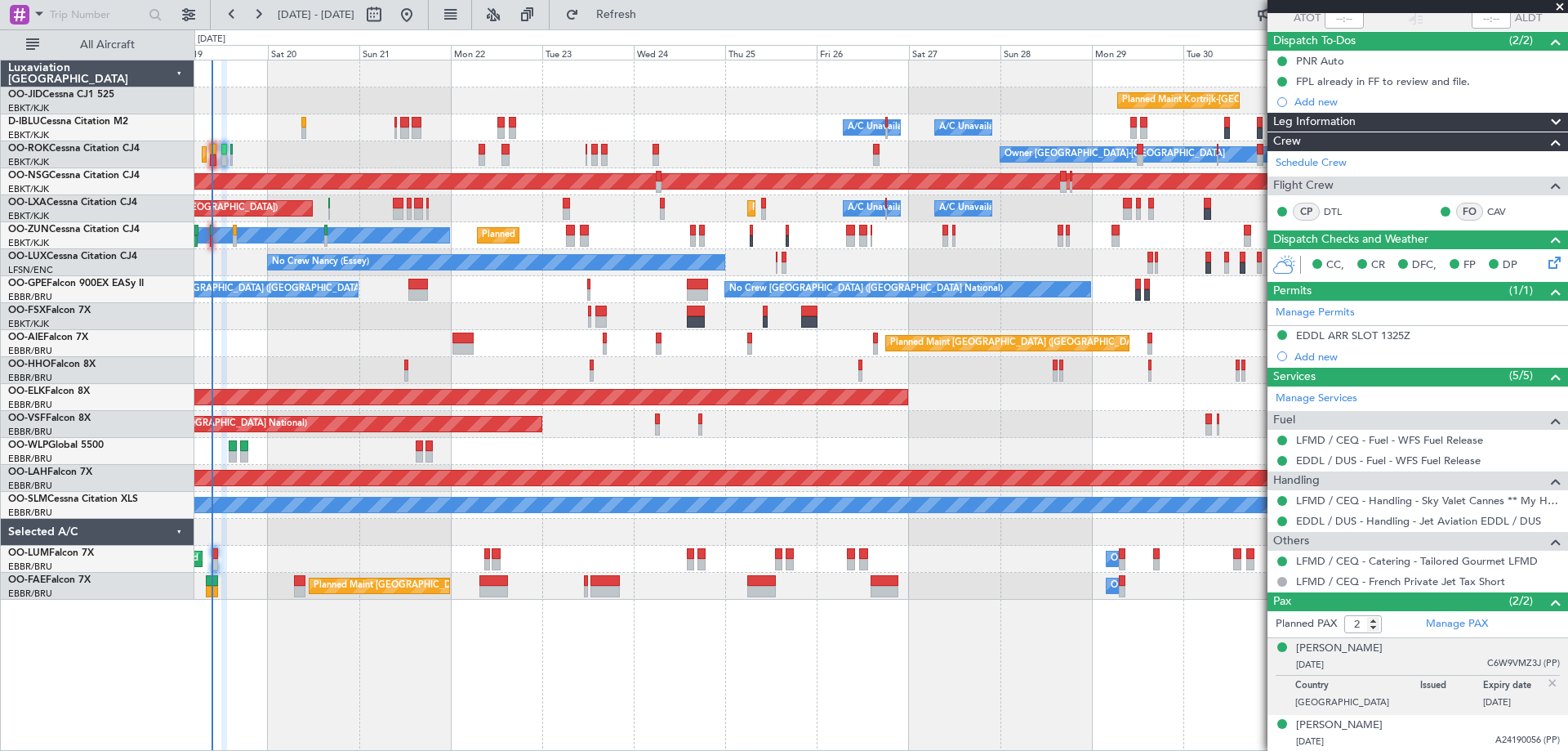
click at [854, 322] on div "AOG Maint Kortrijk-[GEOGRAPHIC_DATA]" at bounding box center [881, 316] width 1372 height 27
